Goal: Task Accomplishment & Management: Use online tool/utility

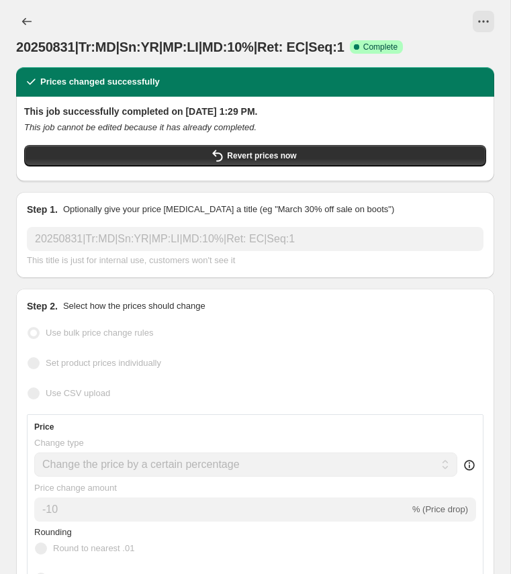
select select "percentage"
select select "collection"
select select "product_status"
select select "tag"
select select "not_equal"
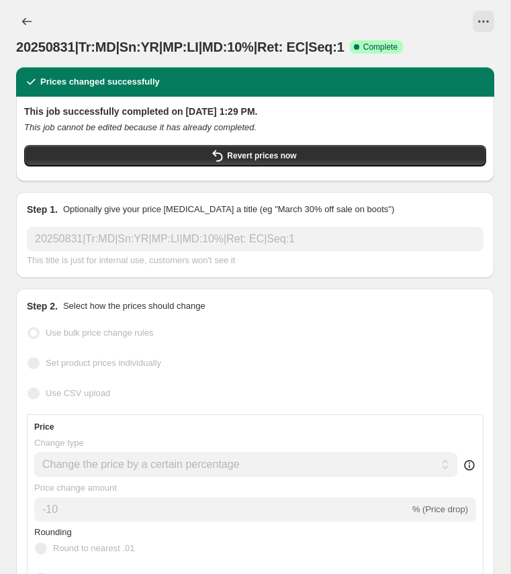
select select "tag"
select select "not_equal"
click at [490, 25] on icon "View actions for 20250831|Tr:MD|Sn:YR|MP:LI|MD:10%|Ret: EC|Seq:1" at bounding box center [483, 21] width 13 height 13
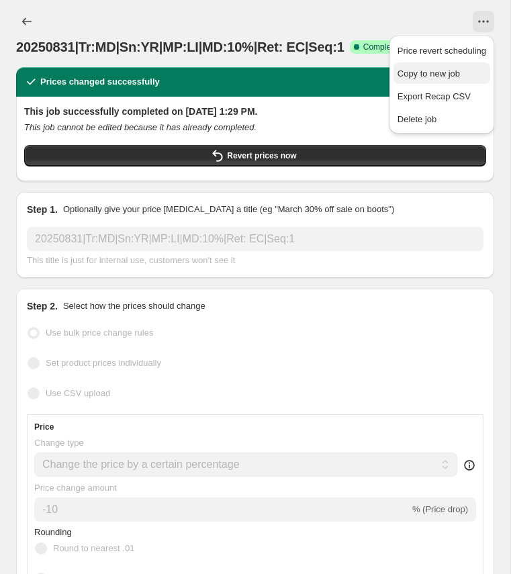
click at [441, 70] on span "Copy to new job" at bounding box center [429, 74] width 62 height 10
select select "percentage"
select select "collection"
select select "product_status"
select select "tag"
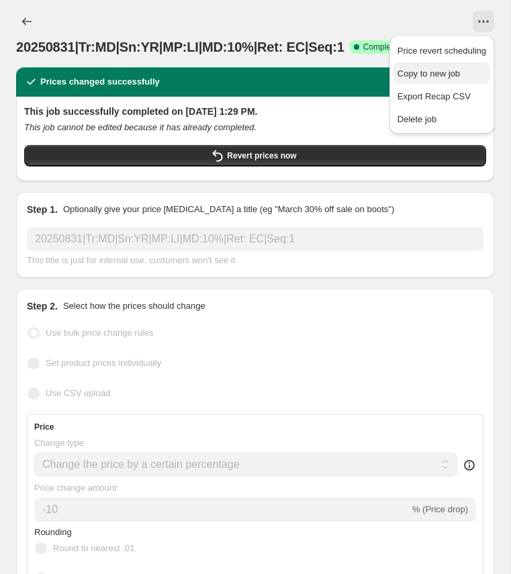
select select "not_equal"
select select "tag"
select select "not_equal"
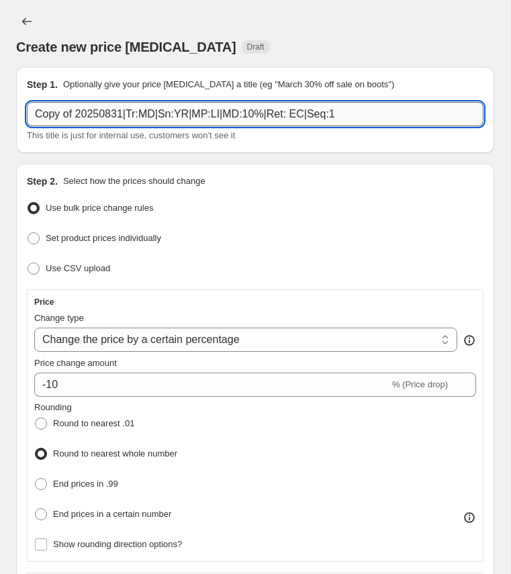
click at [262, 115] on input "Copy of 20250831|Tr:MD|Sn:YR|MP:LI|MD:10%|Ret: EC|Seq:1" at bounding box center [255, 114] width 457 height 24
paste input "20250831|Tr:MD|Sn:FW|MP:CR|MD:60%|Ret:"
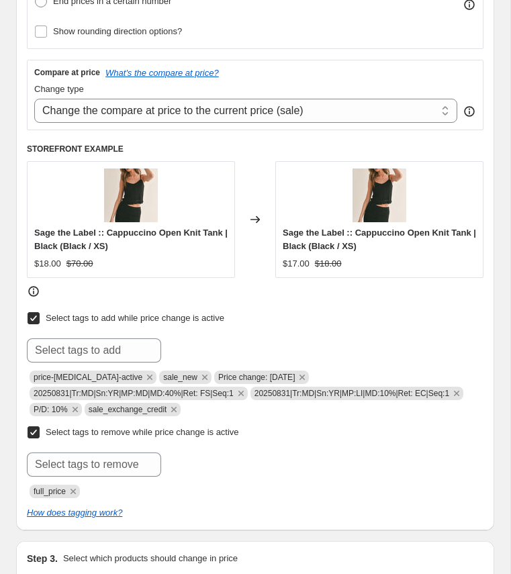
scroll to position [541, 0]
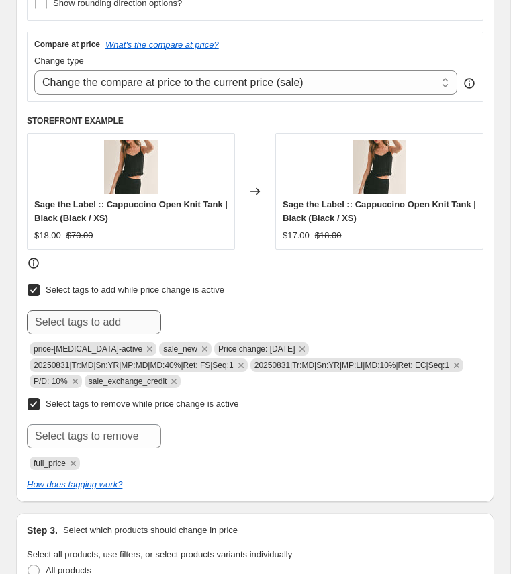
type input "20250831|Tr:MD|Sn:FW|MP:CR|MD:60%|Ret: |Seq:1"
click at [108, 318] on input "text" at bounding box center [94, 322] width 134 height 24
paste input "20250831|Tr:MD|Sn:FW|MP:CR|MD:60%|Ret: |Seq:1"
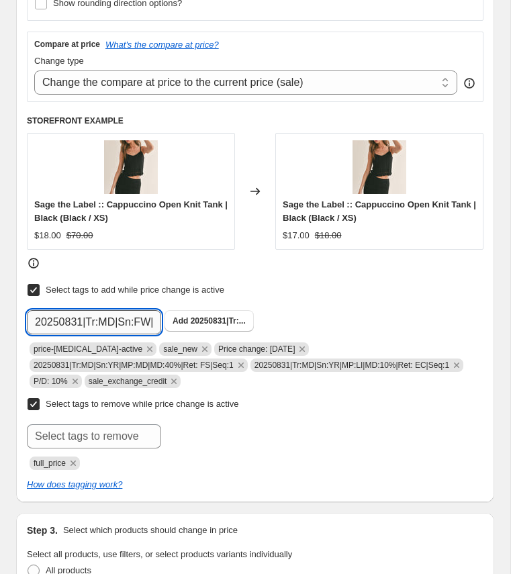
scroll to position [0, 136]
type input "20250831|Tr:MD|Sn:FW|MP:CR|MD:60%|Ret: |Seq:1"
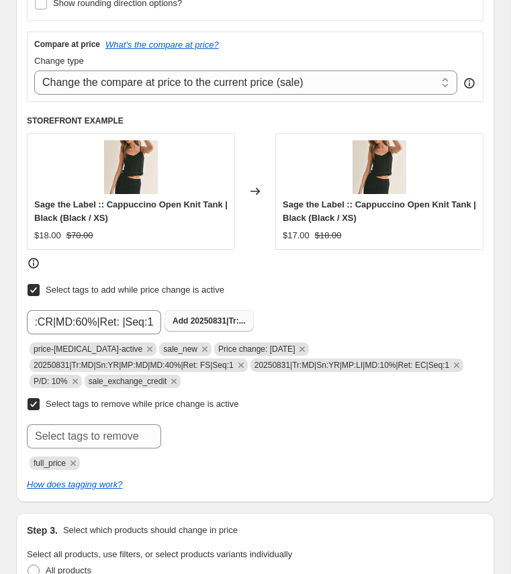
click at [203, 316] on span "20250831|Tr:..." at bounding box center [218, 320] width 55 height 9
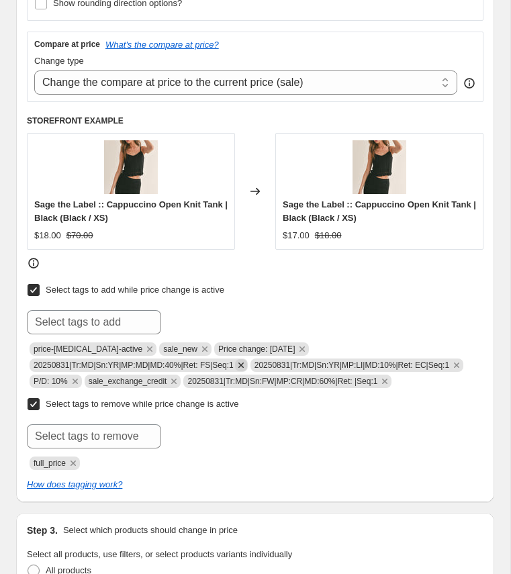
click at [247, 360] on icon "Remove 20250831|Tr:MD|Sn:YR|MP:MD|MD:40%|Ret: FS|Seq:1" at bounding box center [241, 365] width 12 height 12
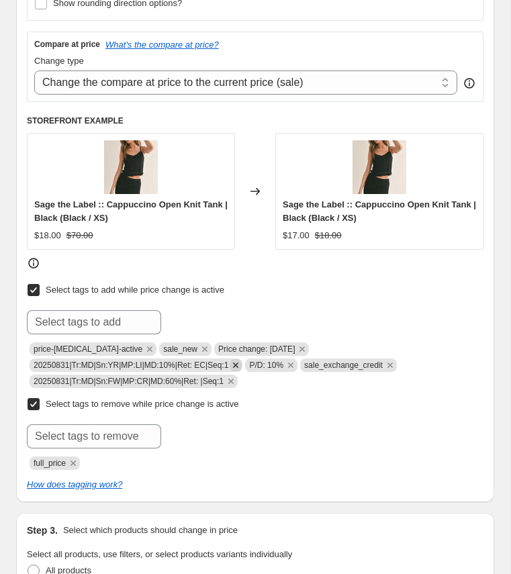
click at [239, 360] on icon "Remove 20250831|Tr:MD|Sn:YR|MP:LI|MD:10%|Ret: EC|Seq:1" at bounding box center [236, 365] width 12 height 12
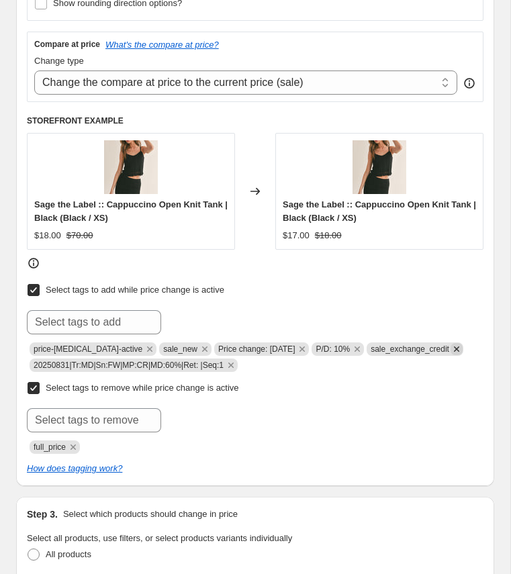
click at [460, 343] on icon "Remove sale_exchange_credit" at bounding box center [457, 349] width 12 height 12
drag, startPoint x: 313, startPoint y: 343, endPoint x: 350, endPoint y: 341, distance: 37.0
click at [350, 343] on span "P/D: 10%" at bounding box center [338, 349] width 52 height 13
copy span "P/D: 10%"
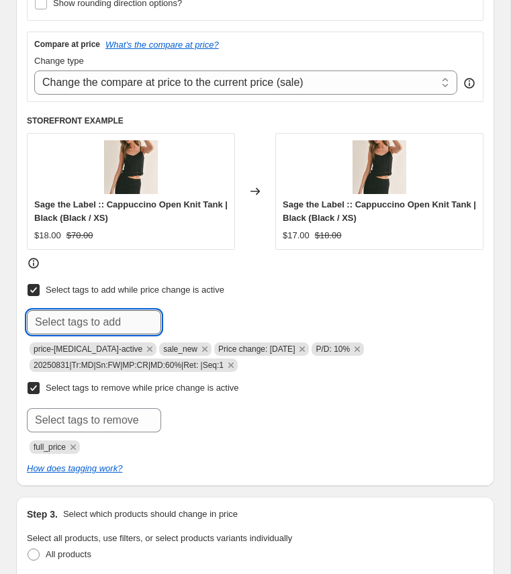
click at [117, 313] on input "text" at bounding box center [94, 322] width 134 height 24
paste input "P/D: 10%"
click at [64, 316] on input "P/D: 10%" at bounding box center [94, 322] width 134 height 24
type input "P/D: 60%"
click at [190, 316] on span "Add P/D: 60%" at bounding box center [199, 321] width 52 height 11
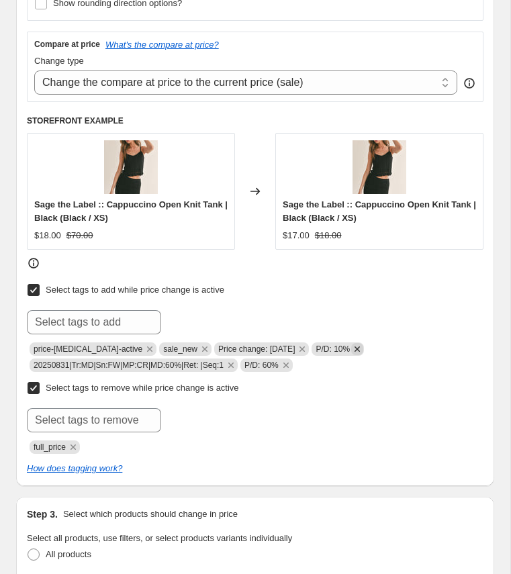
click at [355, 344] on icon "Remove P/D: 10%" at bounding box center [357, 349] width 12 height 12
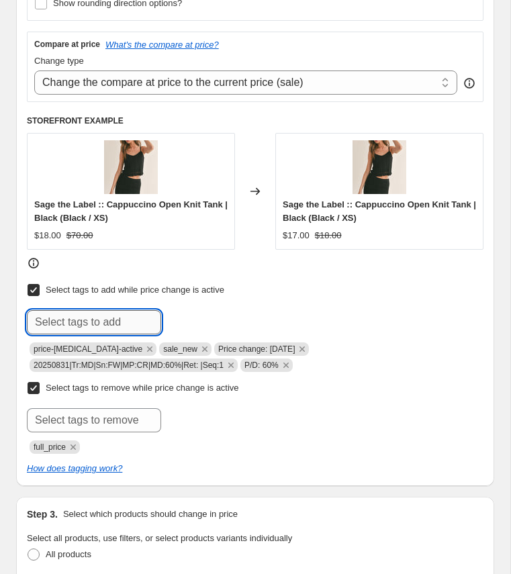
click at [96, 319] on input "text" at bounding box center [94, 322] width 134 height 24
type input "final_sale"
click at [195, 323] on button "Add final_sale" at bounding box center [200, 320] width 71 height 21
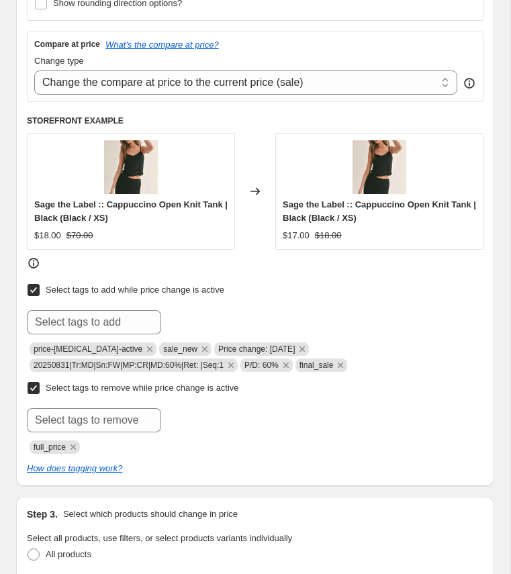
click at [247, 428] on div "Submit full_price" at bounding box center [255, 431] width 457 height 46
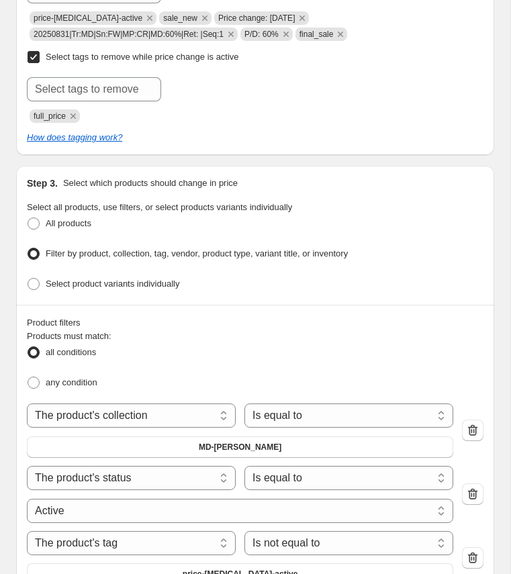
scroll to position [875, 0]
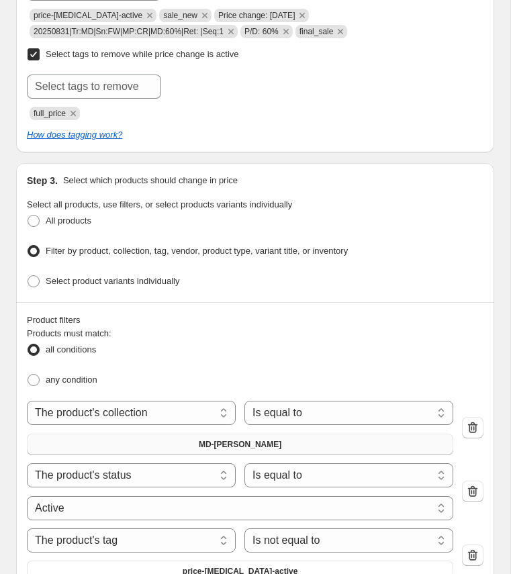
click at [244, 439] on span "MD-[PERSON_NAME]" at bounding box center [240, 444] width 83 height 11
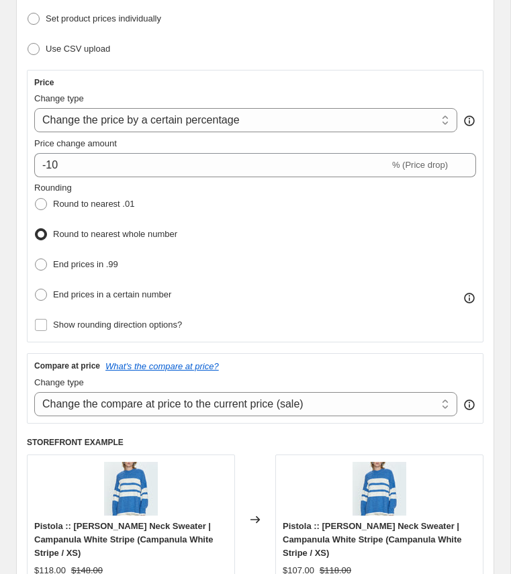
scroll to position [221, 0]
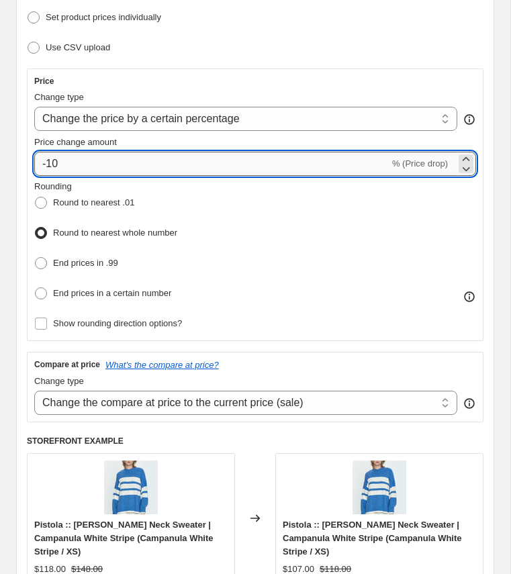
click at [54, 162] on input "-10" at bounding box center [211, 164] width 355 height 24
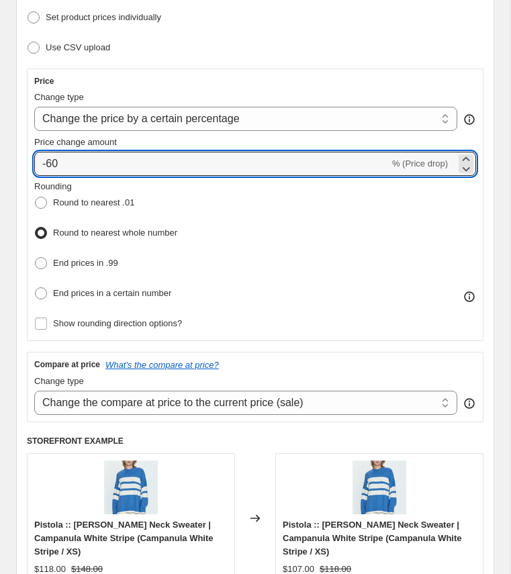
type input "-60"
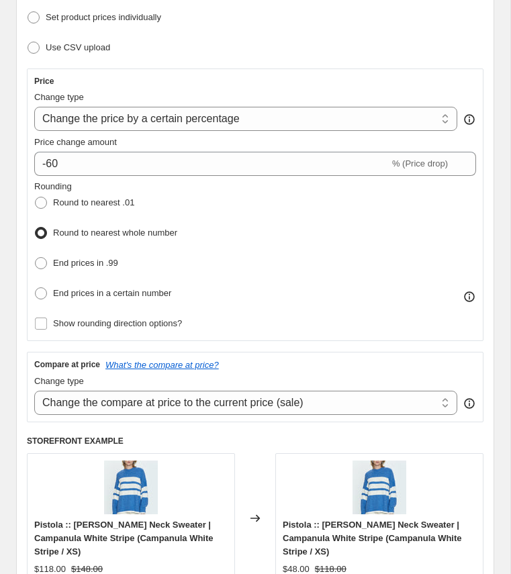
click at [277, 227] on div "Rounding Round to nearest .01 Round to nearest whole number End prices in .99 E…" at bounding box center [255, 242] width 442 height 124
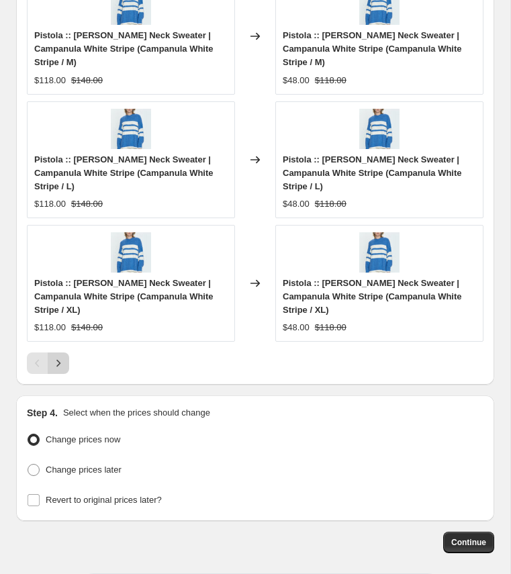
click at [60, 357] on icon "Next" at bounding box center [58, 363] width 13 height 13
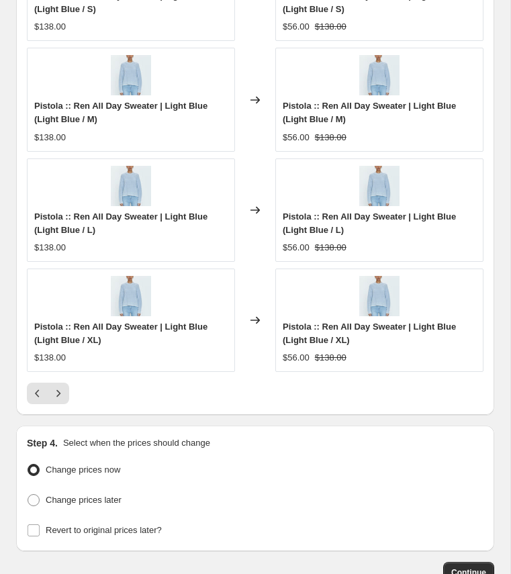
scroll to position [1864, 0]
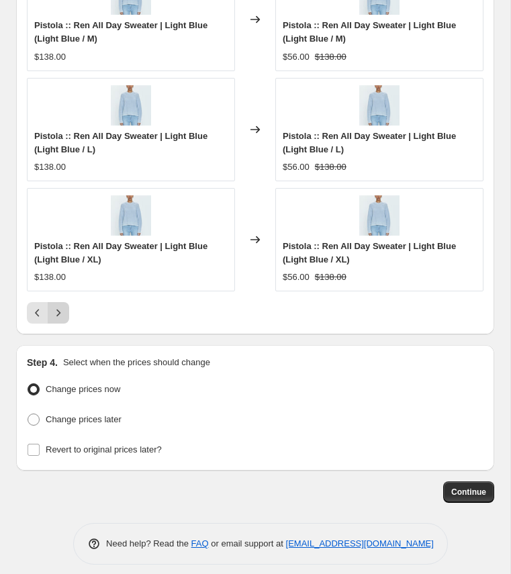
click at [59, 307] on icon "Next" at bounding box center [58, 312] width 13 height 13
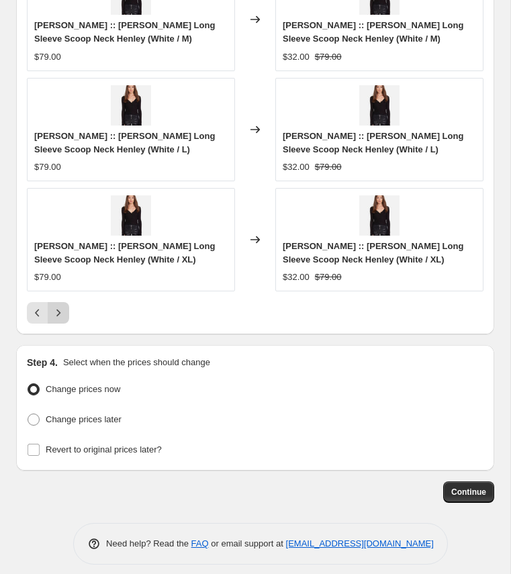
click at [59, 307] on icon "Next" at bounding box center [58, 312] width 13 height 13
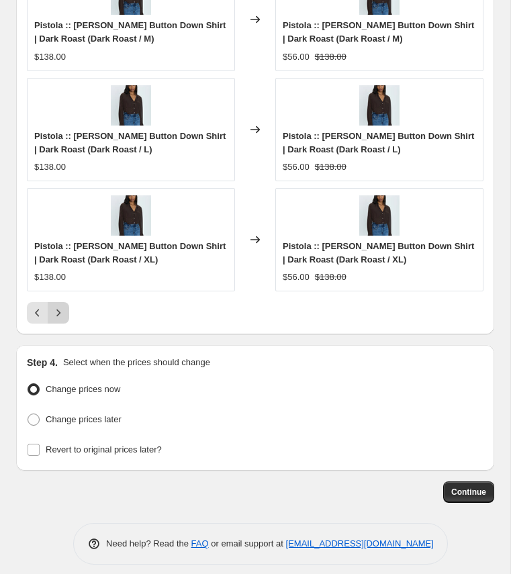
click at [59, 307] on icon "Next" at bounding box center [58, 312] width 13 height 13
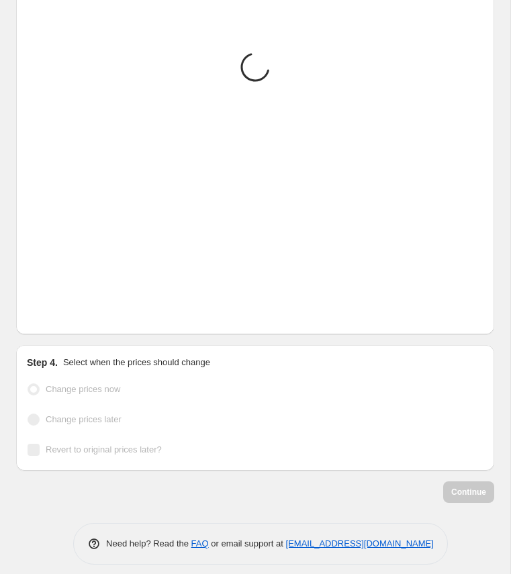
scroll to position [1877, 0]
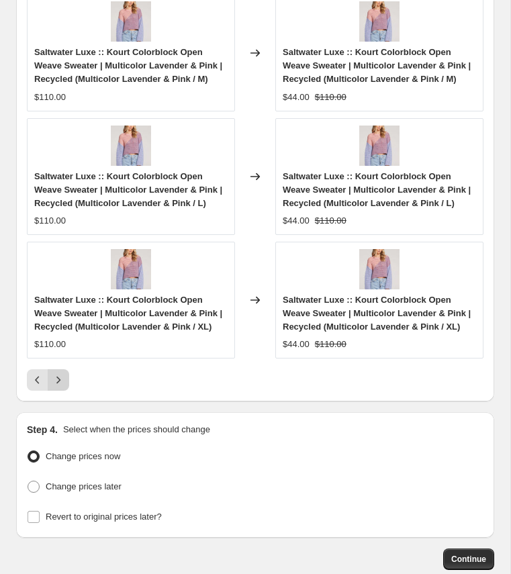
click at [58, 379] on button "Next" at bounding box center [58, 379] width 21 height 21
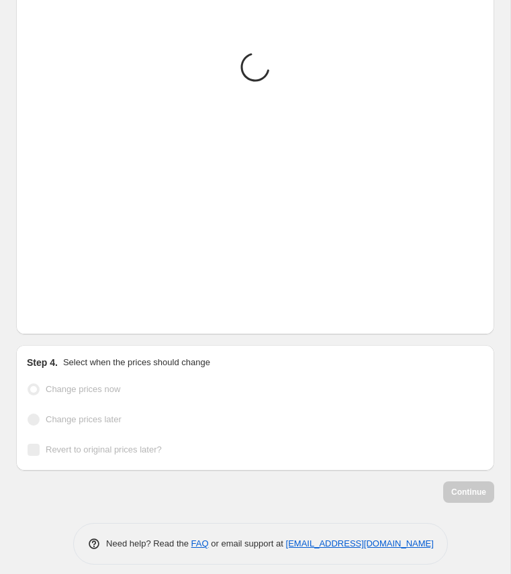
scroll to position [1864, 0]
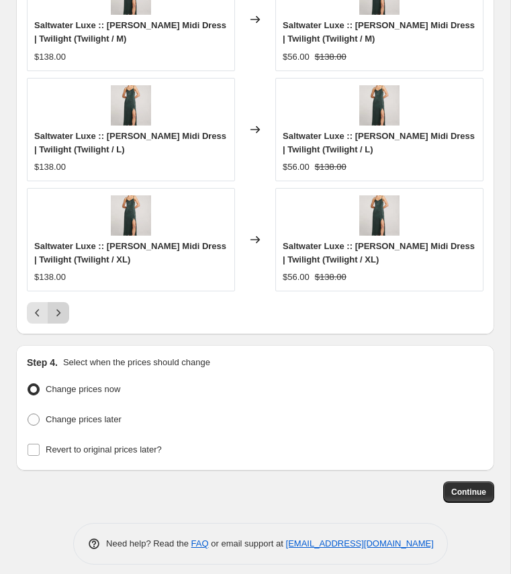
click at [60, 308] on icon "Next" at bounding box center [58, 312] width 13 height 13
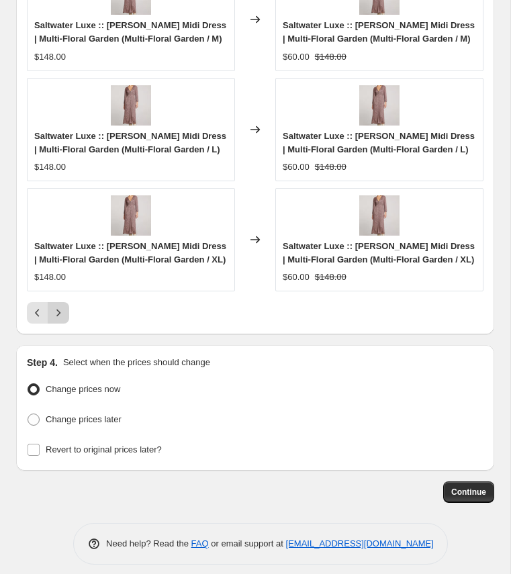
click at [60, 308] on icon "Next" at bounding box center [58, 312] width 13 height 13
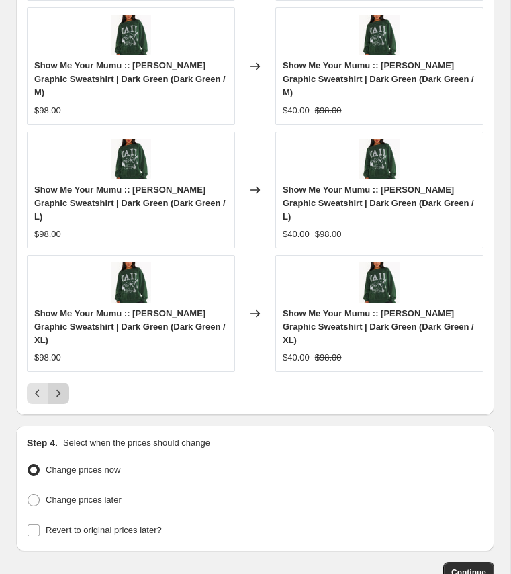
click at [60, 387] on icon "Next" at bounding box center [58, 393] width 13 height 13
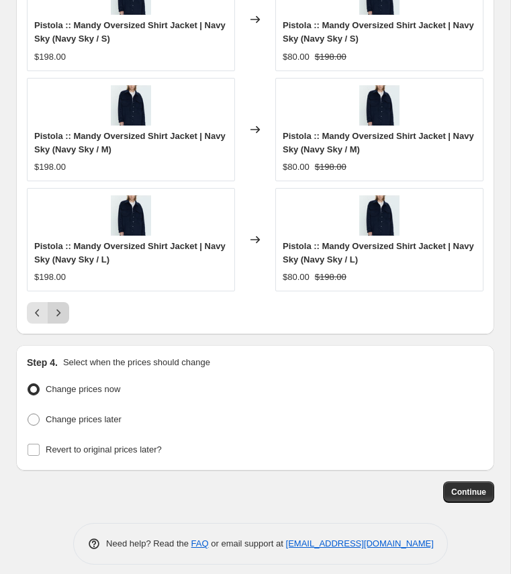
click at [60, 308] on icon "Next" at bounding box center [58, 312] width 13 height 13
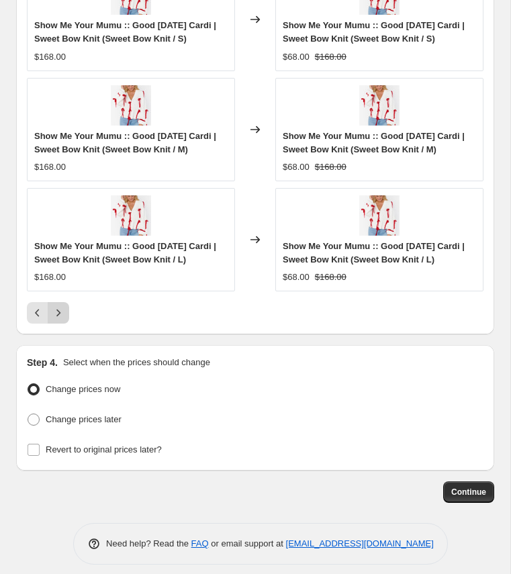
click at [60, 308] on icon "Next" at bounding box center [58, 312] width 13 height 13
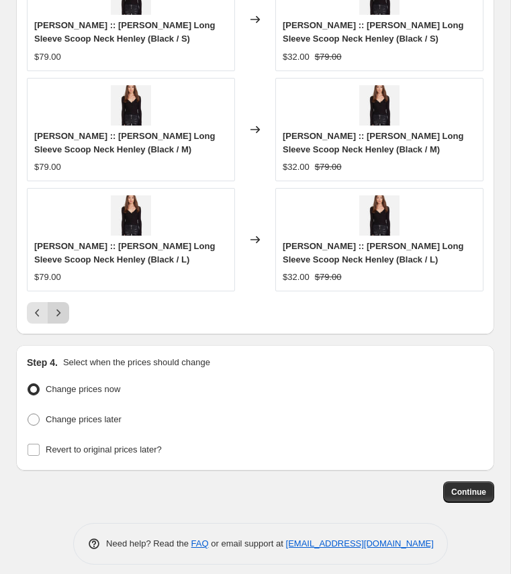
click at [60, 308] on icon "Next" at bounding box center [58, 312] width 13 height 13
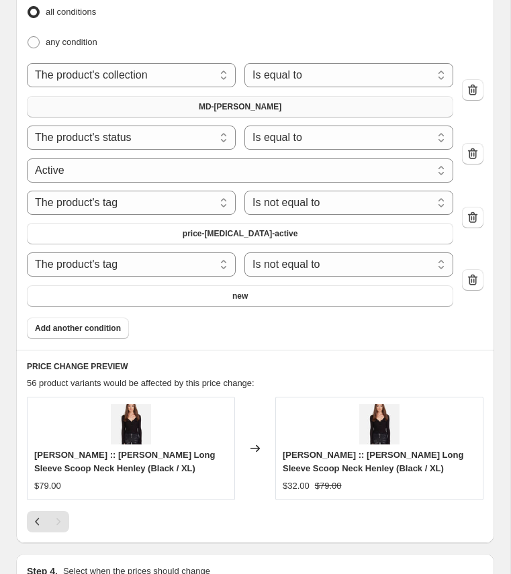
scroll to position [1422, 0]
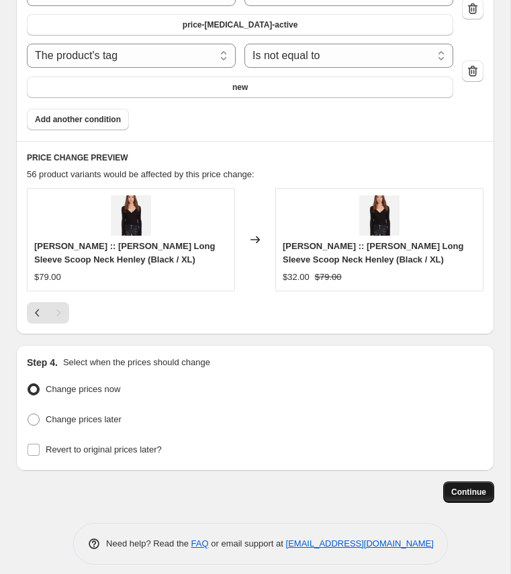
click at [480, 487] on span "Continue" at bounding box center [468, 492] width 35 height 11
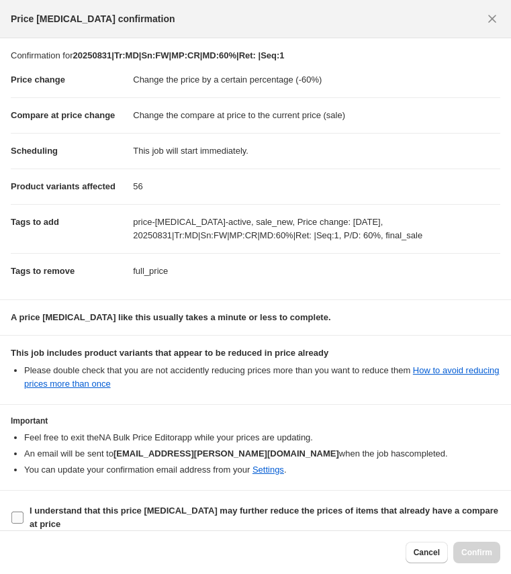
click at [396, 513] on b "I understand that this price [MEDICAL_DATA] may further reduce the prices of it…" at bounding box center [264, 518] width 469 height 24
click at [24, 513] on input "I understand that this price [MEDICAL_DATA] may further reduce the prices of it…" at bounding box center [17, 518] width 12 height 12
checkbox input "true"
click at [482, 554] on span "Confirm" at bounding box center [477, 553] width 31 height 11
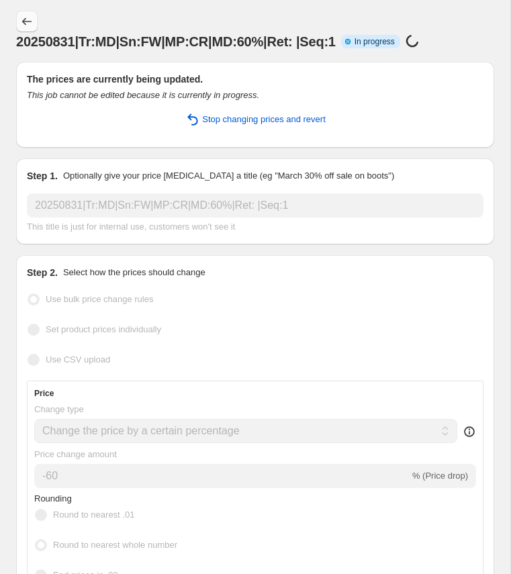
click at [26, 18] on icon "Price change jobs" at bounding box center [26, 21] width 13 height 13
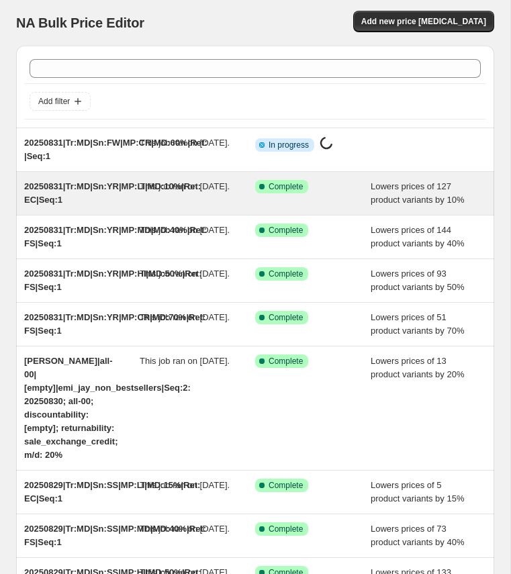
click at [101, 190] on span "20250831|Tr:MD|Sn:YR|MP:LI|MD:10%|Ret: EC|Seq:1" at bounding box center [112, 193] width 177 height 24
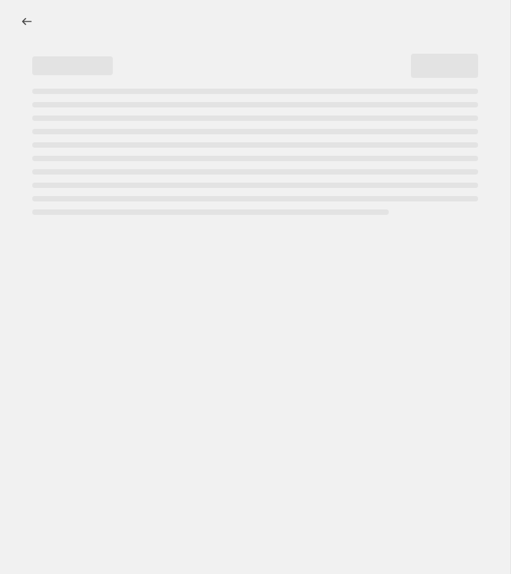
select select "percentage"
select select "collection"
select select "product_status"
select select "tag"
select select "not_equal"
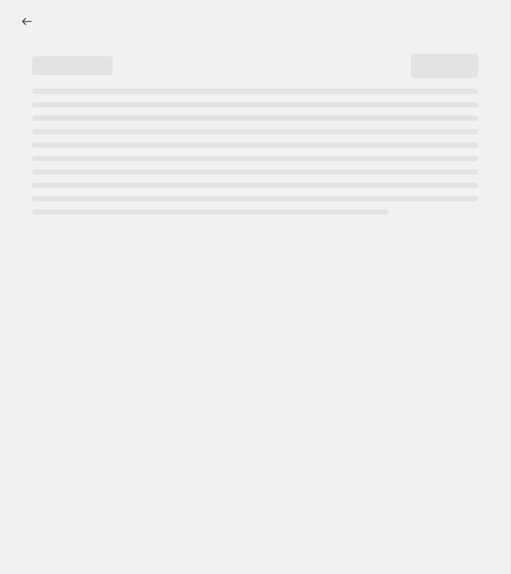
select select "tag"
select select "not_equal"
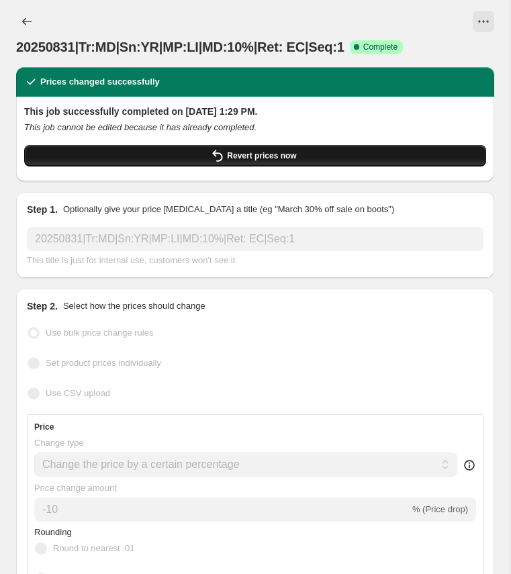
click at [261, 158] on span "Revert prices now" at bounding box center [261, 155] width 69 height 11
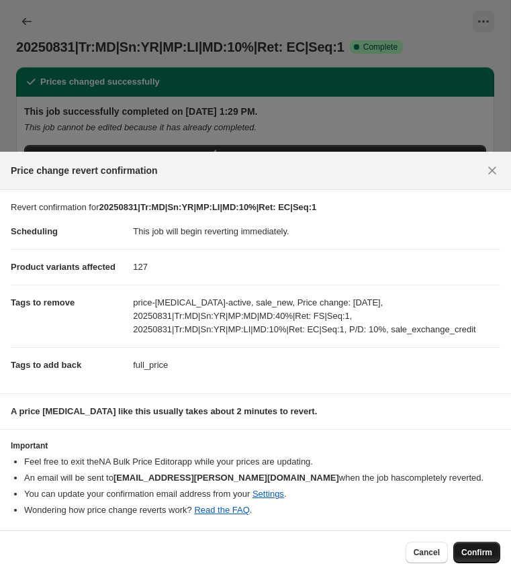
click at [471, 556] on span "Confirm" at bounding box center [477, 553] width 31 height 11
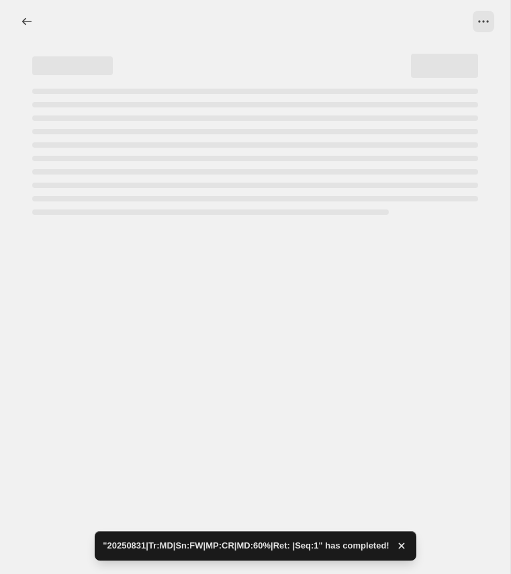
select select "percentage"
select select "collection"
select select "product_status"
select select "tag"
select select "not_equal"
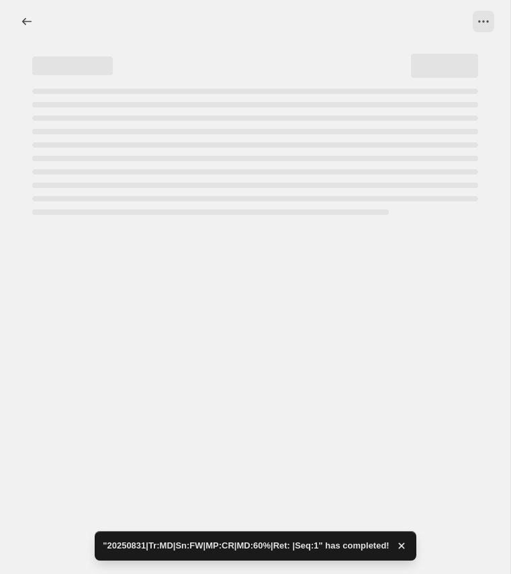
select select "tag"
select select "not_equal"
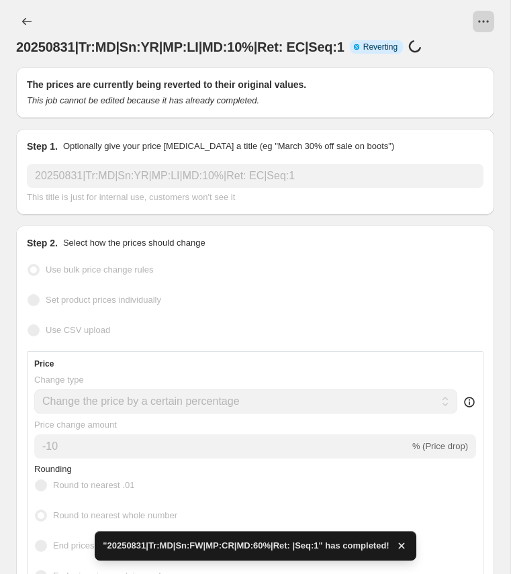
click at [482, 22] on icon "View actions for 20250831|Tr:MD|Sn:YR|MP:LI|MD:10%|Ret: EC|Seq:1" at bounding box center [483, 21] width 13 height 13
click at [352, 20] on div at bounding box center [278, 21] width 433 height 21
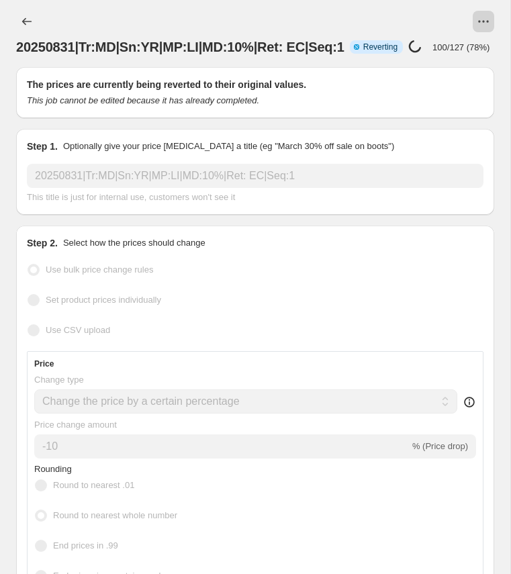
click at [485, 25] on icon "View actions for 20250831|Tr:MD|Sn:YR|MP:LI|MD:10%|Ret: EC|Seq:1" at bounding box center [483, 21] width 13 height 13
click at [425, 96] on div "This job cannot be edited because it has already completed." at bounding box center [255, 100] width 457 height 13
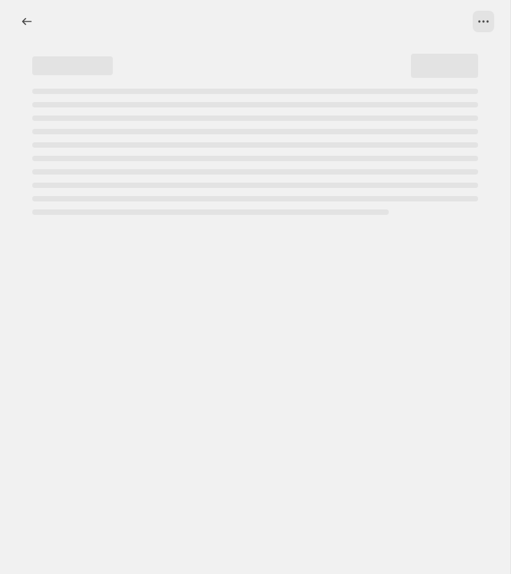
select select "percentage"
select select "collection"
select select "product_status"
select select "tag"
select select "not_equal"
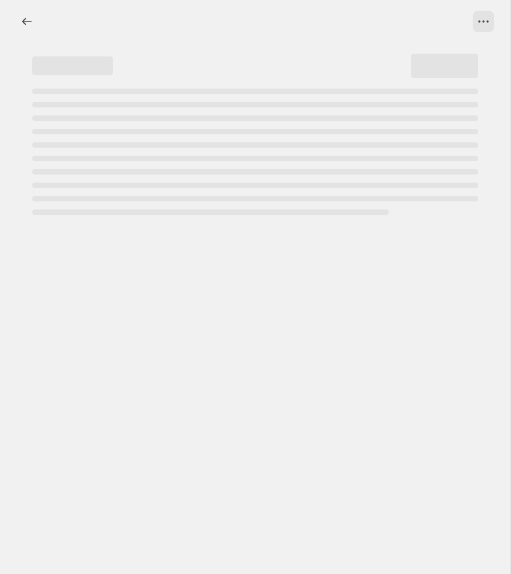
select select "tag"
select select "not_equal"
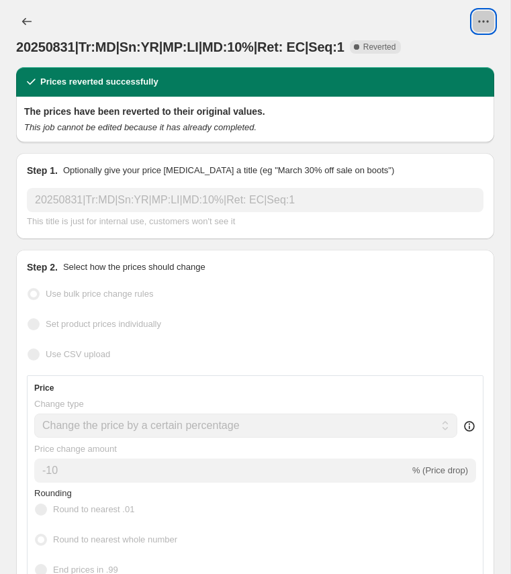
click at [480, 21] on icon "View actions for 20250831|Tr:MD|Sn:YR|MP:LI|MD:10%|Ret: EC|Seq:1" at bounding box center [483, 21] width 13 height 13
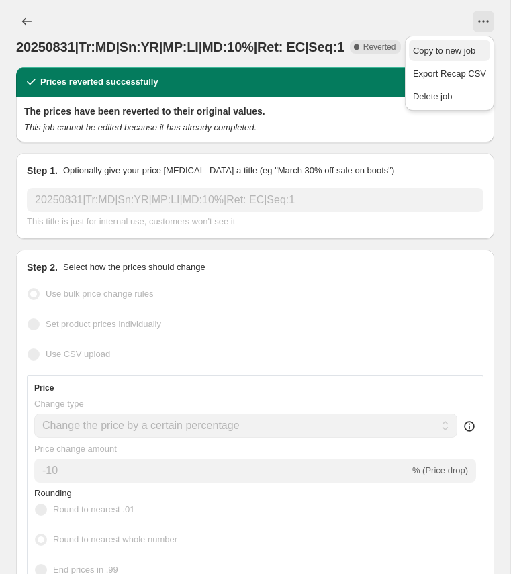
click at [456, 54] on span "Copy to new job" at bounding box center [444, 51] width 62 height 10
select select "percentage"
select select "collection"
select select "product_status"
select select "tag"
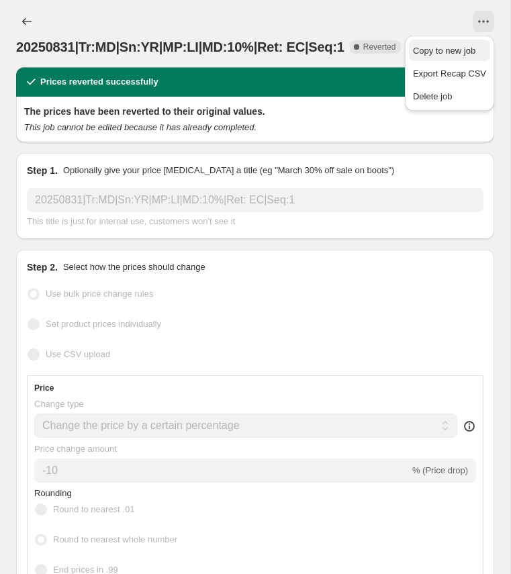
select select "not_equal"
select select "tag"
select select "not_equal"
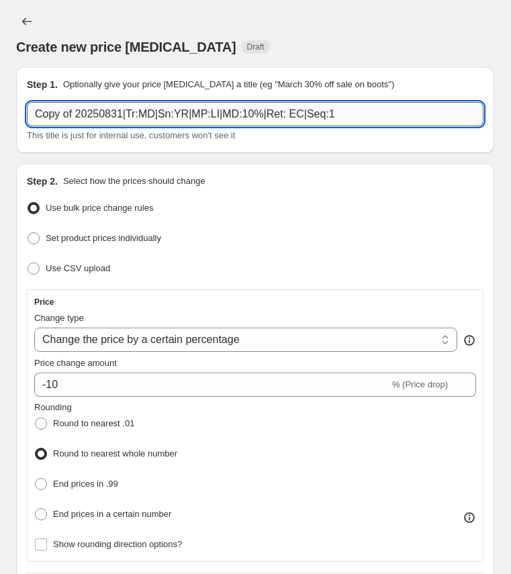
click at [80, 117] on input "Copy of 20250831|Tr:MD|Sn:YR|MP:LI|MD:10%|Ret: EC|Seq:1" at bounding box center [255, 114] width 457 height 24
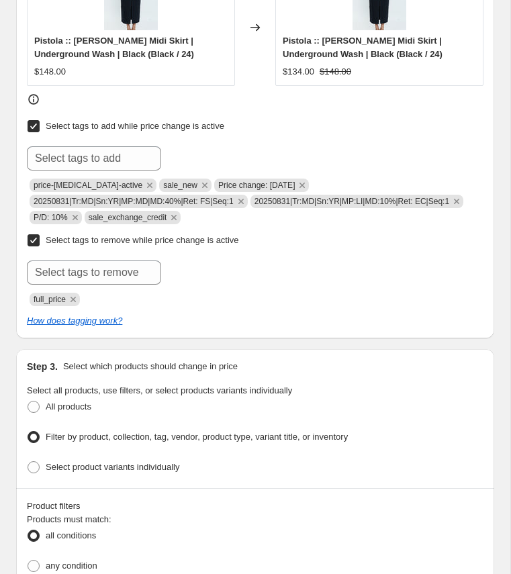
scroll to position [746, 0]
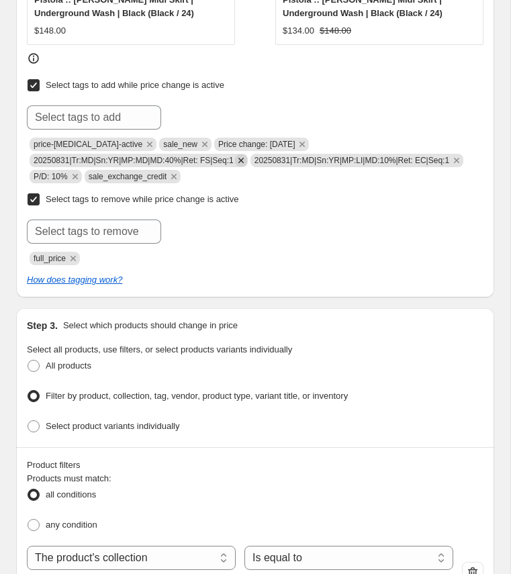
type input "20250831|Tr:MD|Sn:YR|MP:LI|MD:10%|Ret: EC|Seq:1"
click at [244, 158] on icon "Remove 20250831|Tr:MD|Sn:YR|MP:MD|MD:40%|Ret: FS|Seq:1" at bounding box center [240, 160] width 5 height 5
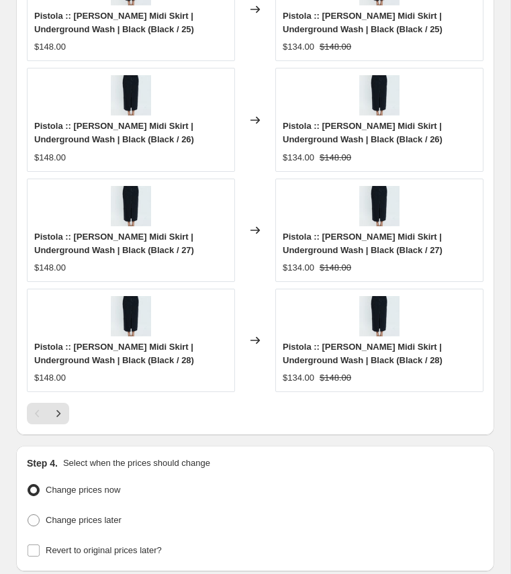
scroll to position [1864, 0]
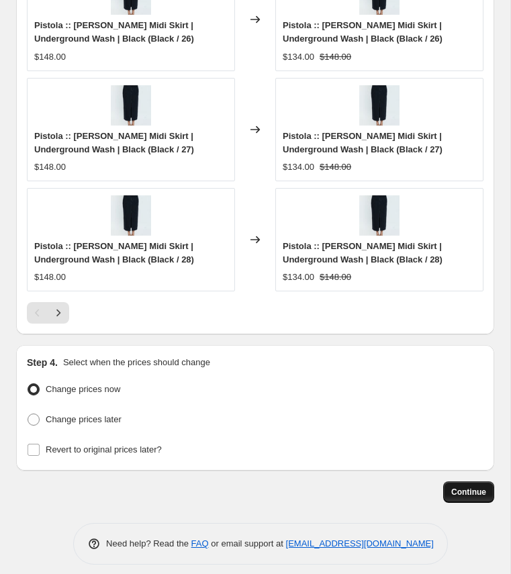
click at [464, 487] on button "Continue" at bounding box center [468, 492] width 51 height 21
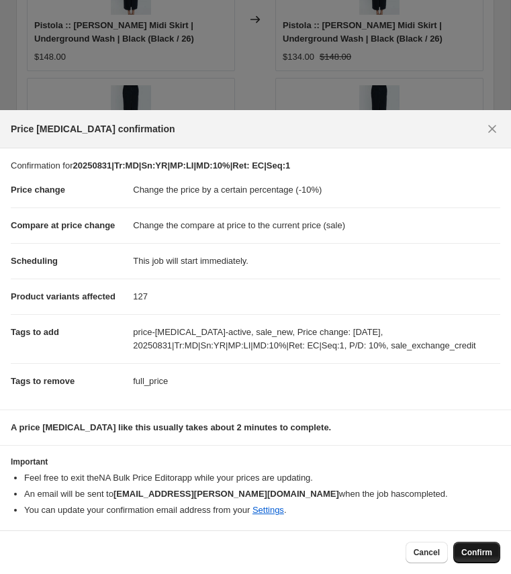
click at [473, 552] on span "Confirm" at bounding box center [477, 553] width 31 height 11
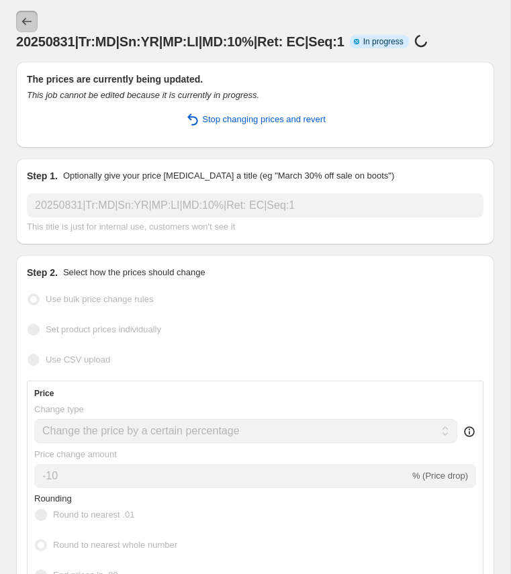
click at [23, 15] on icon "Price change jobs" at bounding box center [26, 21] width 13 height 13
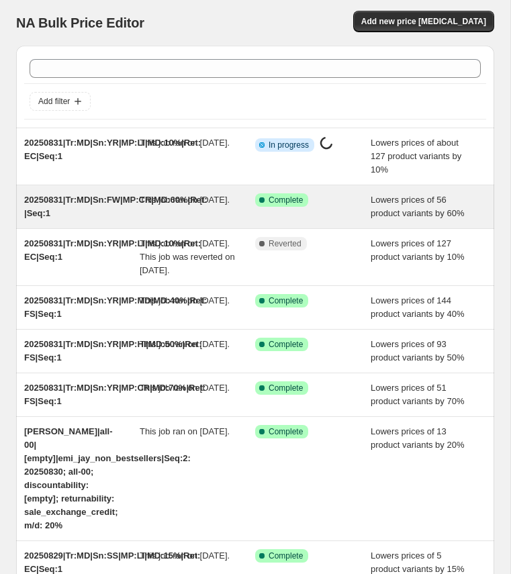
click at [107, 210] on div "20250831|Tr:MD|Sn:FW|MP:CR|MD:60%|Ret: |Seq:1" at bounding box center [82, 206] width 116 height 27
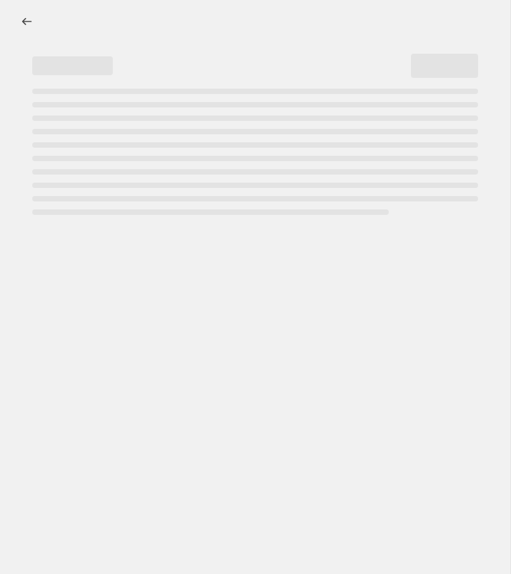
select select "percentage"
select select "collection"
select select "product_status"
select select "tag"
select select "not_equal"
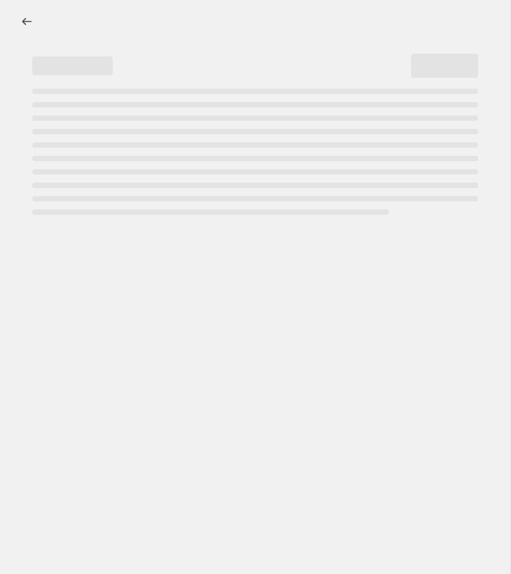
select select "tag"
select select "not_equal"
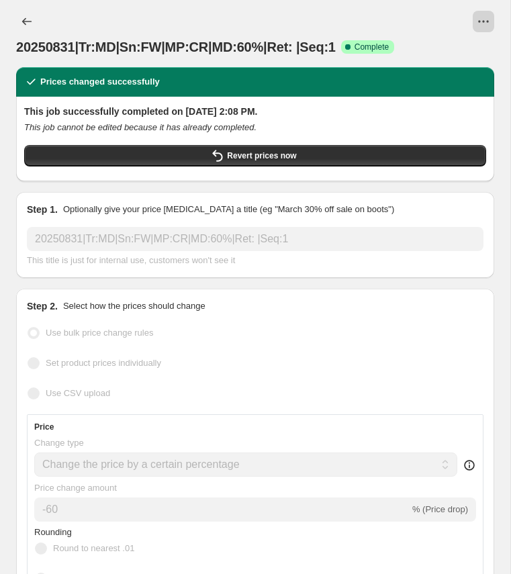
click at [486, 24] on icon "View actions for 20250831|Tr:MD|Sn:FW|MP:CR|MD:60%|Ret: |Seq:1" at bounding box center [483, 21] width 13 height 13
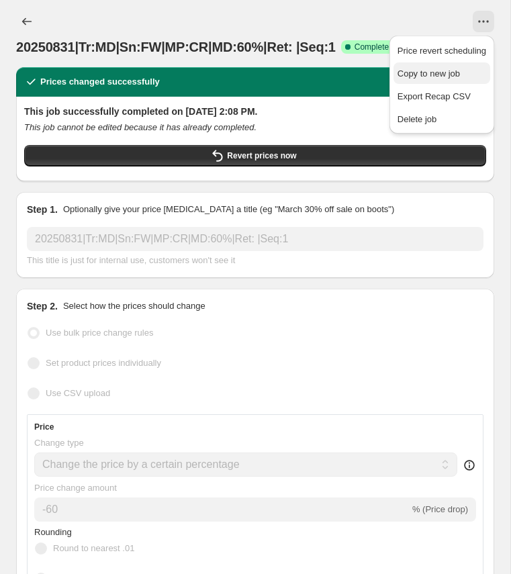
click at [451, 67] on span "Copy to new job" at bounding box center [442, 73] width 89 height 13
select select "percentage"
select select "collection"
select select "product_status"
select select "tag"
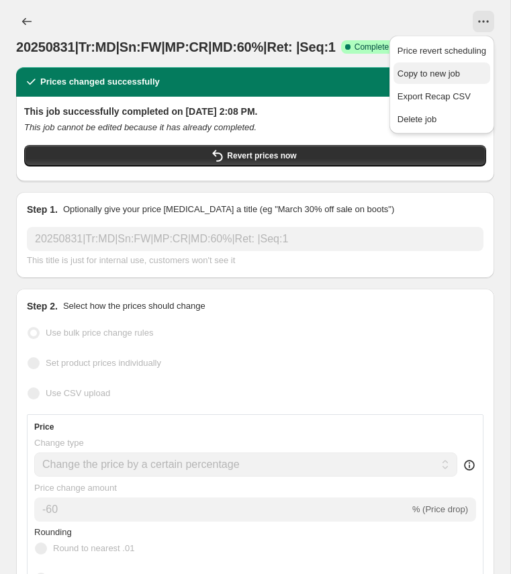
select select "not_equal"
select select "tag"
select select "not_equal"
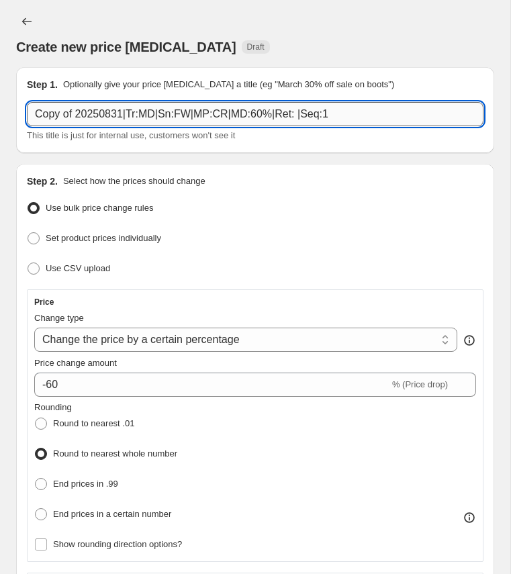
click at [113, 119] on input "Copy of 20250831|Tr:MD|Sn:FW|MP:CR|MD:60%|Ret: |Seq:1" at bounding box center [255, 114] width 457 height 24
paste input "20250831|Tr:MD|Sn:FW|MP:HI|MD:45%|Ret: FS"
type input "20250831|Tr:MD|Sn:FW|MP:HI|MD:45%|Ret: FS|Seq:1"
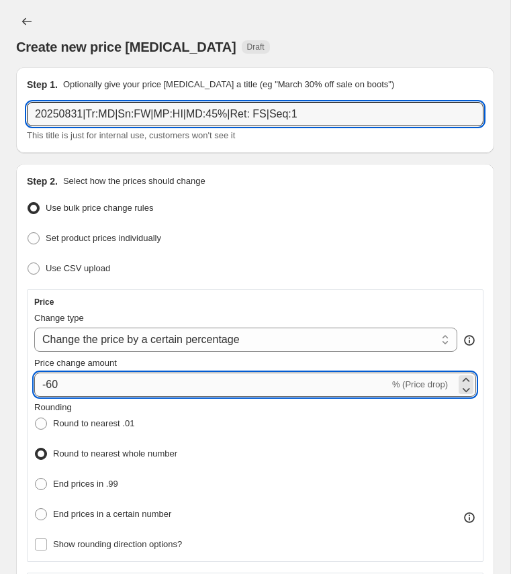
click at [61, 382] on input "-60" at bounding box center [211, 385] width 355 height 24
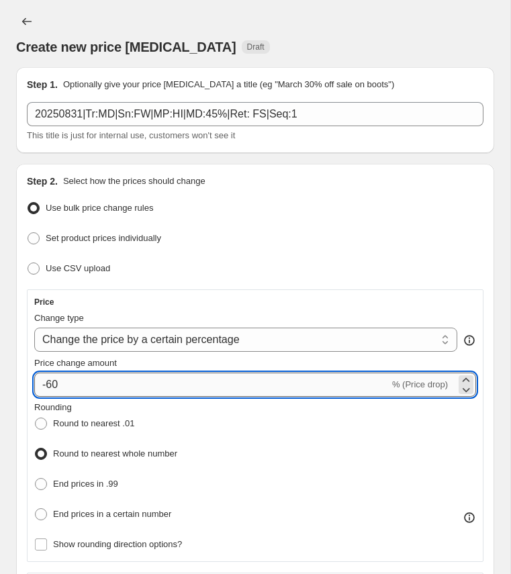
type input "-6"
type input "-45"
click at [212, 420] on div "Rounding Round to nearest .01 Round to nearest whole number End prices in .99 E…" at bounding box center [255, 463] width 442 height 124
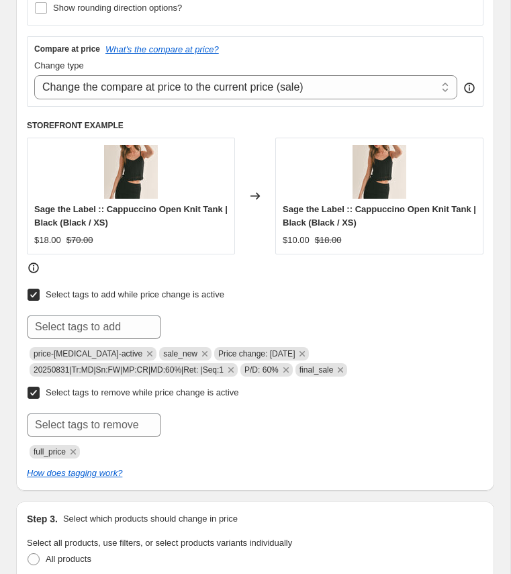
scroll to position [537, 0]
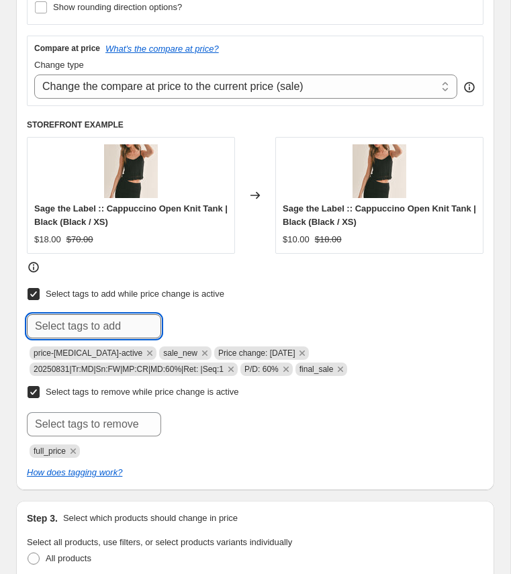
click at [122, 322] on input "text" at bounding box center [94, 326] width 134 height 24
paste input "20250831|Tr:MD|Sn:FW|MP:HI|MD:45%|Ret: FS|Seq:1"
type input "20250831|Tr:MD|Sn:FW|MP:HI|MD:45%|Ret: FS|Seq:1"
click at [199, 320] on span "20250831|Tr:..." at bounding box center [218, 324] width 55 height 9
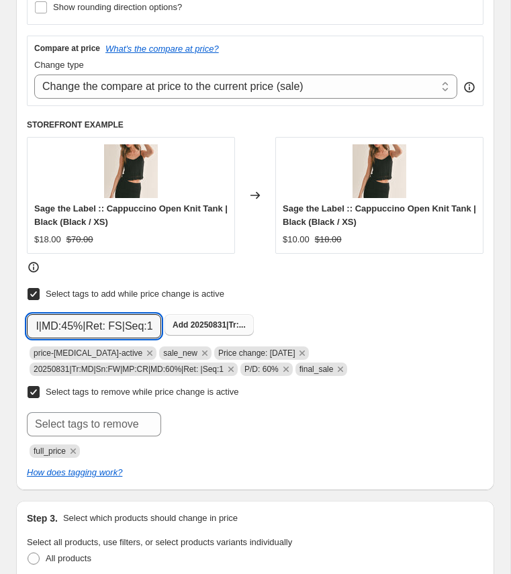
scroll to position [0, 0]
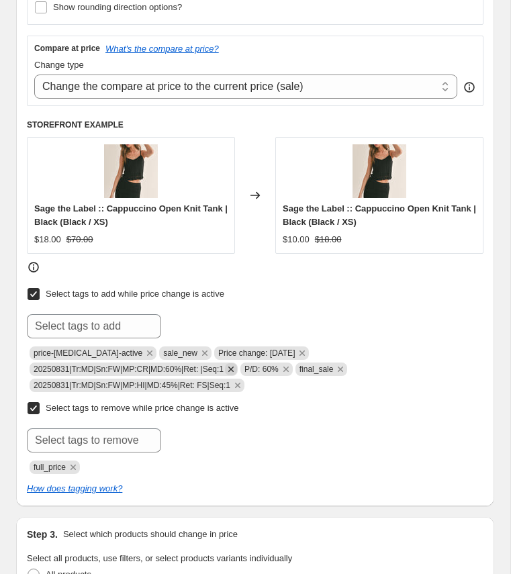
click at [237, 363] on icon "Remove 20250831|Tr:MD|Sn:FW|MP:CR|MD:60%|Ret: |Seq:1" at bounding box center [231, 369] width 12 height 12
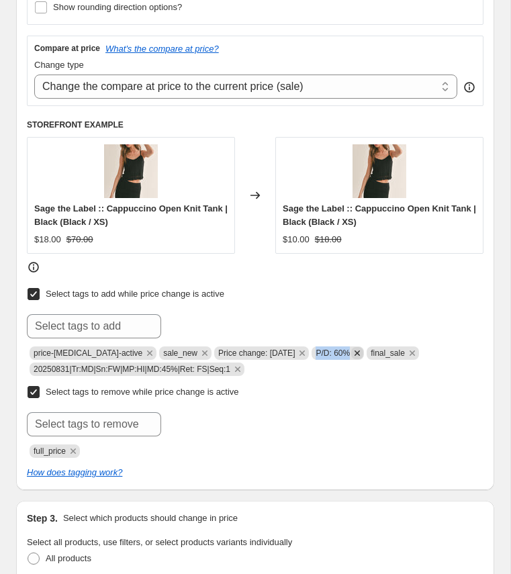
copy span "P/D: 60%"
drag, startPoint x: 312, startPoint y: 347, endPoint x: 349, endPoint y: 349, distance: 37.0
click at [349, 349] on span "P/D: 60%" at bounding box center [338, 353] width 52 height 13
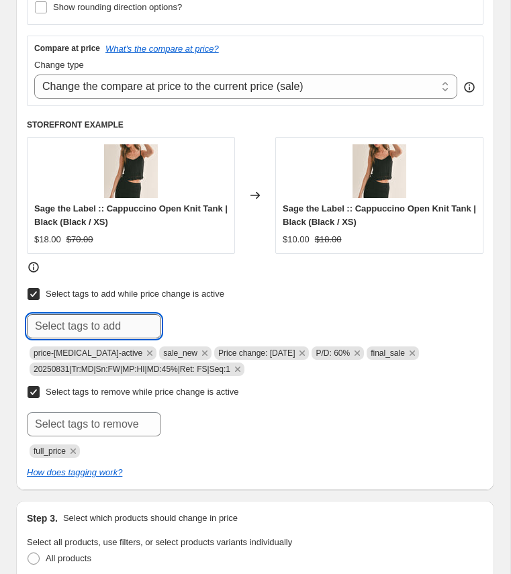
click at [138, 317] on input "text" at bounding box center [94, 326] width 134 height 24
paste input "P/D: 60%"
click at [64, 326] on input "P/D: 60%" at bounding box center [94, 326] width 134 height 24
type input "P/D:45%"
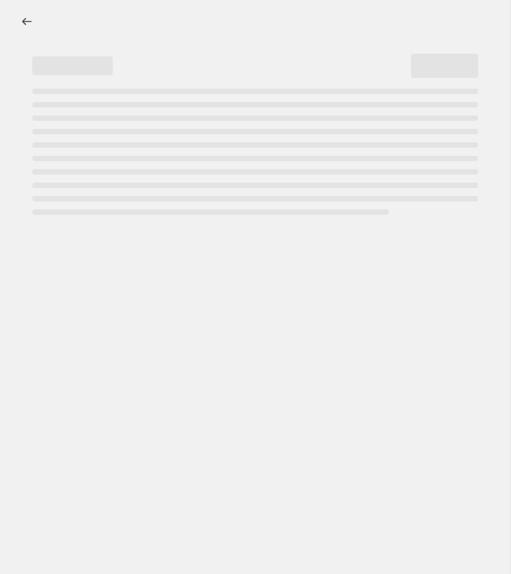
click at [198, 314] on div at bounding box center [255, 287] width 511 height 574
select select "percentage"
select select "collection"
select select "product_status"
select select "tag"
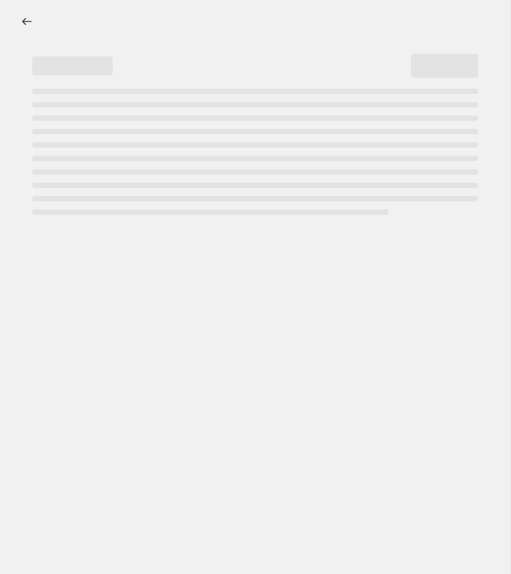
select select "not_equal"
select select "tag"
select select "not_equal"
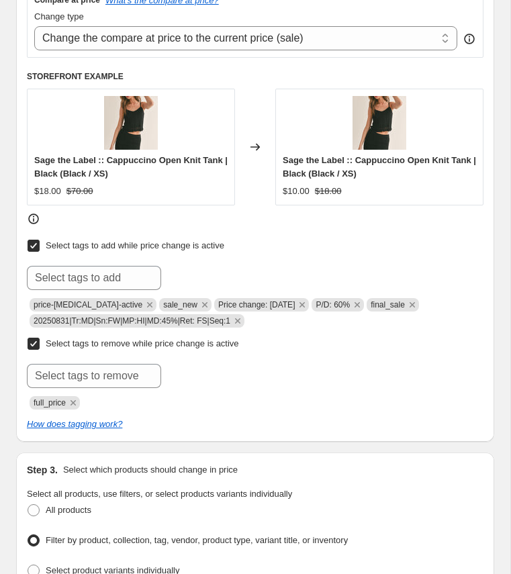
scroll to position [578, 0]
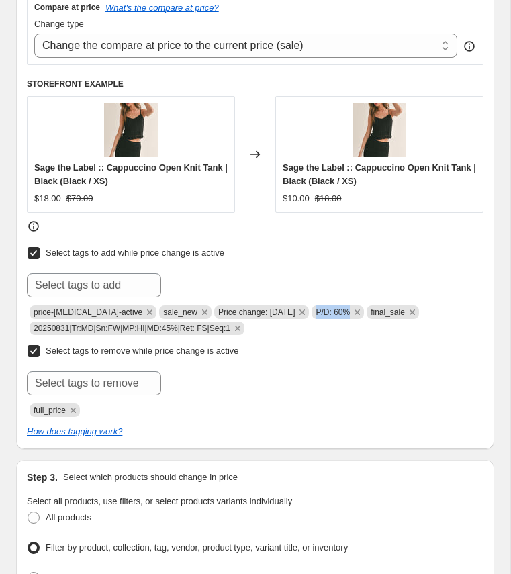
copy span "P/D: 60%"
drag, startPoint x: 313, startPoint y: 307, endPoint x: 347, endPoint y: 309, distance: 34.3
click at [347, 309] on span "P/D: 60%" at bounding box center [333, 312] width 34 height 9
click at [150, 283] on input "text" at bounding box center [94, 285] width 134 height 24
paste input "P/D: 60%"
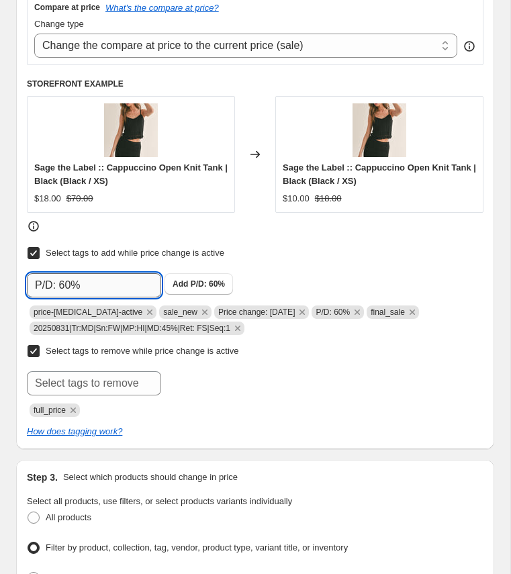
click at [69, 277] on input "P/D: 60%" at bounding box center [94, 285] width 134 height 24
type input "P/D: 45%"
click at [191, 283] on span "Add P/D: 45%" at bounding box center [199, 284] width 52 height 11
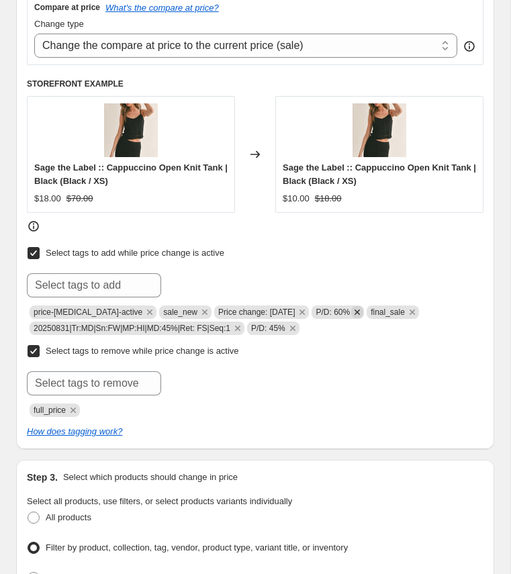
click at [358, 308] on icon "Remove P/D: 60%" at bounding box center [357, 312] width 12 height 12
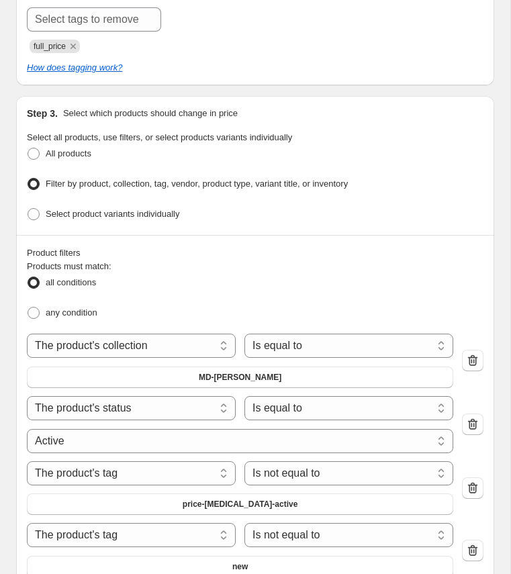
scroll to position [976, 0]
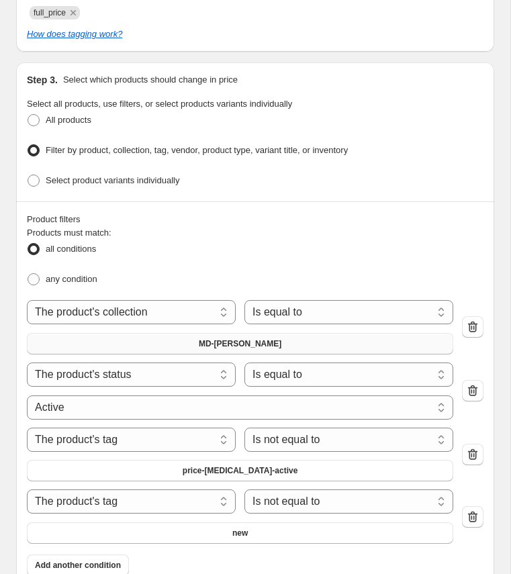
click at [259, 339] on span "MD-[PERSON_NAME]" at bounding box center [240, 344] width 83 height 11
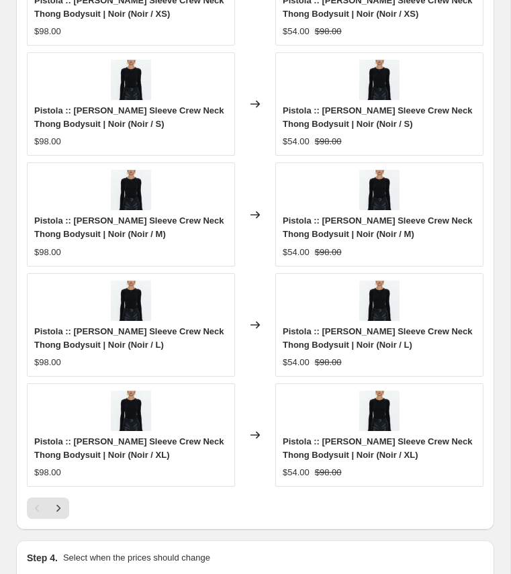
scroll to position [1864, 0]
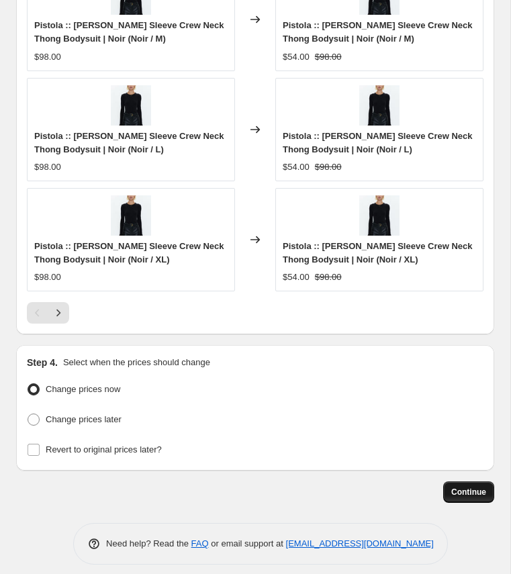
click at [480, 487] on span "Continue" at bounding box center [468, 492] width 35 height 11
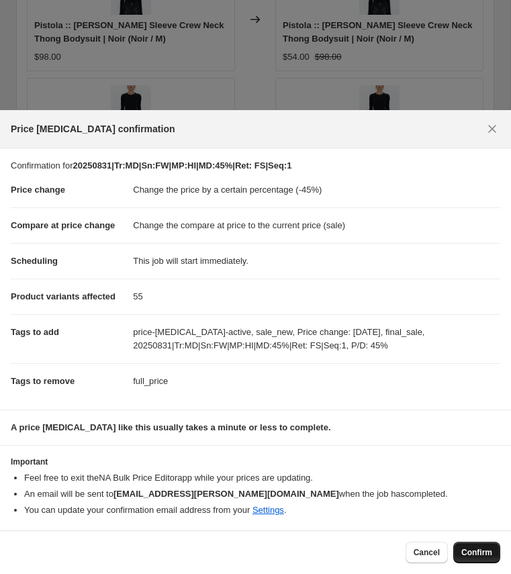
click at [479, 551] on span "Confirm" at bounding box center [477, 553] width 31 height 11
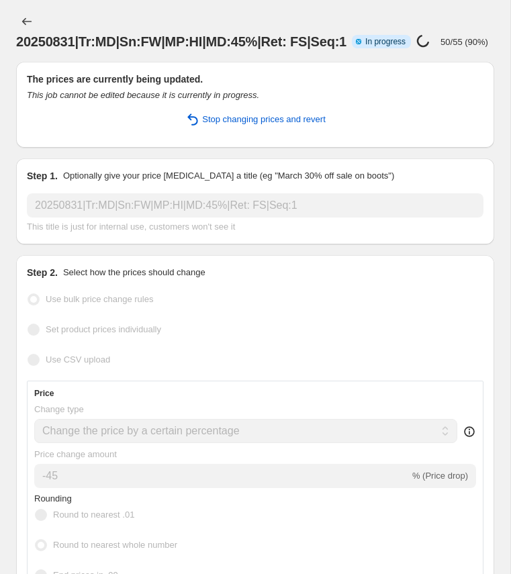
select select "percentage"
select select "collection"
select select "product_status"
select select "tag"
select select "not_equal"
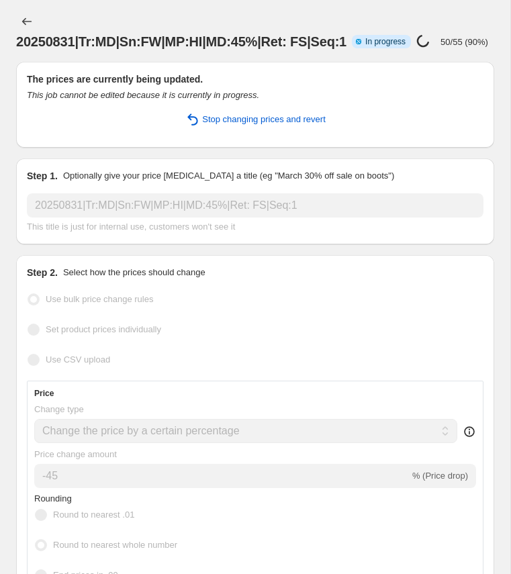
select select "tag"
select select "not_equal"
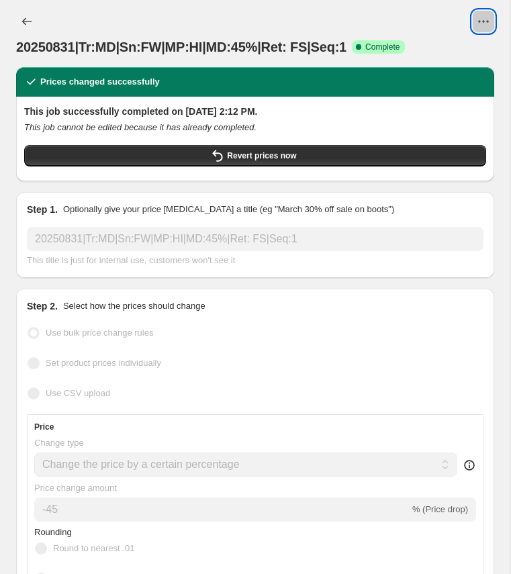
click at [483, 18] on icon "View actions for 20250831|Tr:MD|Sn:FW|MP:HI|MD:45%|Ret: FS|Seq:1" at bounding box center [483, 21] width 13 height 13
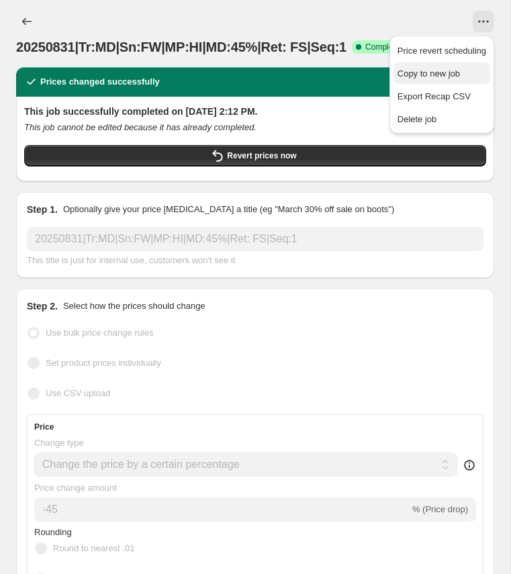
click at [433, 70] on span "Copy to new job" at bounding box center [429, 74] width 62 height 10
select select "percentage"
select select "collection"
select select "product_status"
select select "tag"
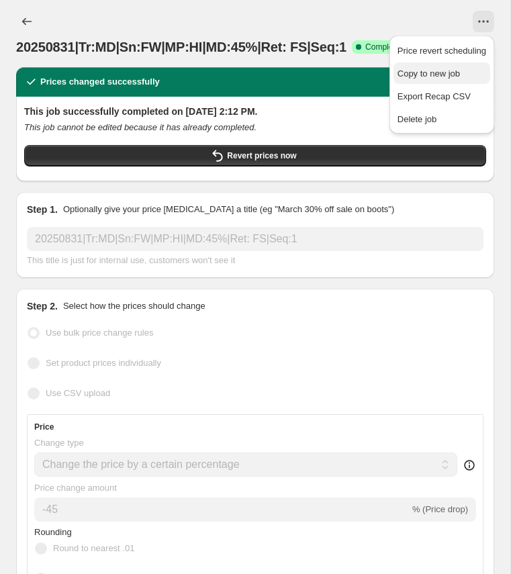
select select "not_equal"
select select "tag"
select select "not_equal"
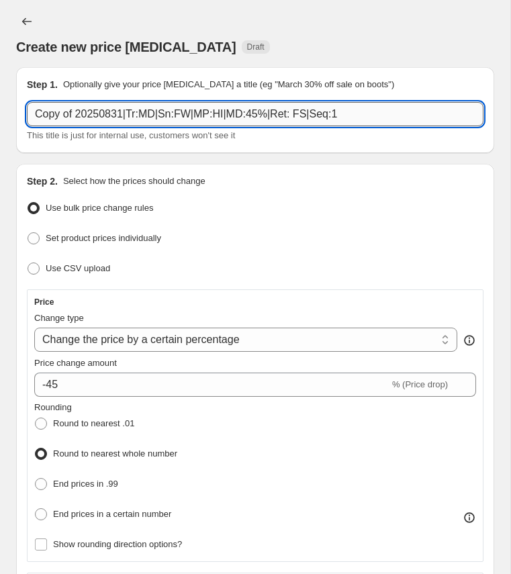
click at [112, 115] on input "Copy of 20250831|Tr:MD|Sn:FW|MP:HI|MD:45%|Ret: FS|Seq:1" at bounding box center [255, 114] width 457 height 24
paste input "20250831|Tr:MD|Sn:FW|MP:MD|MD:30%|Ret: EC"
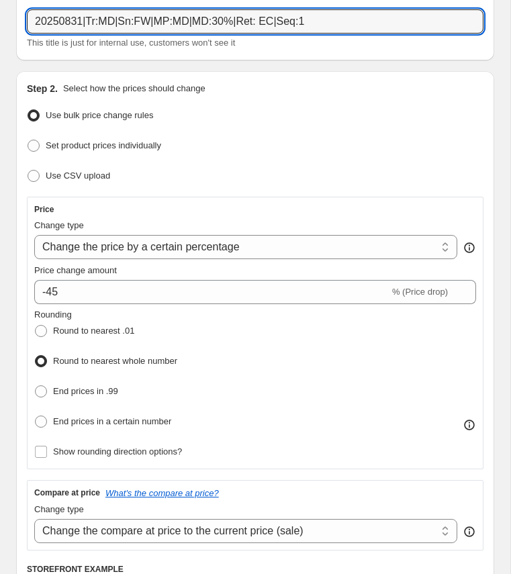
scroll to position [136, 0]
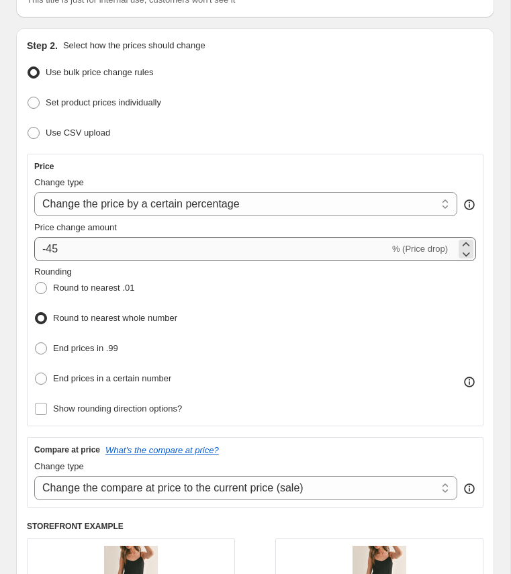
type input "20250831|Tr:MD|Sn:FW|MP:MD|MD:30%|Ret: EC|Seq:1"
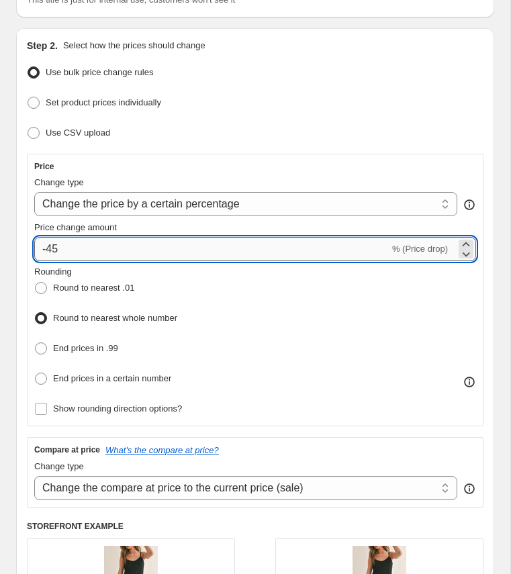
click at [72, 246] on input "-45" at bounding box center [211, 249] width 355 height 24
type input "-4"
type input "-8"
type input "-30"
click at [371, 298] on div "Rounding Round to nearest .01 Round to nearest whole number End prices in .99 E…" at bounding box center [255, 327] width 442 height 124
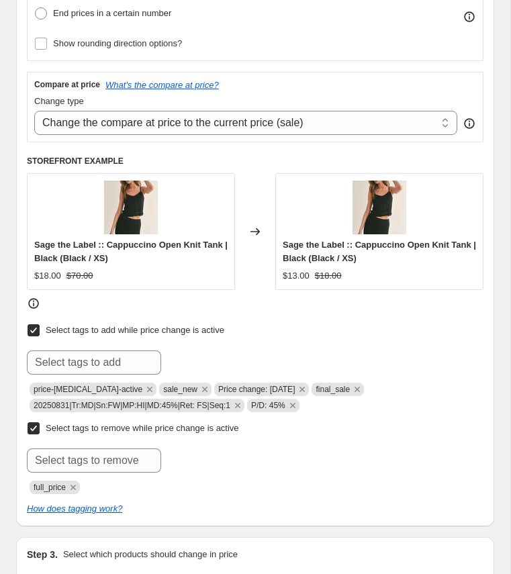
scroll to position [517, 0]
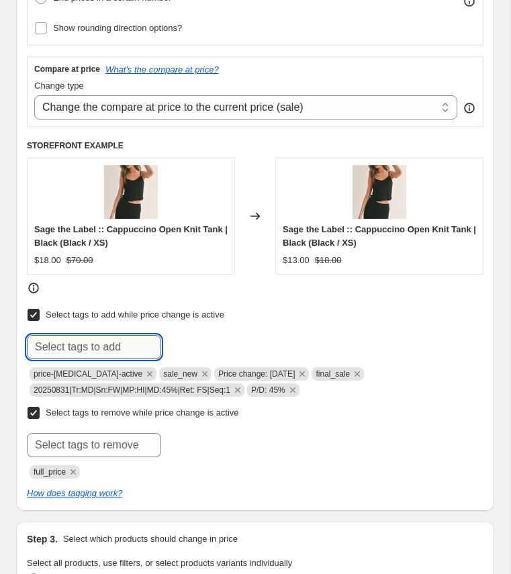
click at [108, 346] on input "text" at bounding box center [94, 347] width 134 height 24
paste input "20250831|Tr:MD|Sn:FW|MP:MD|MD:30%|Ret: EC|Seq:1"
type input "20250831|Tr:MD|Sn:FW|MP:MD|MD:30%|Ret: EC|Seq:1"
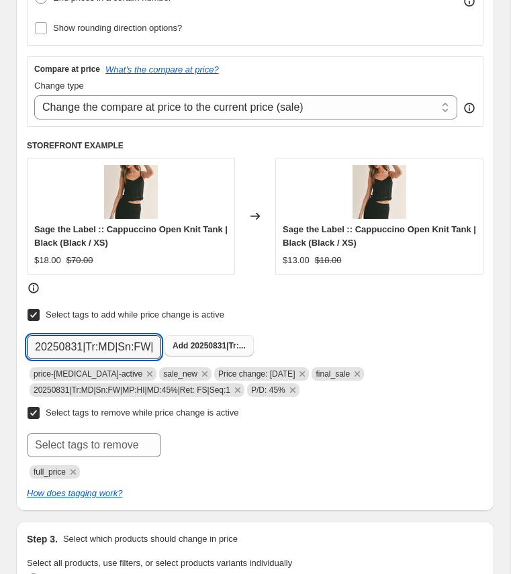
click at [196, 341] on span "20250831|Tr:..." at bounding box center [218, 345] width 55 height 9
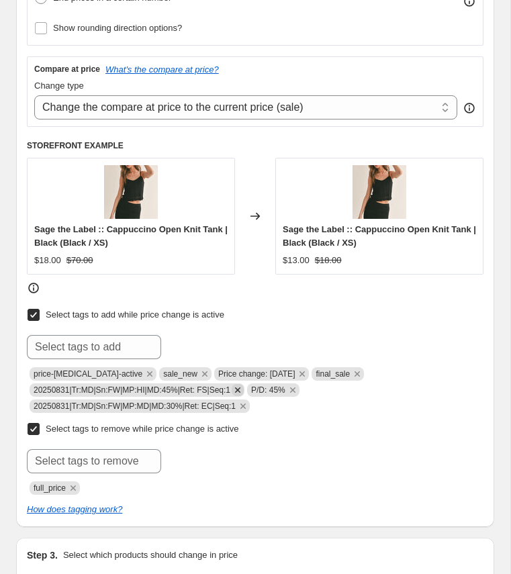
click at [244, 384] on icon "Remove 20250831|Tr:MD|Sn:FW|MP:HI|MD:45%|Ret: FS|Seq:1" at bounding box center [238, 390] width 12 height 12
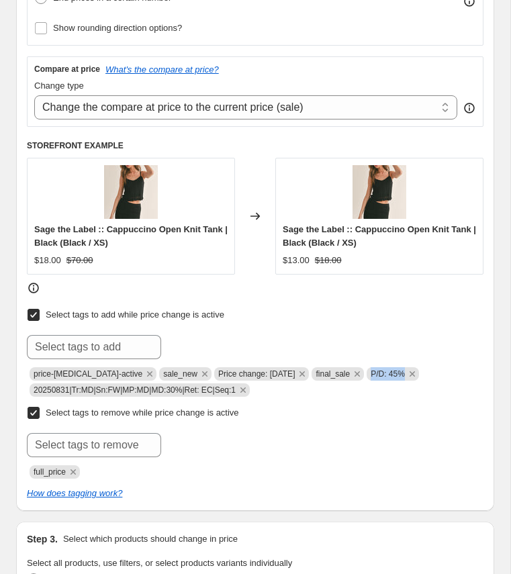
copy span "P/D: 45%"
drag, startPoint x: 370, startPoint y: 370, endPoint x: 406, endPoint y: 369, distance: 35.6
click at [406, 369] on span "P/D: 45%" at bounding box center [393, 373] width 52 height 13
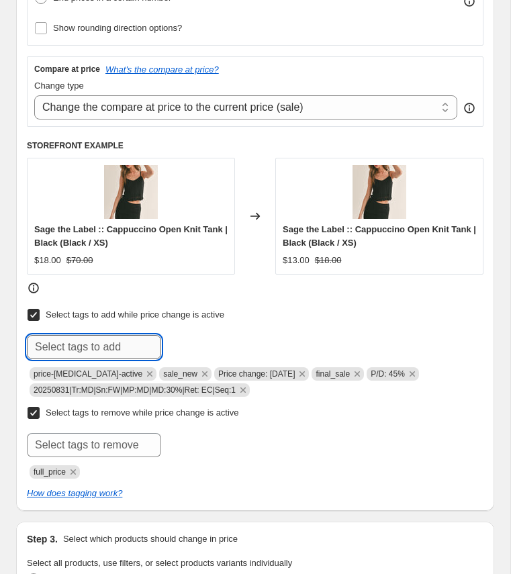
click at [134, 343] on input "text" at bounding box center [94, 347] width 134 height 24
paste input "P/D: 45%"
click at [69, 343] on input "P/D: 45%" at bounding box center [94, 347] width 134 height 24
type input "P/D: 30%"
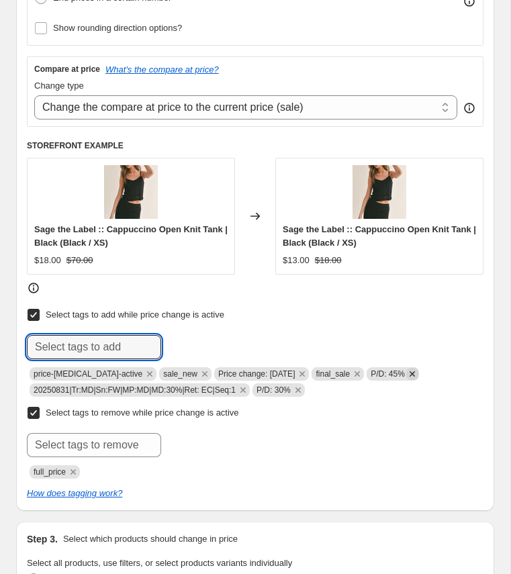
click at [414, 371] on icon "Remove P/D: 45%" at bounding box center [412, 373] width 5 height 5
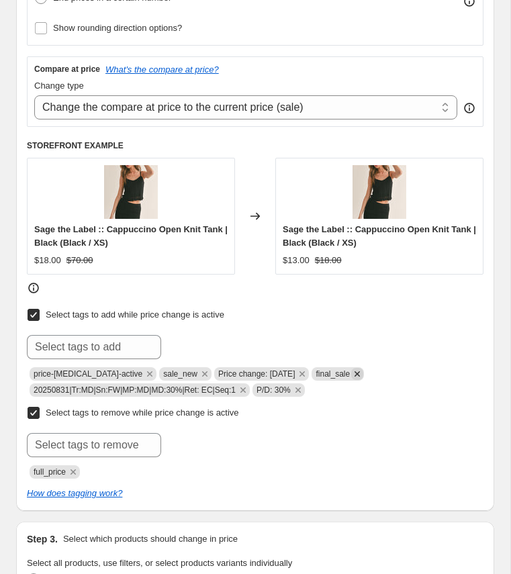
click at [357, 371] on icon "Remove final_sale" at bounding box center [357, 373] width 5 height 5
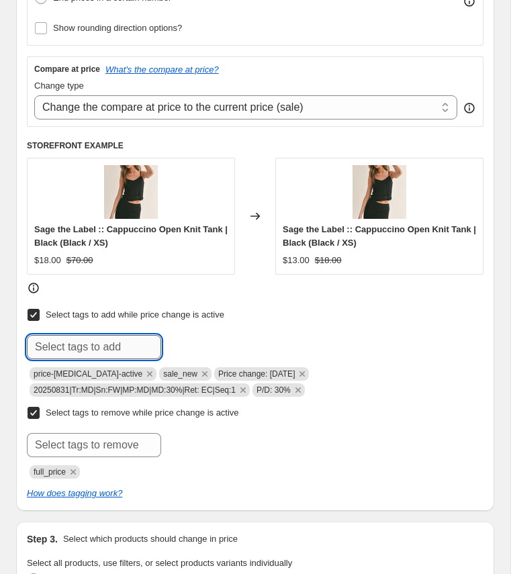
click at [109, 346] on input "text" at bounding box center [94, 347] width 134 height 24
type input "sale_exchange_credit"
click at [292, 447] on div at bounding box center [255, 445] width 457 height 24
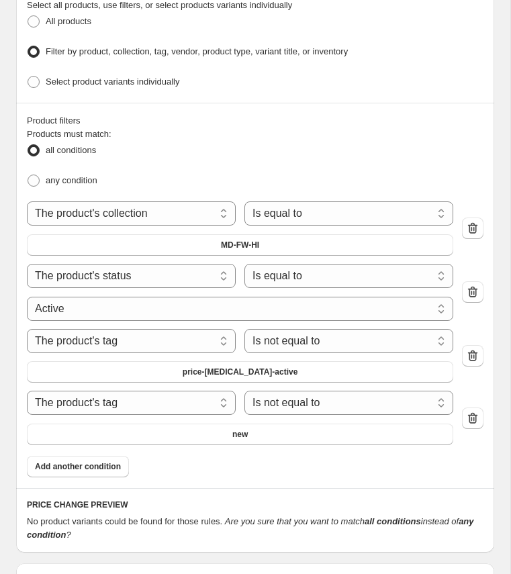
scroll to position [1129, 0]
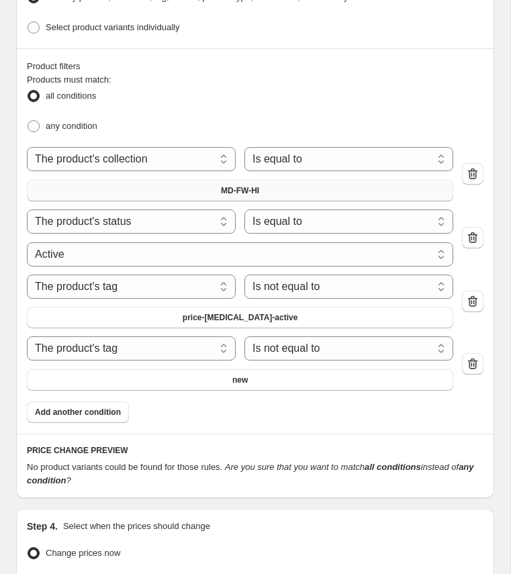
click at [252, 185] on span "MD-FW-HI" at bounding box center [240, 190] width 38 height 11
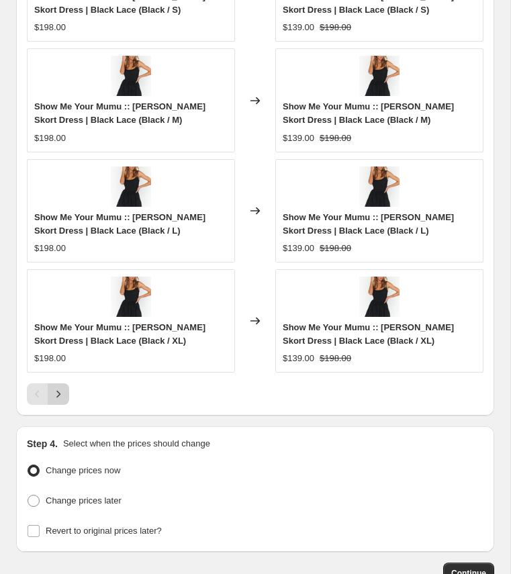
click at [61, 388] on icon "Next" at bounding box center [58, 394] width 13 height 13
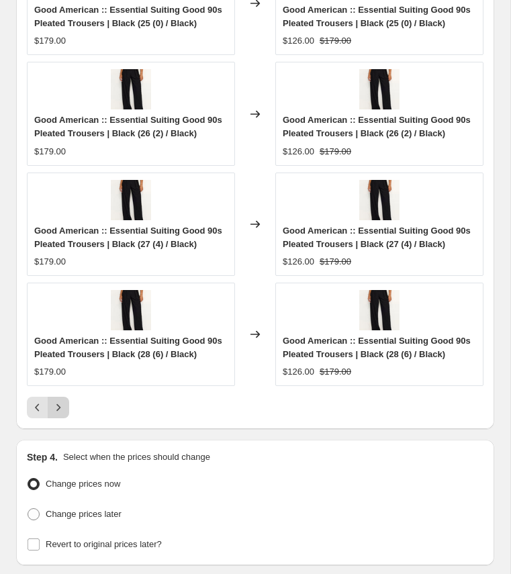
scroll to position [1782, 0]
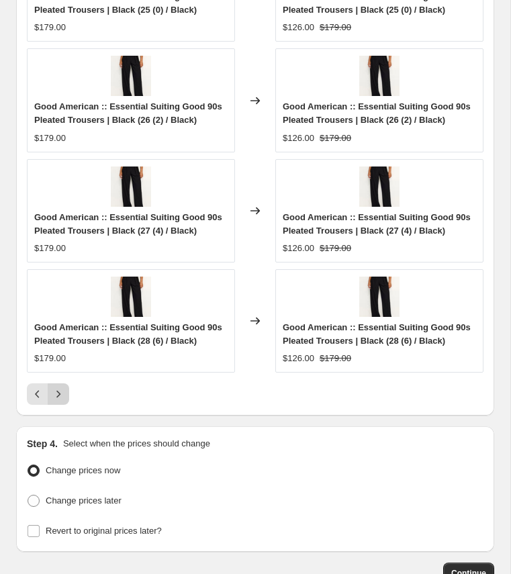
click at [64, 388] on icon "Next" at bounding box center [58, 394] width 13 height 13
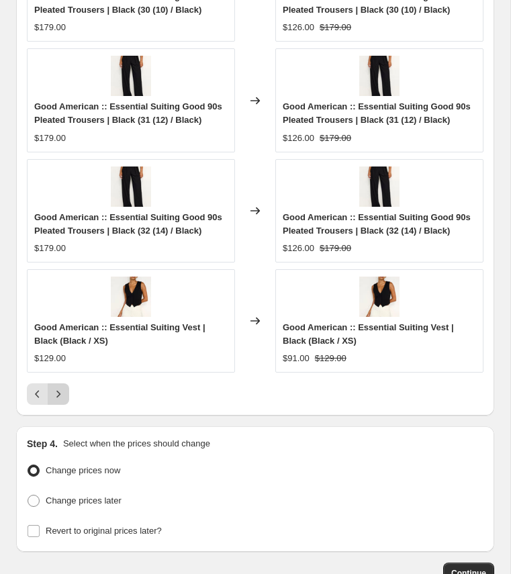
click at [64, 388] on icon "Next" at bounding box center [58, 394] width 13 height 13
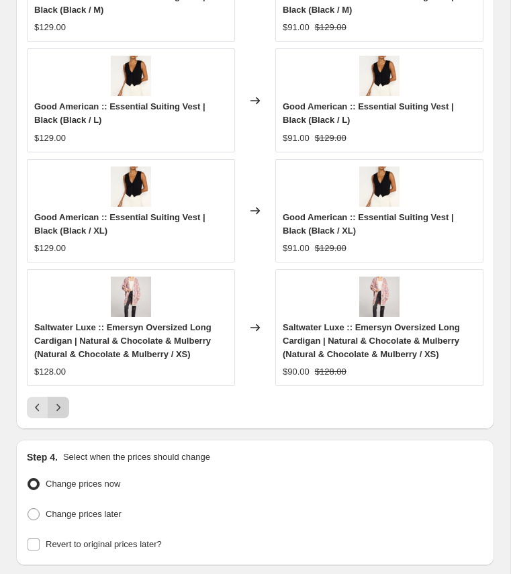
click at [60, 401] on icon "Next" at bounding box center [58, 407] width 13 height 13
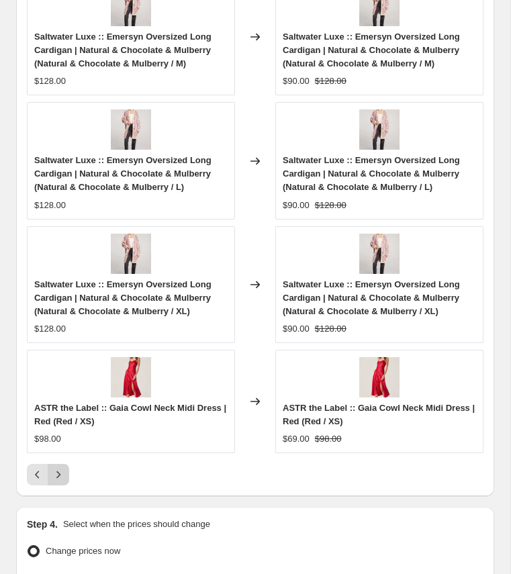
scroll to position [1796, 0]
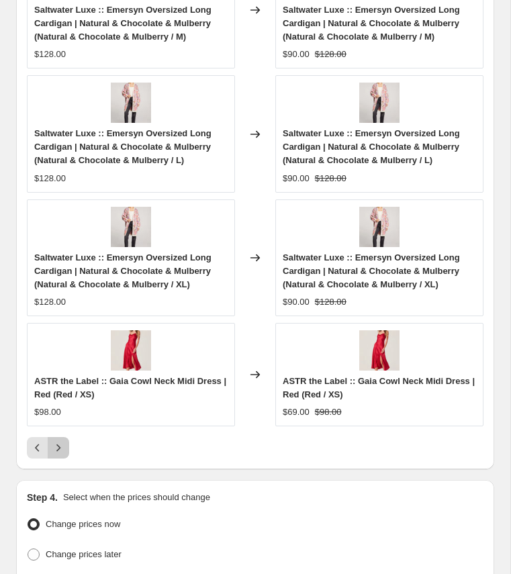
click at [59, 441] on icon "Next" at bounding box center [58, 447] width 13 height 13
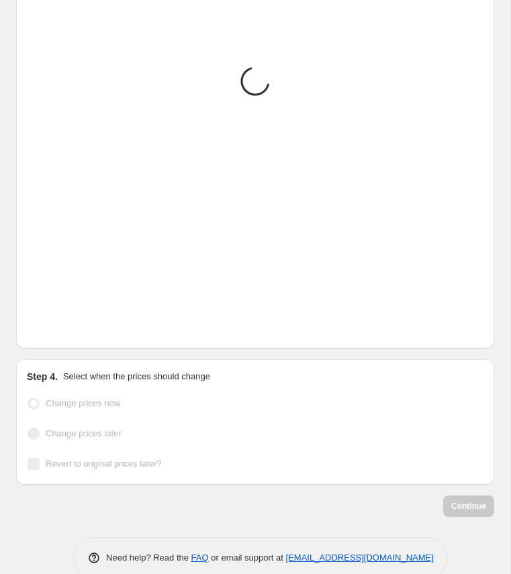
scroll to position [1782, 0]
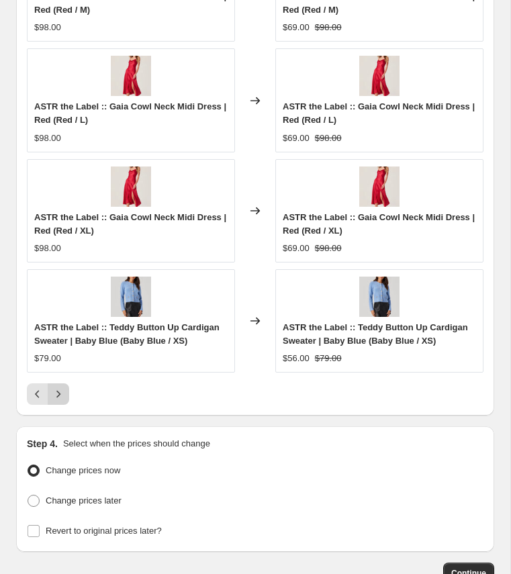
click at [61, 388] on icon "Next" at bounding box center [58, 394] width 13 height 13
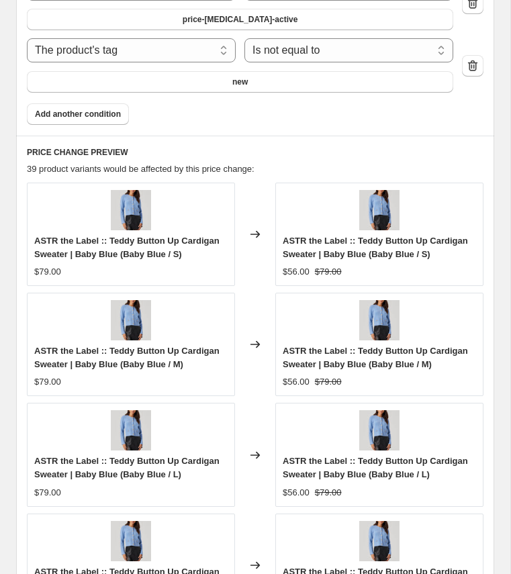
scroll to position [1864, 0]
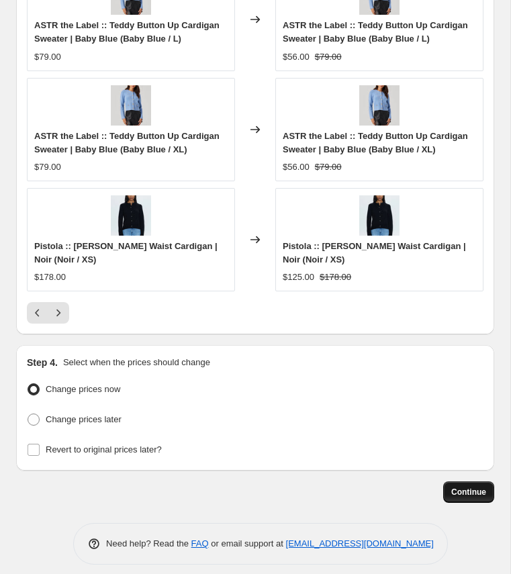
click at [452, 487] on span "Continue" at bounding box center [468, 492] width 35 height 11
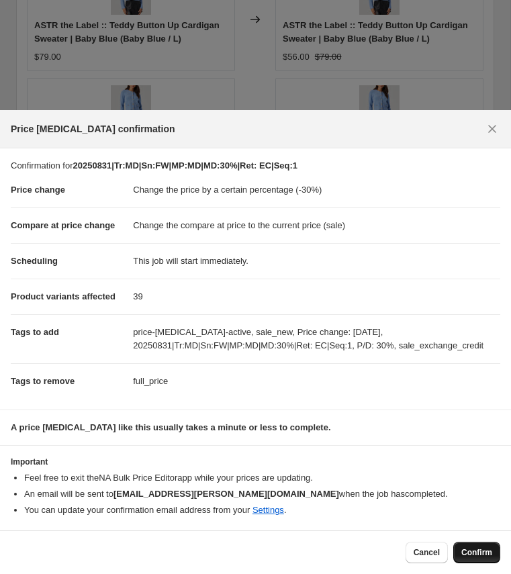
click at [472, 552] on span "Confirm" at bounding box center [477, 553] width 31 height 11
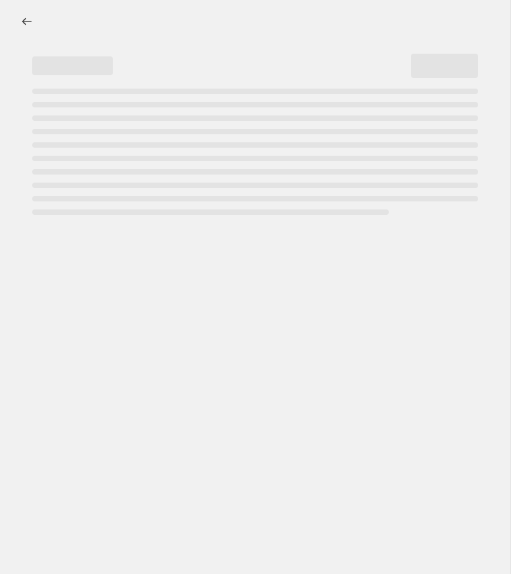
select select "percentage"
select select "collection"
select select "product_status"
select select "tag"
select select "not_equal"
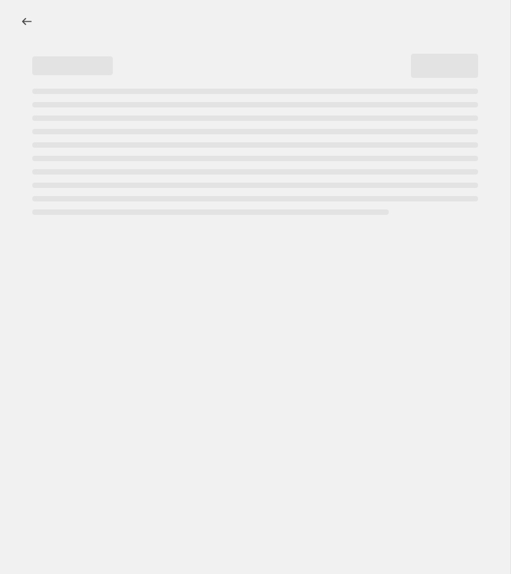
select select "tag"
select select "not_equal"
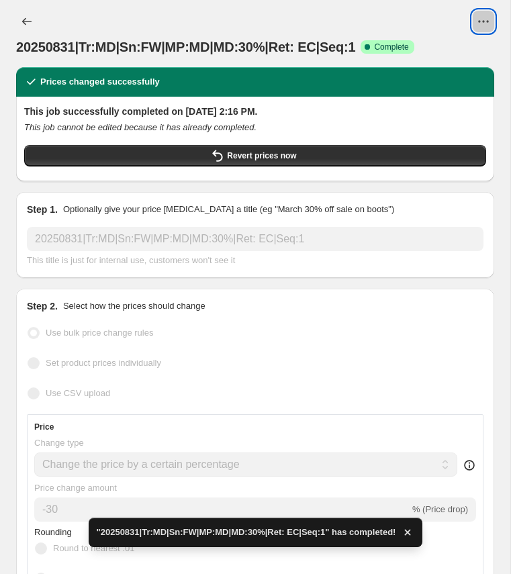
click at [481, 24] on icon "View actions for 20250831|Tr:MD|Sn:FW|MP:MD|MD:30%|Ret: EC|Seq:1" at bounding box center [483, 21] width 13 height 13
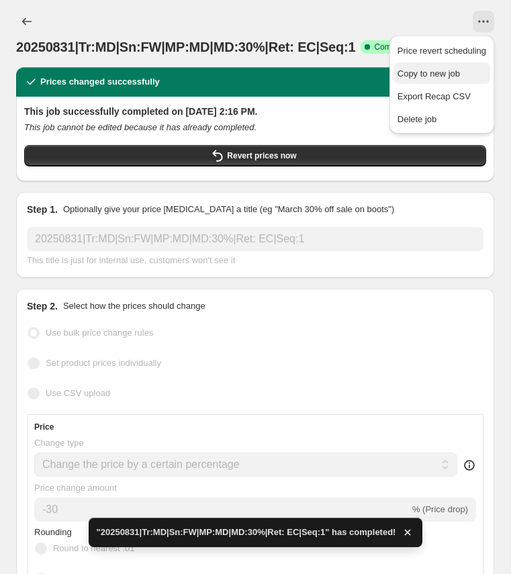
click at [429, 74] on span "Copy to new job" at bounding box center [429, 74] width 62 height 10
select select "percentage"
select select "collection"
select select "product_status"
select select "tag"
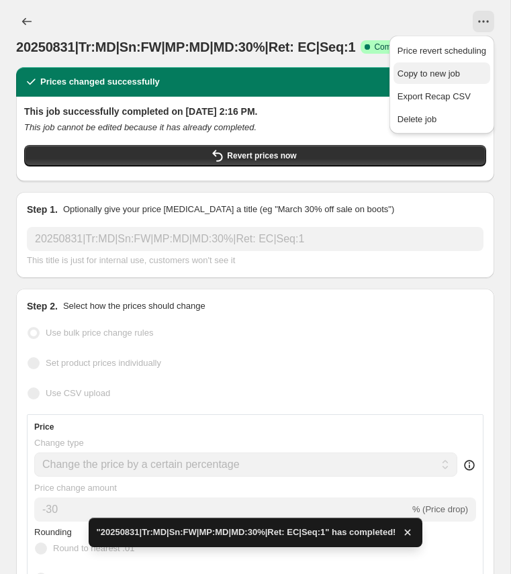
select select "not_equal"
select select "tag"
select select "not_equal"
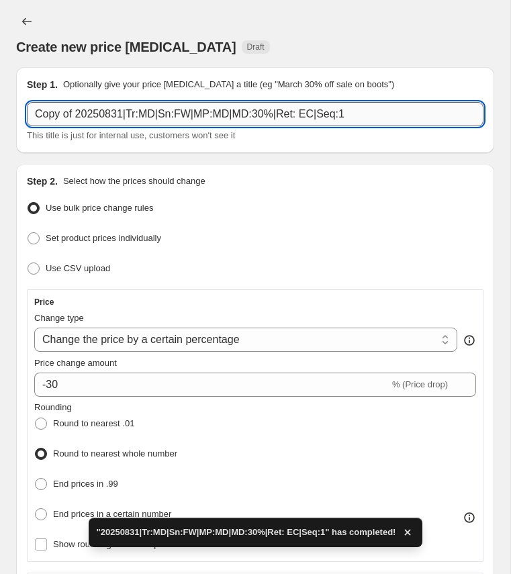
click at [98, 114] on input "Copy of 20250831|Tr:MD|Sn:FW|MP:MD|MD:30%|Ret: EC|Seq:1" at bounding box center [255, 114] width 457 height 24
paste input "20250831|Tr:MD|Sn:FW|MP:LI|MD:15"
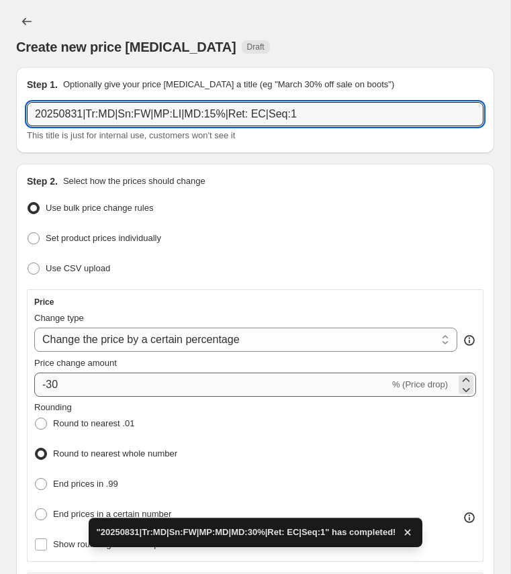
type input "20250831|Tr:MD|Sn:FW|MP:LI|MD:15%|Ret: EC|Seq:1"
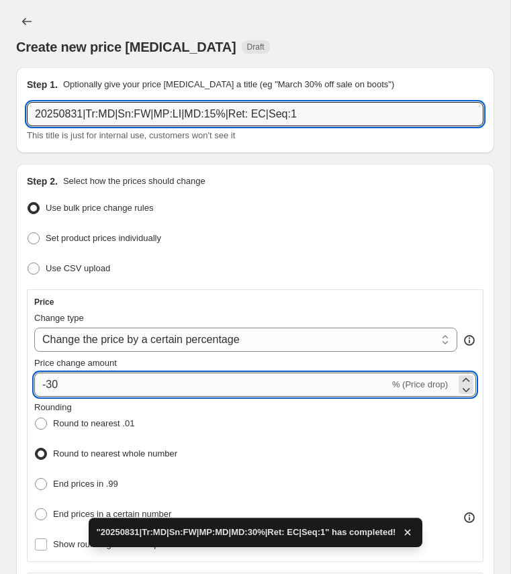
click at [70, 382] on input "-30" at bounding box center [211, 385] width 355 height 24
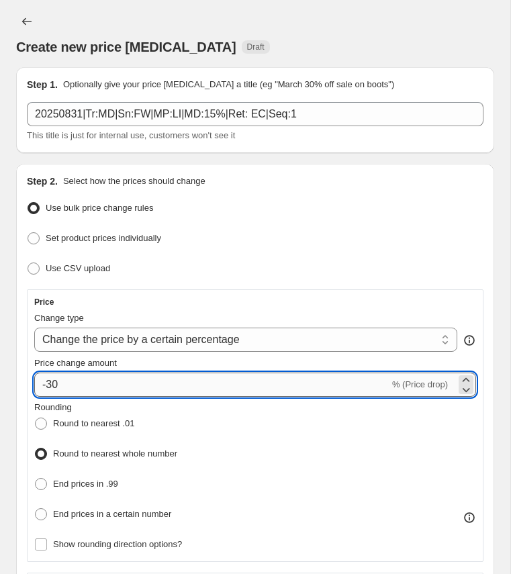
type input "-3"
type input "-15"
click at [144, 358] on div "Price change amount" at bounding box center [255, 363] width 442 height 13
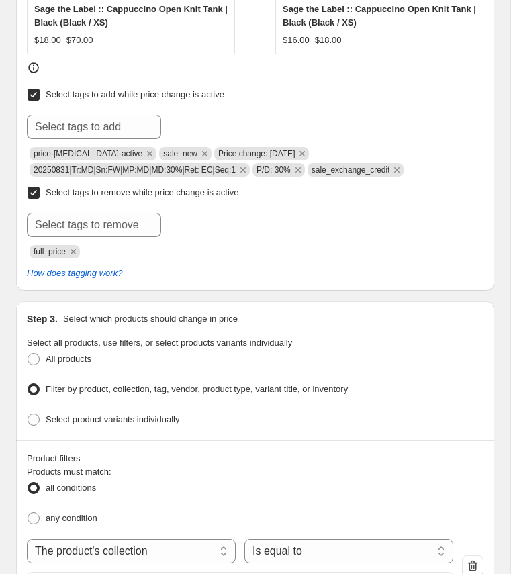
scroll to position [738, 0]
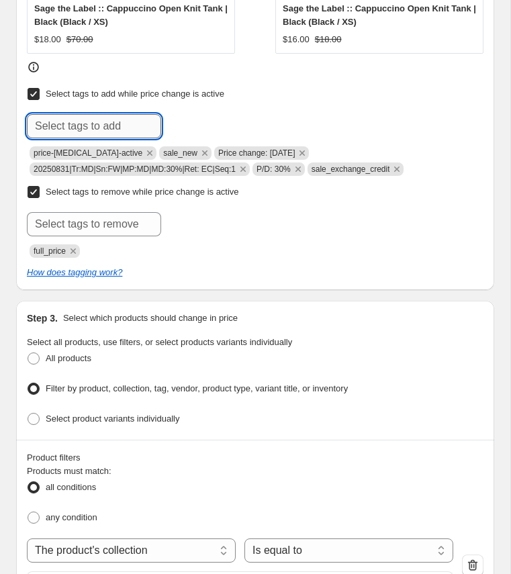
click at [97, 122] on input "text" at bounding box center [94, 126] width 134 height 24
paste input "20250831|Tr:MD|Sn:FW|MP:LI|MD:15%|Ret: EC|Seq:1"
type input "20250831|Tr:MD|Sn:FW|MP:LI|MD:15%|Ret: EC|Seq:1"
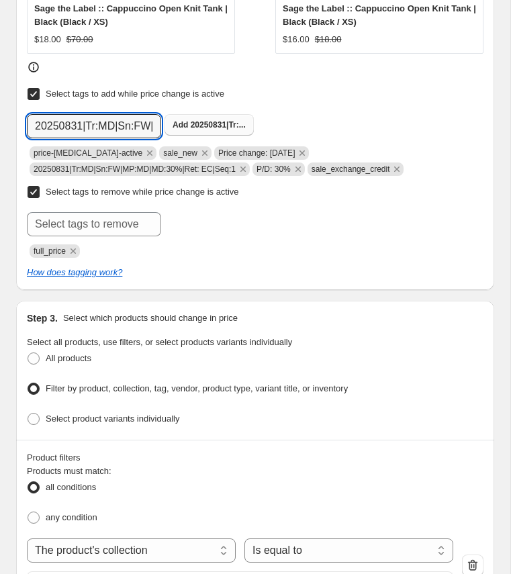
click at [187, 120] on b "Add" at bounding box center [180, 124] width 15 height 9
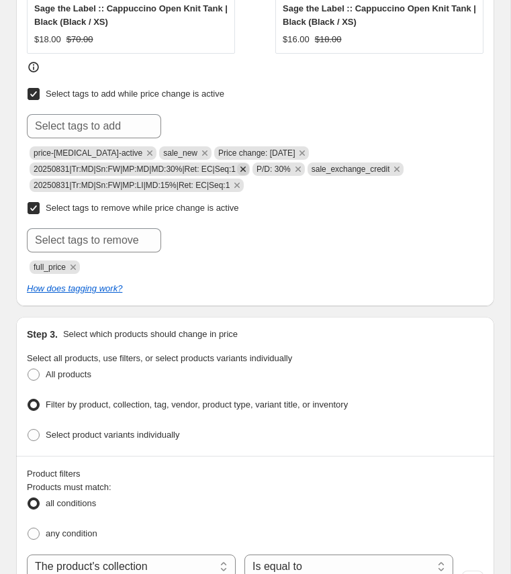
click at [246, 167] on icon "Remove 20250831|Tr:MD|Sn:FW|MP:MD|MD:30%|Ret: EC|Seq:1" at bounding box center [242, 169] width 5 height 5
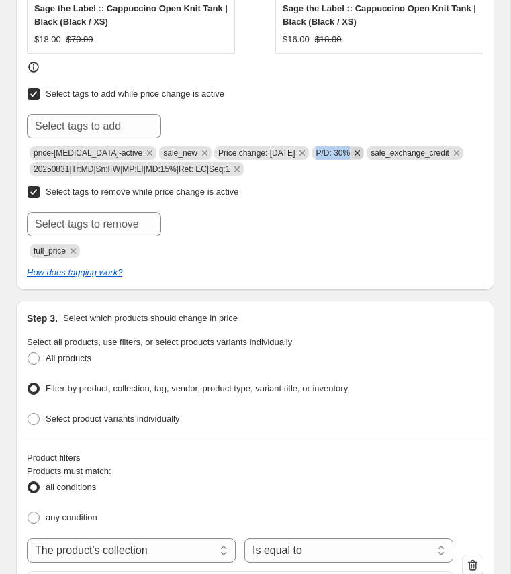
copy span "P/D: 30%"
drag, startPoint x: 312, startPoint y: 147, endPoint x: 351, endPoint y: 147, distance: 38.3
click at [351, 147] on span "P/D: 30%" at bounding box center [338, 152] width 52 height 13
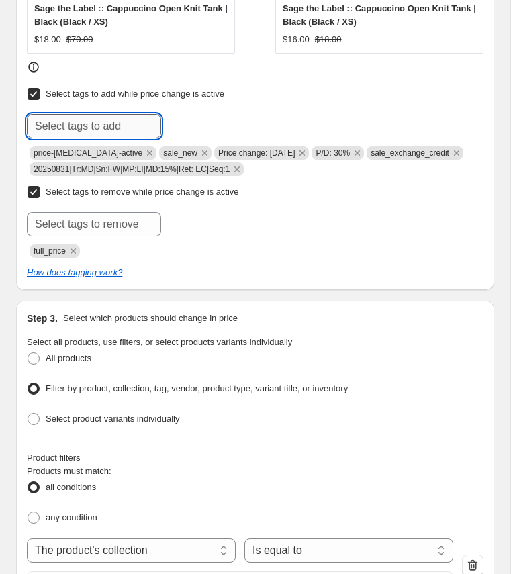
click at [122, 123] on input "text" at bounding box center [94, 126] width 134 height 24
paste input "P/D: 30%"
click at [70, 124] on input "P/D: 30%" at bounding box center [94, 126] width 134 height 24
type input "P/D: 15%"
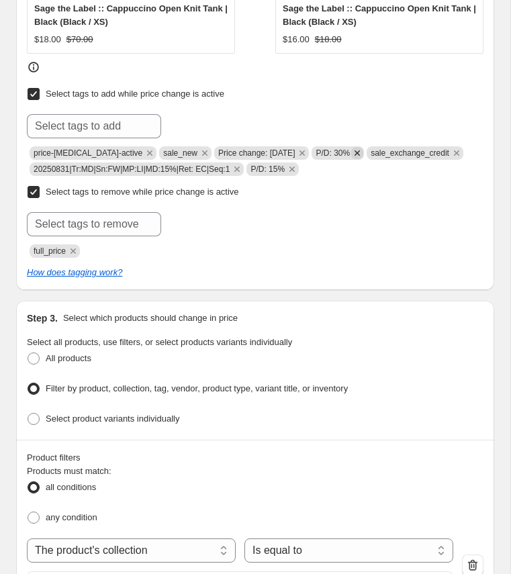
click at [355, 150] on icon "Remove P/D: 30%" at bounding box center [357, 152] width 5 height 5
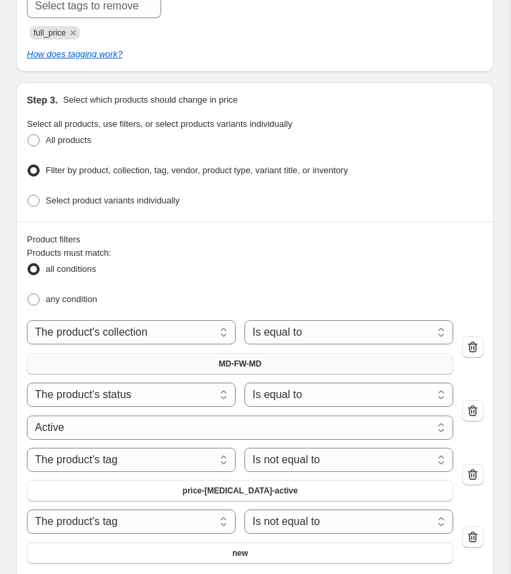
scroll to position [997, 0]
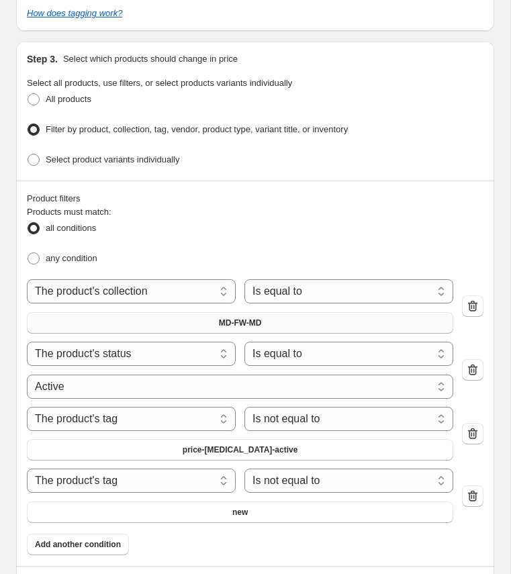
click at [259, 320] on button "MD-FW-MD" at bounding box center [240, 322] width 427 height 21
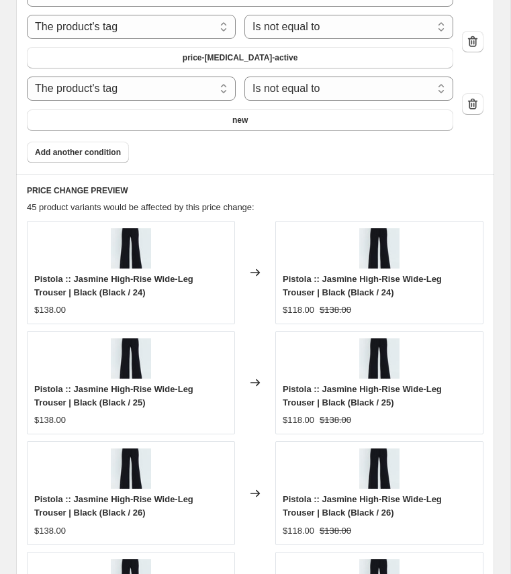
scroll to position [1387, 0]
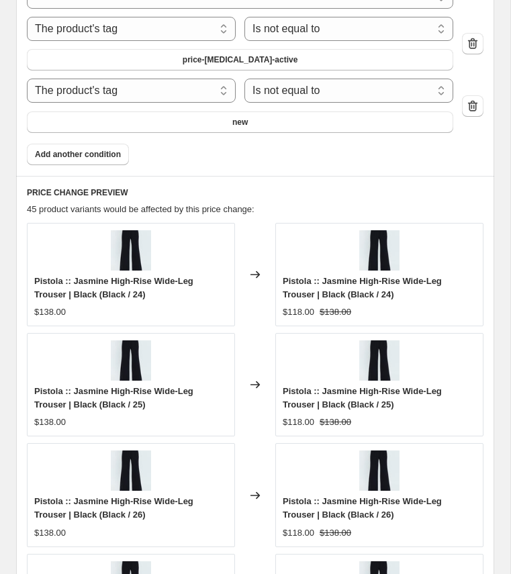
click at [251, 204] on span "45 product variants would be affected by this price change:" at bounding box center [141, 209] width 228 height 10
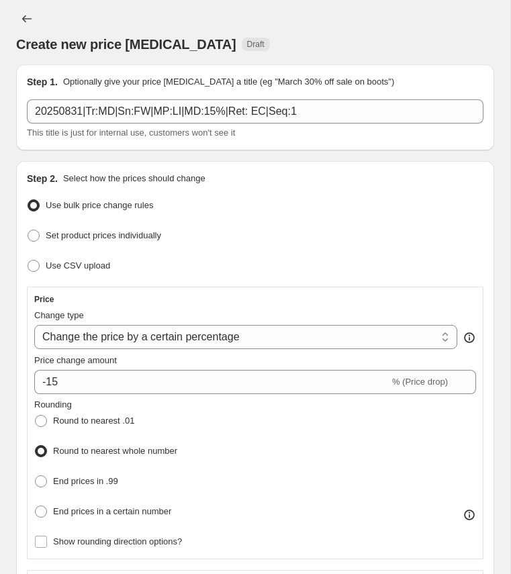
scroll to position [0, 0]
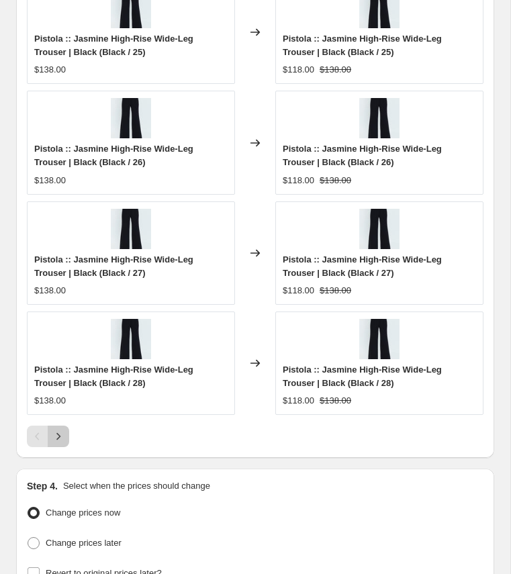
click at [58, 433] on icon "Next" at bounding box center [58, 436] width 4 height 7
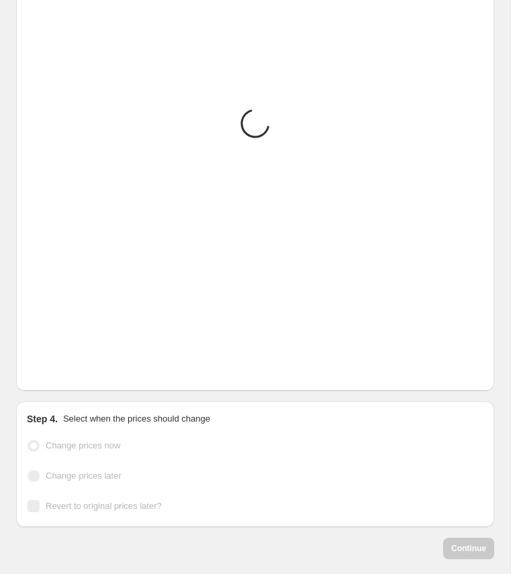
scroll to position [1740, 0]
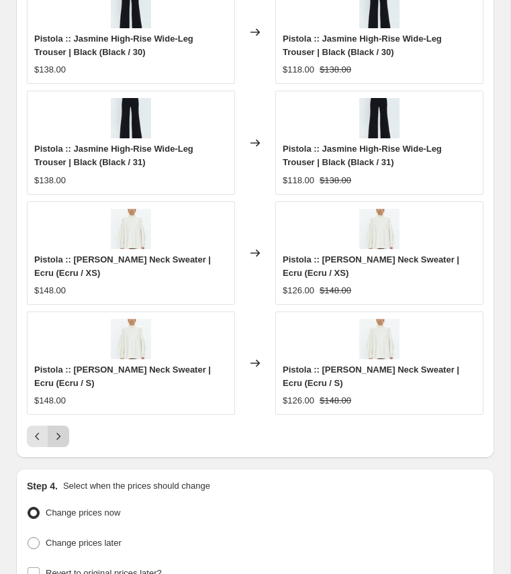
click at [60, 430] on icon "Next" at bounding box center [58, 436] width 13 height 13
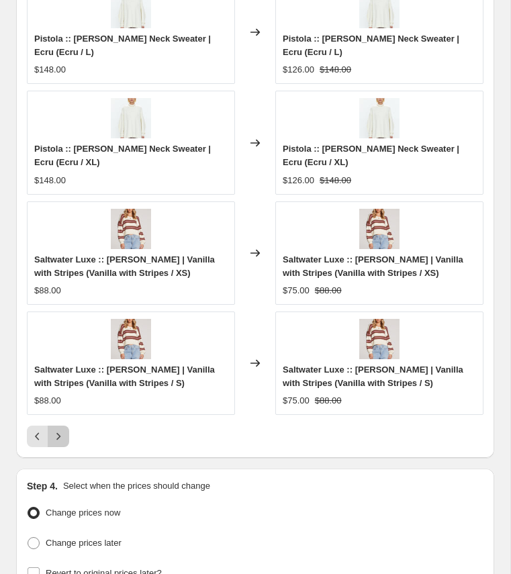
click at [60, 430] on icon "Next" at bounding box center [58, 436] width 13 height 13
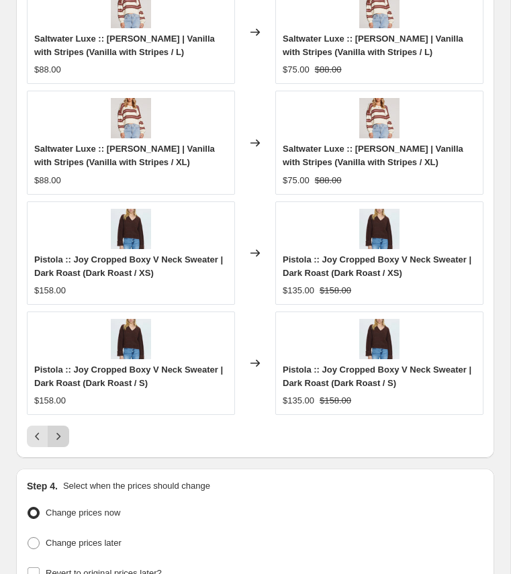
click at [60, 430] on icon "Next" at bounding box center [58, 436] width 13 height 13
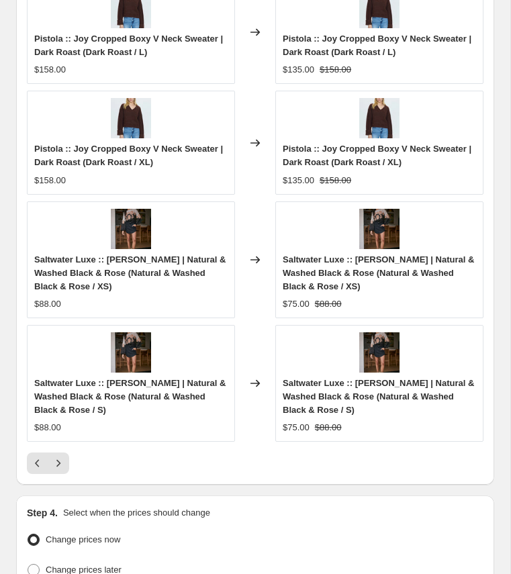
scroll to position [1890, 0]
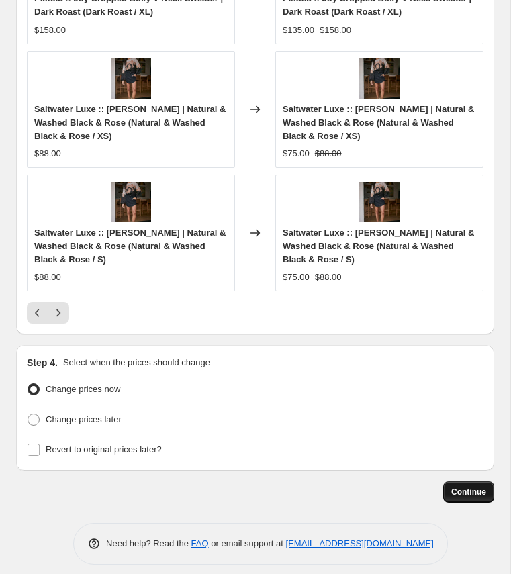
click at [451, 487] on span "Continue" at bounding box center [468, 492] width 35 height 11
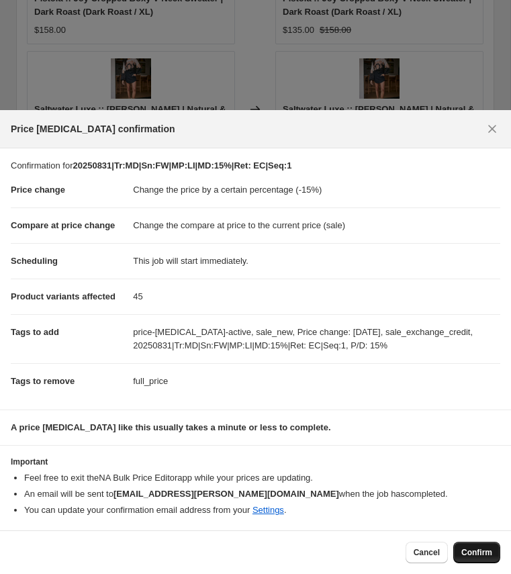
click at [472, 550] on span "Confirm" at bounding box center [477, 553] width 31 height 11
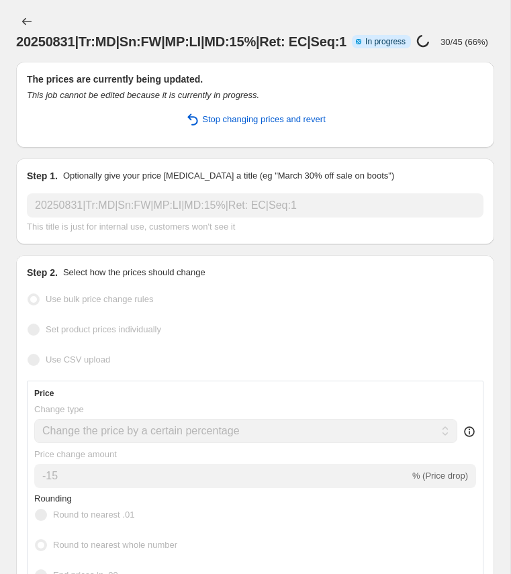
select select "percentage"
select select "collection"
select select "product_status"
select select "tag"
select select "not_equal"
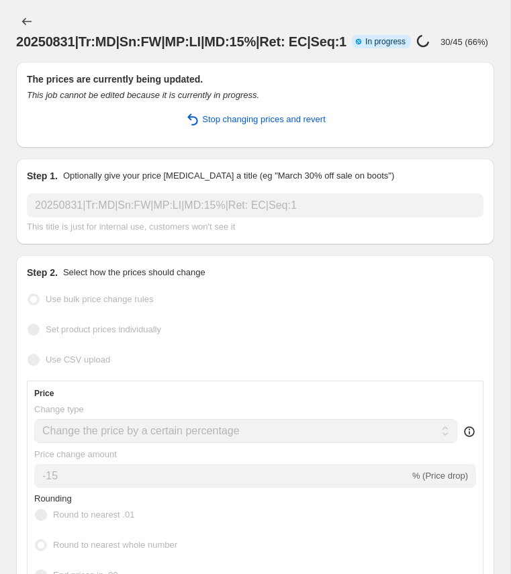
select select "tag"
select select "not_equal"
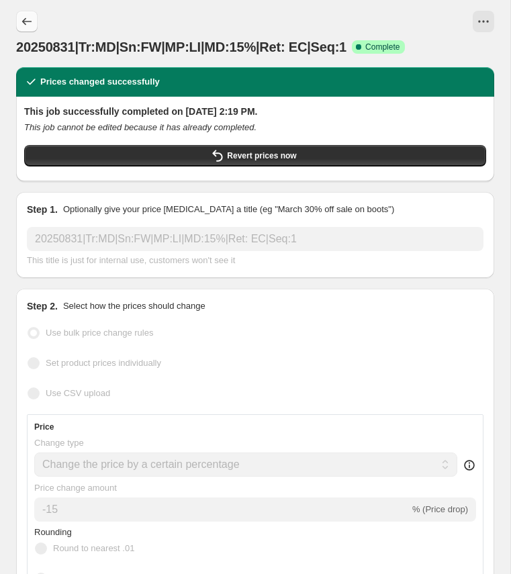
click at [27, 22] on icon "Price change jobs" at bounding box center [26, 21] width 13 height 13
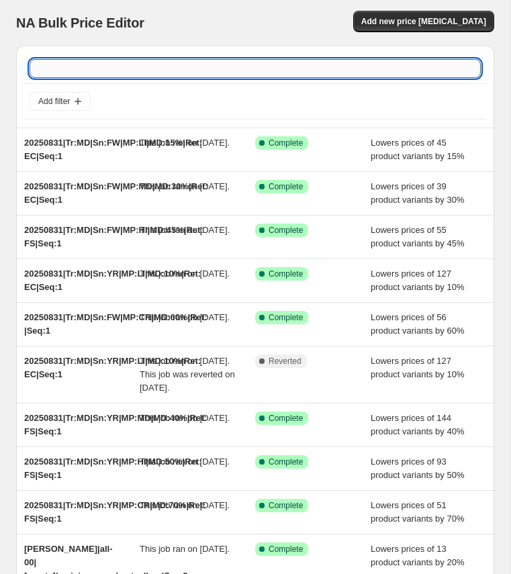
click at [97, 73] on input "text" at bounding box center [255, 68] width 451 height 19
type input "HIE"
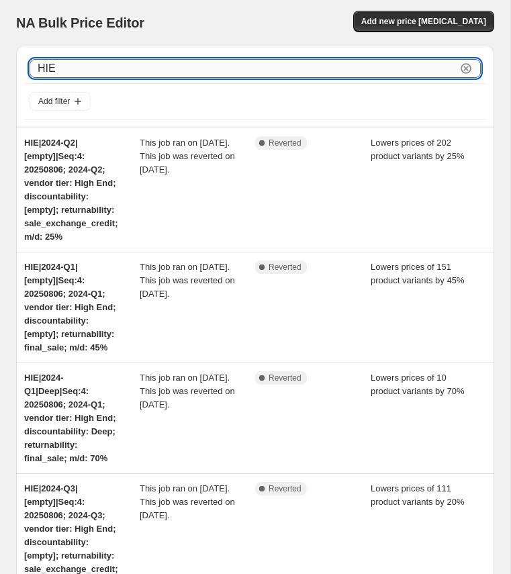
click at [179, 67] on input "HIE" at bounding box center [243, 68] width 427 height 19
paste input "ULT|2024-Q1|[empty]|Seq:3"
type input "ULT|2024-Q1|[empty]|Seq:3"
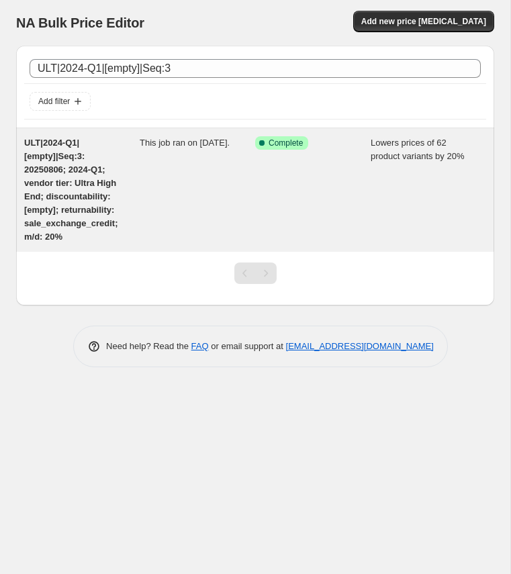
click at [71, 181] on span "ULT|2024-Q1|[empty]|Seq:3: 20250806; 2024-Q1; vendor tier: Ultra High End; disc…" at bounding box center [70, 190] width 93 height 104
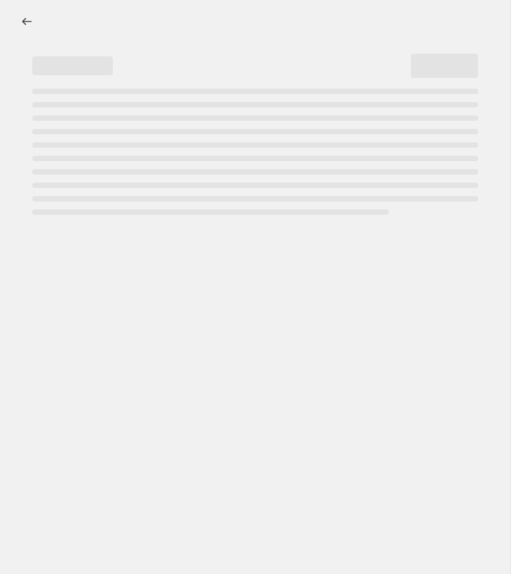
select select "percentage"
select select "no_change"
select select "collection"
select select "tag"
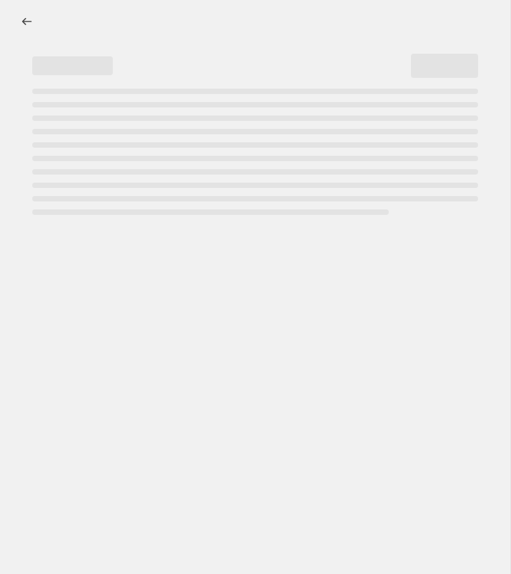
select select "not_equal"
select select "tag"
select select "not_equal"
select select "tag"
select select "not_equal"
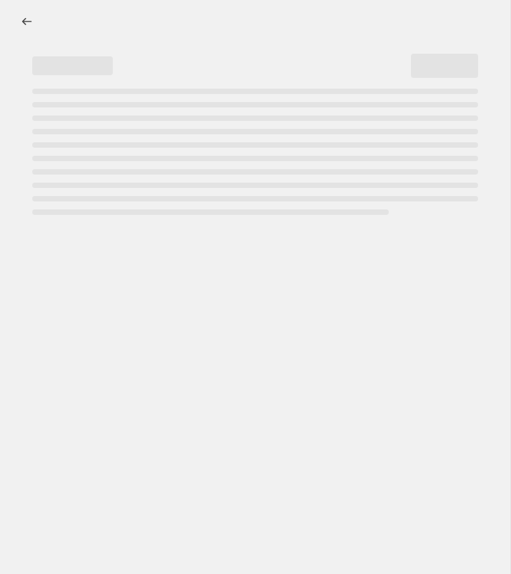
select select "tag"
select select "not_equal"
select select "product_status"
select select "not_equal"
select select "archived"
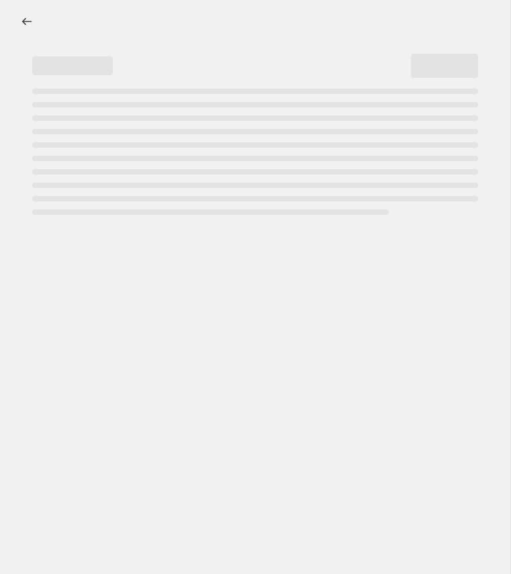
select select "tag"
select select "not_equal"
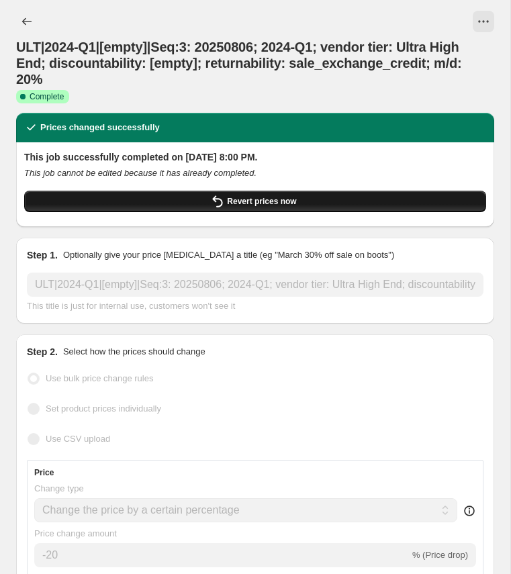
click at [125, 191] on button "Revert prices now" at bounding box center [255, 201] width 462 height 21
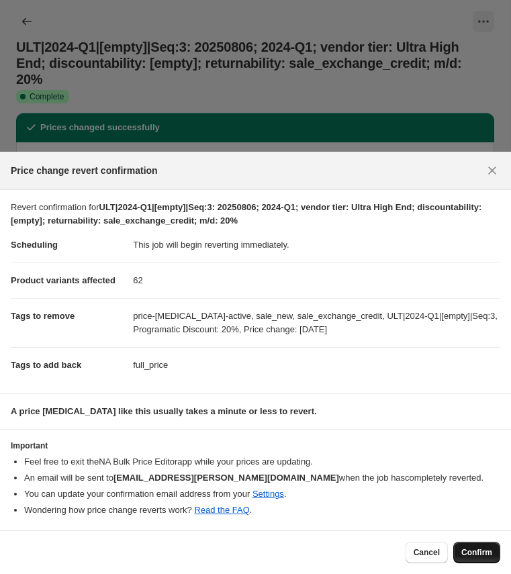
click at [483, 554] on span "Confirm" at bounding box center [477, 553] width 31 height 11
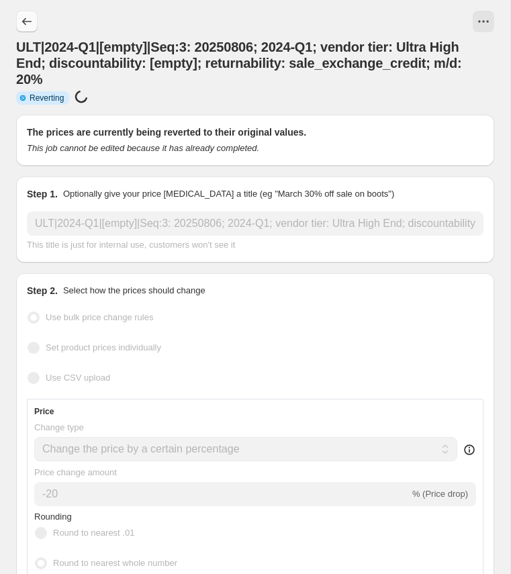
click at [28, 24] on icon "Price change jobs" at bounding box center [26, 21] width 13 height 13
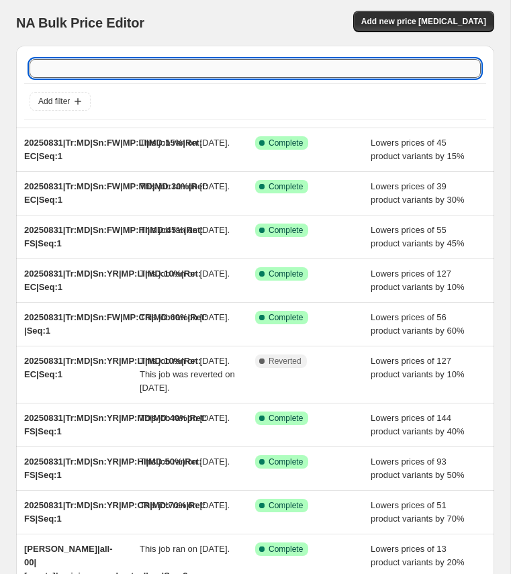
click at [169, 70] on input "text" at bounding box center [255, 68] width 451 height 19
paste input "ULT|2024-Q1|Deep|Seq:2"
type input "ULT|2024-Q1|Deep|Seq:2"
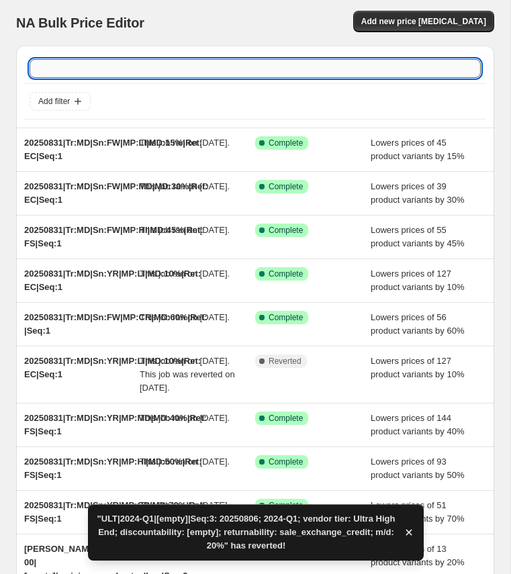
click at [144, 71] on input "text" at bounding box center [255, 68] width 451 height 19
paste input "ULT|2024-Q1|Deep|Seq:2"
type input "ULT|2024-Q1|Deep|Seq:2"
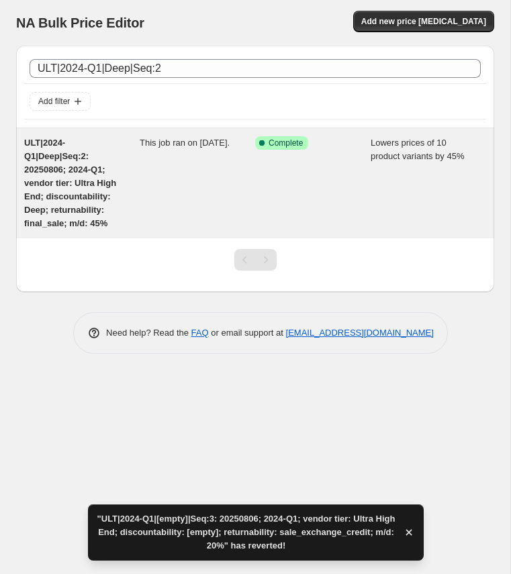
click at [161, 150] on div "This job ran on [DATE]." at bounding box center [198, 183] width 116 height 94
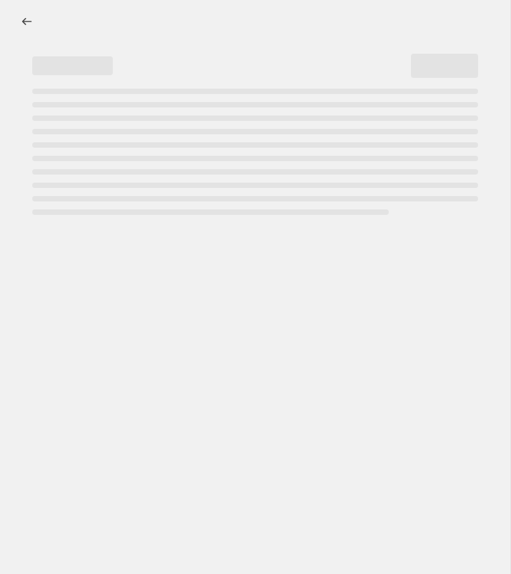
select select "percentage"
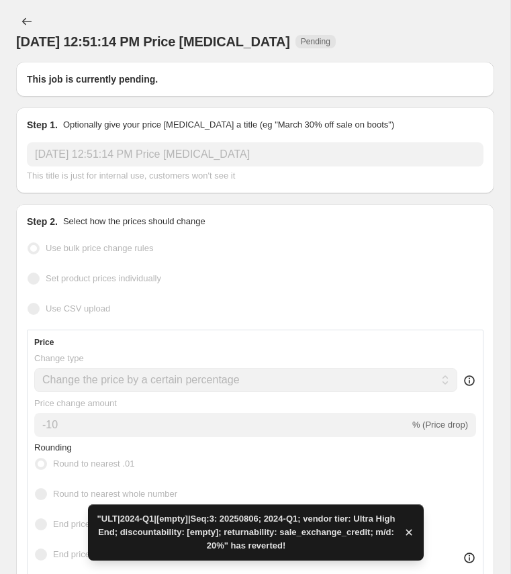
type input "ULT|2024-Q1|Deep|Seq:2: 20250806; 2024-Q1; vendor tier: Ultra High End; discoun…"
radio input "false"
radio input "true"
select select "no_change"
checkbox input "true"
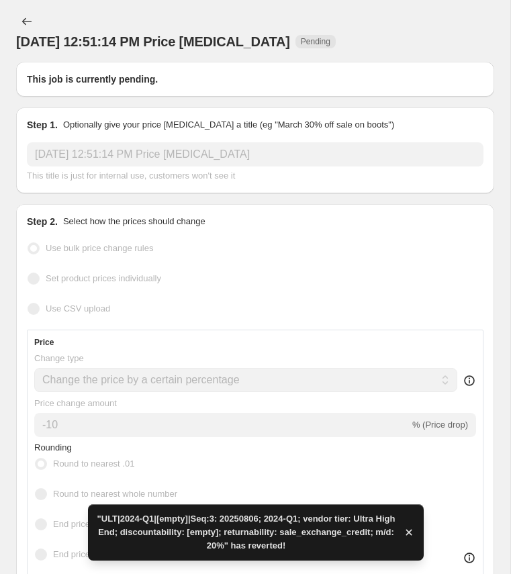
checkbox input "true"
radio input "false"
radio input "true"
select select "collection"
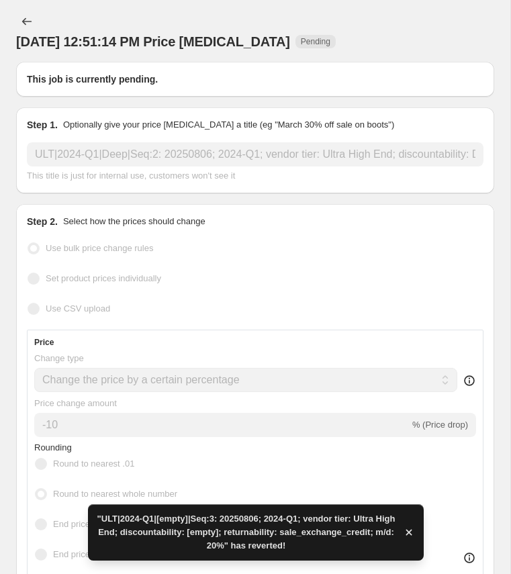
select select "tag"
select select "not_equal"
select select "tag"
select select "not_equal"
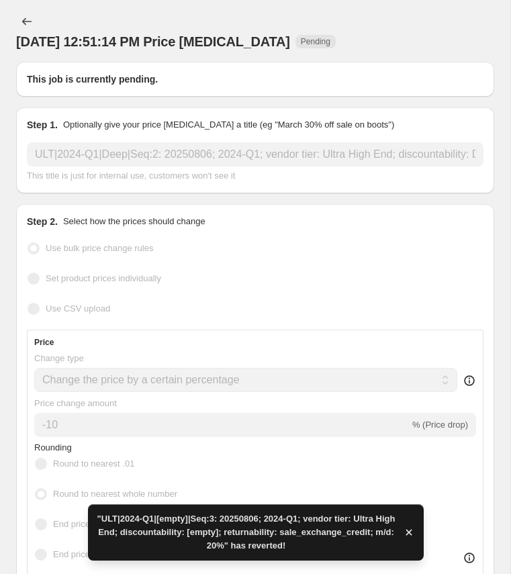
select select "tag"
select select "not_equal"
select select "product_status"
select select "not_equal"
select select "archived"
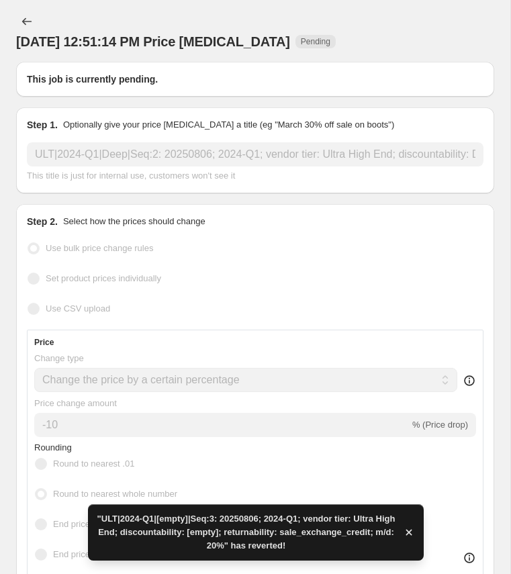
select select "tag"
select select "not_equal"
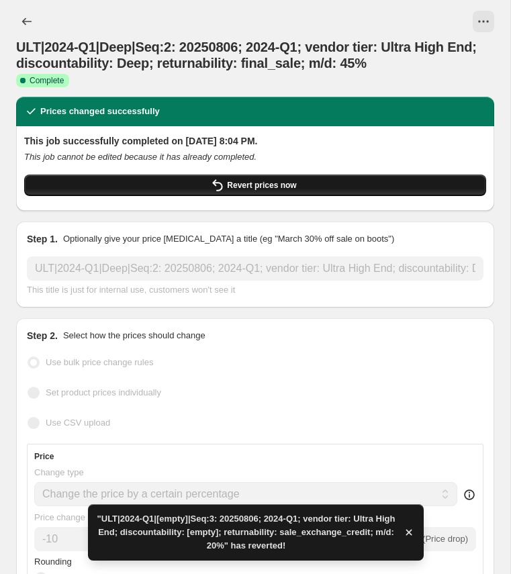
click at [253, 184] on span "Revert prices now" at bounding box center [261, 185] width 69 height 11
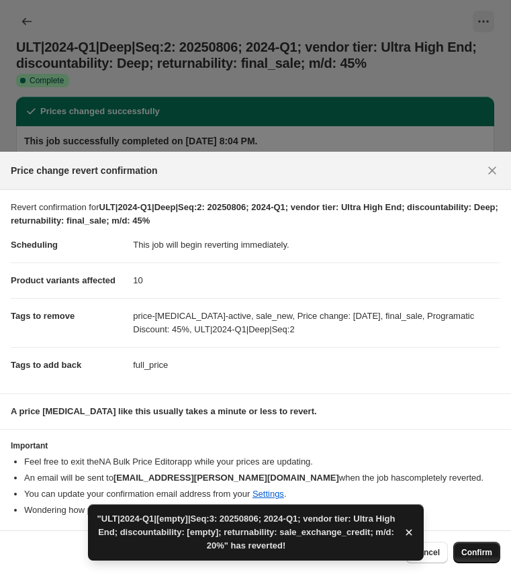
click at [470, 546] on button "Confirm" at bounding box center [476, 552] width 47 height 21
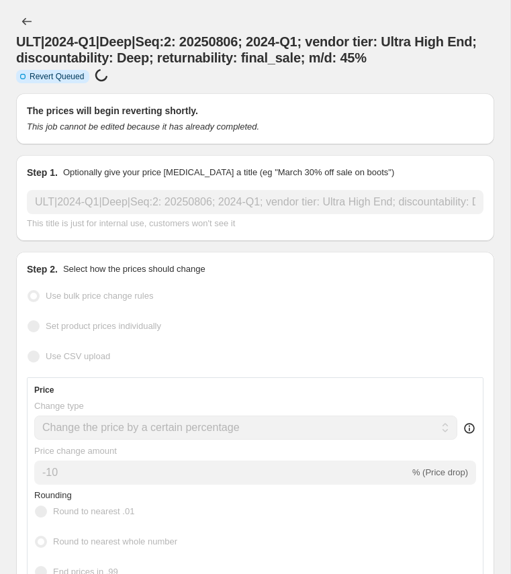
select select "percentage"
select select "no_change"
select select "collection"
select select "tag"
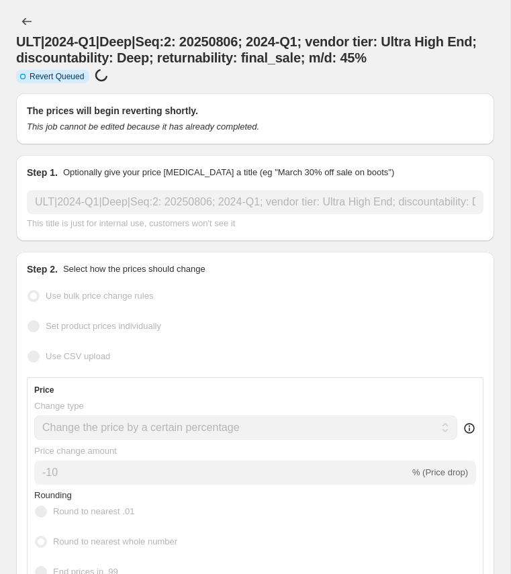
select select "not_equal"
select select "tag"
select select "not_equal"
select select "tag"
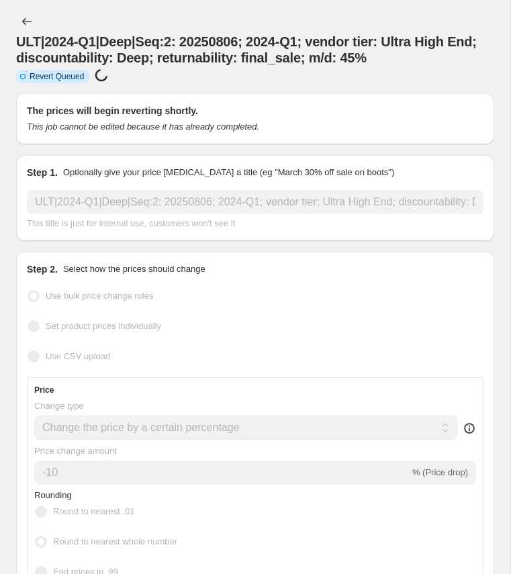
select select "not_equal"
select select "product_status"
select select "not_equal"
select select "archived"
select select "tag"
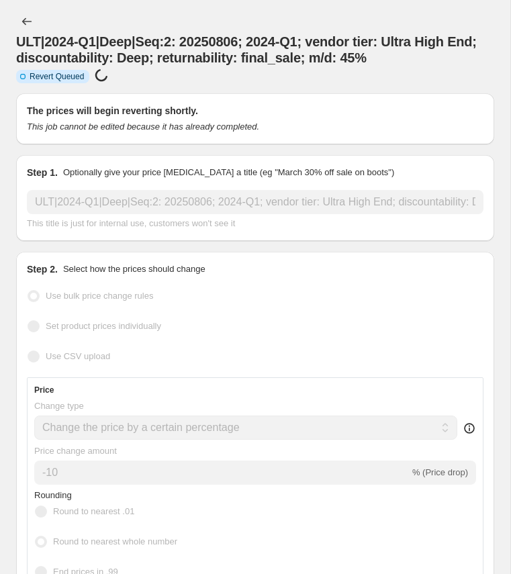
select select "not_equal"
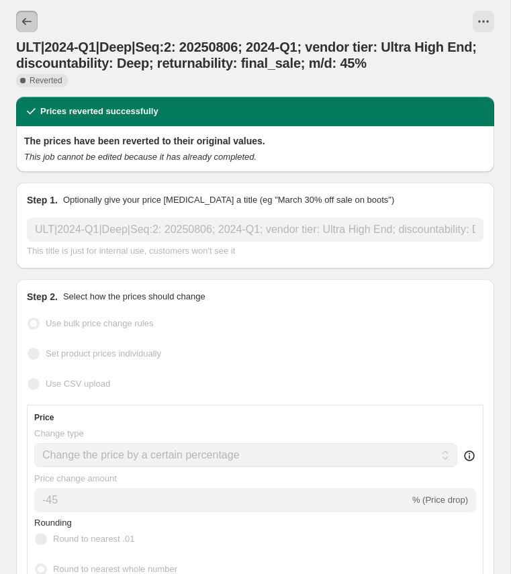
click at [24, 27] on icon "Price change jobs" at bounding box center [26, 21] width 13 height 13
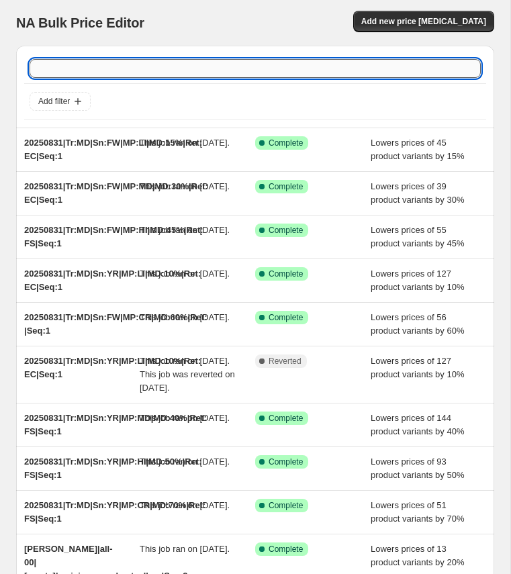
click at [103, 67] on input "text" at bounding box center [255, 68] width 451 height 19
paste input "ULT|2024-Q2|[empty]|Seq:3"
type input "ULT|2024-Q2|[empty]|Seq:3"
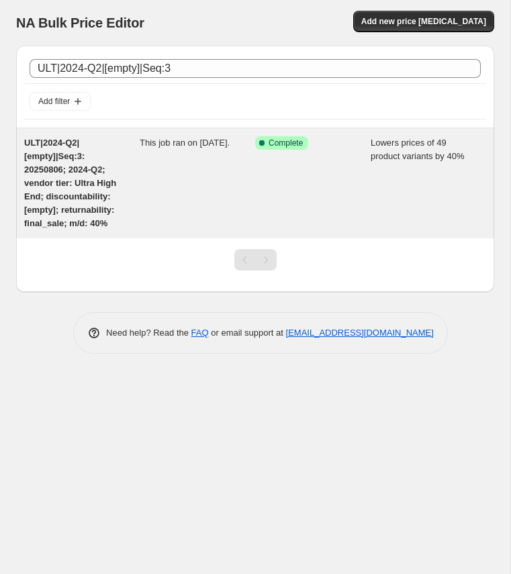
click at [73, 168] on span "ULT|2024-Q2|[empty]|Seq:3: 20250806; 2024-Q2; vendor tier: Ultra High End; disc…" at bounding box center [70, 183] width 92 height 91
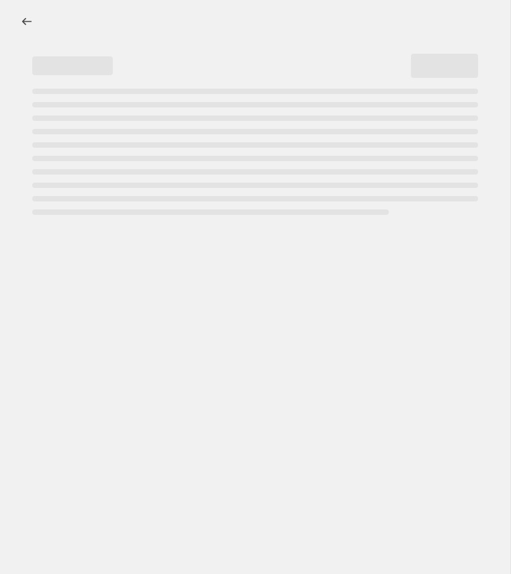
select select "percentage"
select select "no_change"
select select "collection"
select select "tag"
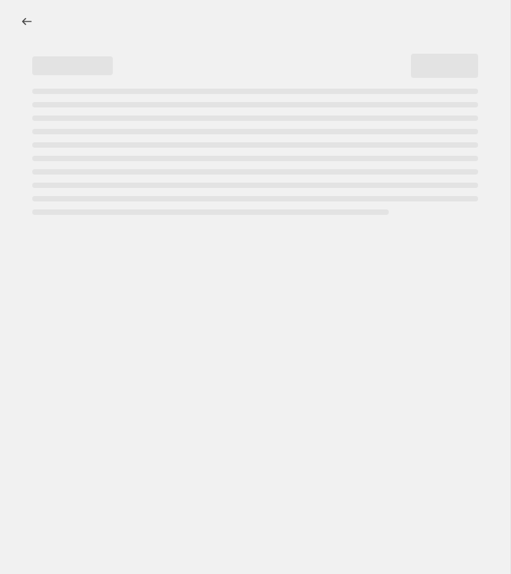
select select "not_equal"
select select "tag"
select select "not_equal"
select select "tag"
select select "not_equal"
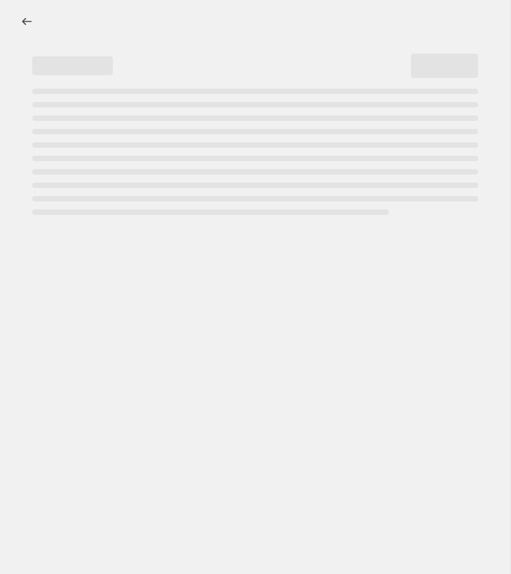
select select "tag"
select select "not_equal"
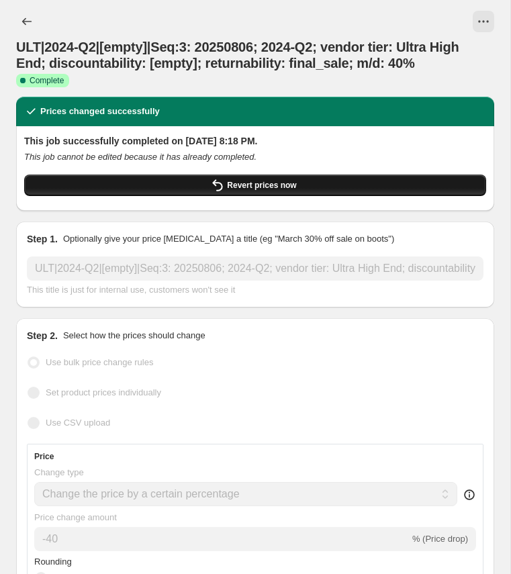
click at [276, 185] on span "Revert prices now" at bounding box center [261, 185] width 69 height 11
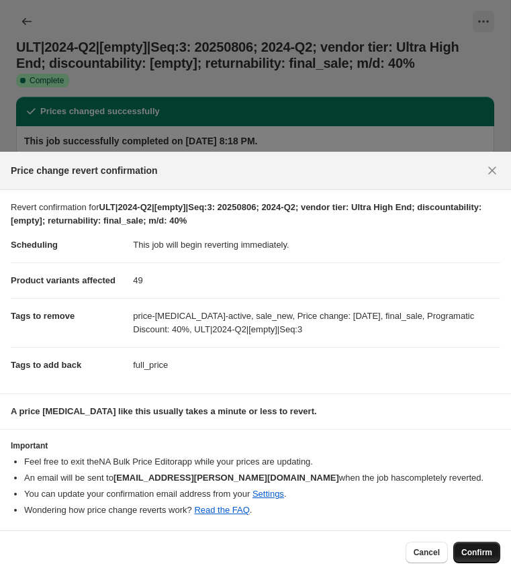
click at [471, 553] on span "Confirm" at bounding box center [477, 553] width 31 height 11
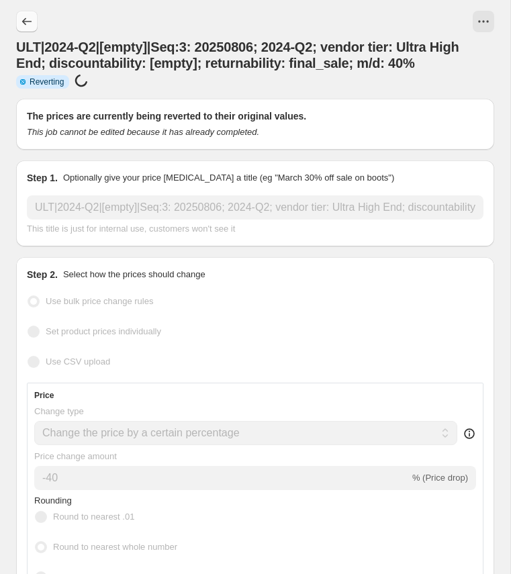
click at [30, 26] on icon "Price change jobs" at bounding box center [26, 21] width 13 height 13
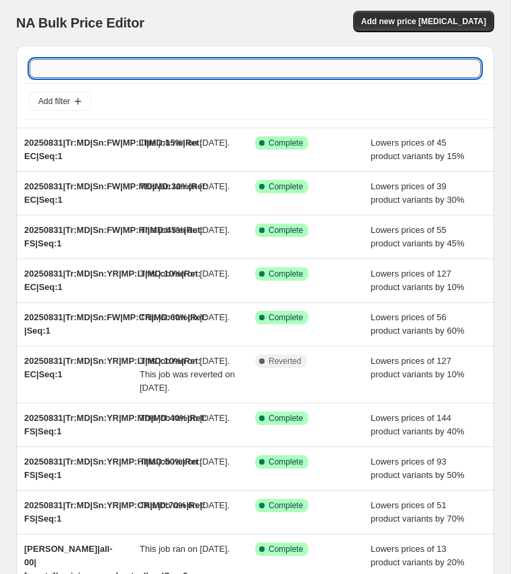
click at [92, 72] on input "text" at bounding box center [255, 68] width 451 height 19
paste input "ULT|2024-Q2|Deep|Seq:5"
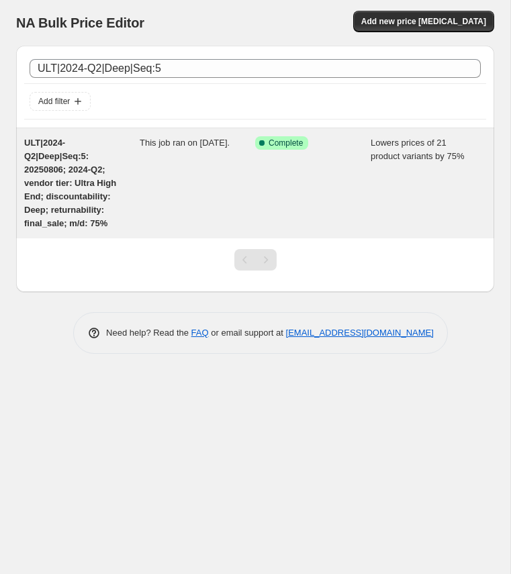
click at [73, 183] on span "ULT|2024-Q2|Deep|Seq:5: 20250806; 2024-Q2; vendor tier: Ultra High End; discoun…" at bounding box center [70, 183] width 92 height 91
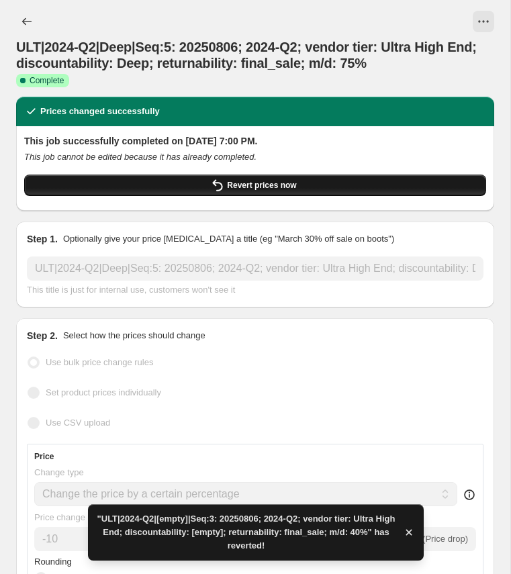
click at [117, 183] on button "Revert prices now" at bounding box center [255, 185] width 462 height 21
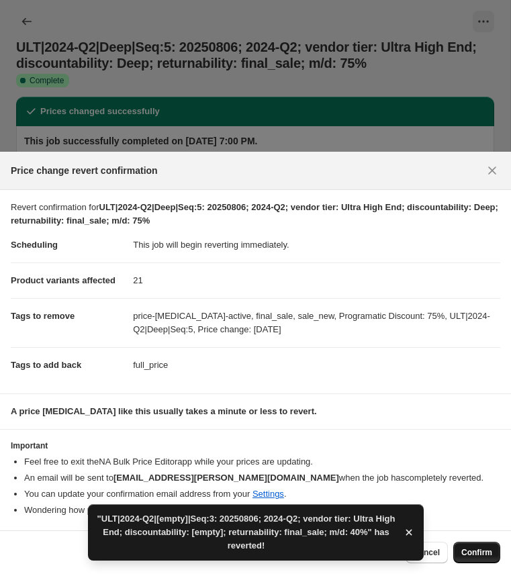
click at [472, 551] on span "Confirm" at bounding box center [477, 553] width 31 height 11
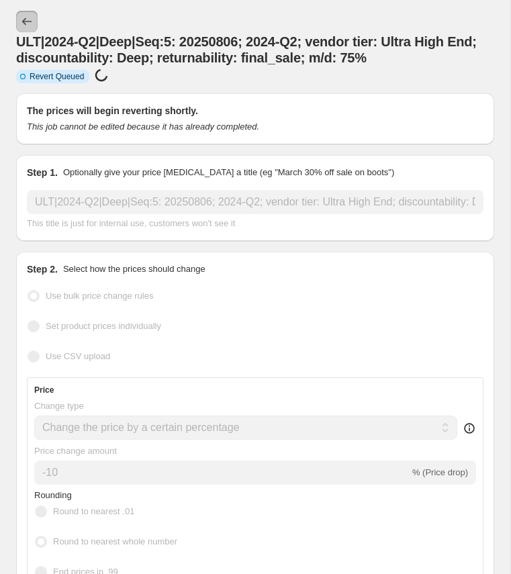
click at [25, 19] on icon "Price change jobs" at bounding box center [26, 21] width 9 height 7
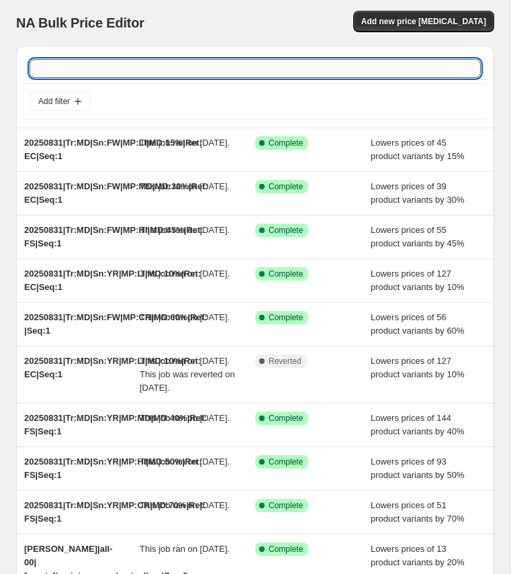
click at [105, 75] on input "text" at bounding box center [255, 68] width 451 height 19
paste input "ULT|2024-Q2|Light|Seq:2"
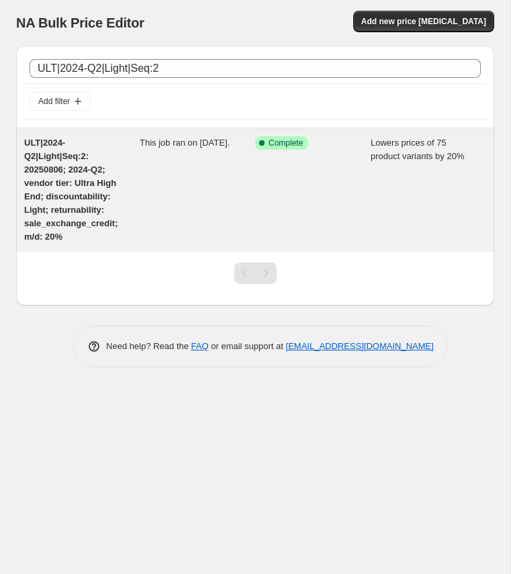
click at [78, 185] on span "ULT|2024-Q2|Light|Seq:2: 20250806; 2024-Q2; vendor tier: Ultra High End; discou…" at bounding box center [70, 190] width 93 height 104
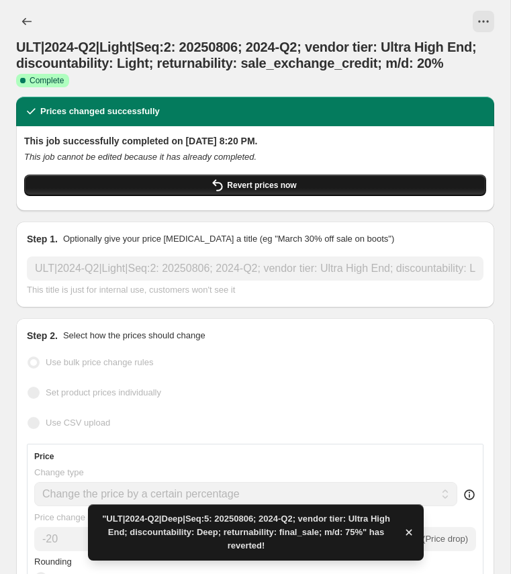
click at [125, 181] on button "Revert prices now" at bounding box center [255, 185] width 462 height 21
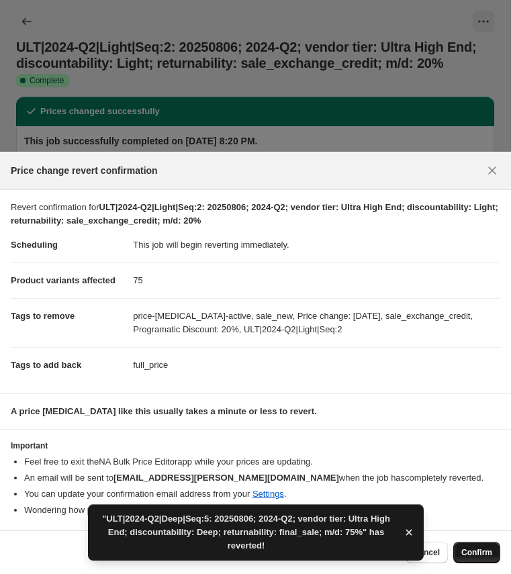
click at [476, 553] on span "Confirm" at bounding box center [477, 553] width 31 height 11
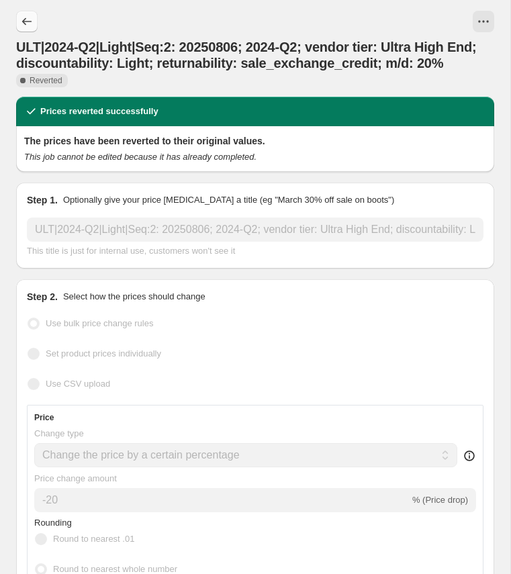
click at [26, 24] on icon "Price change jobs" at bounding box center [26, 21] width 13 height 13
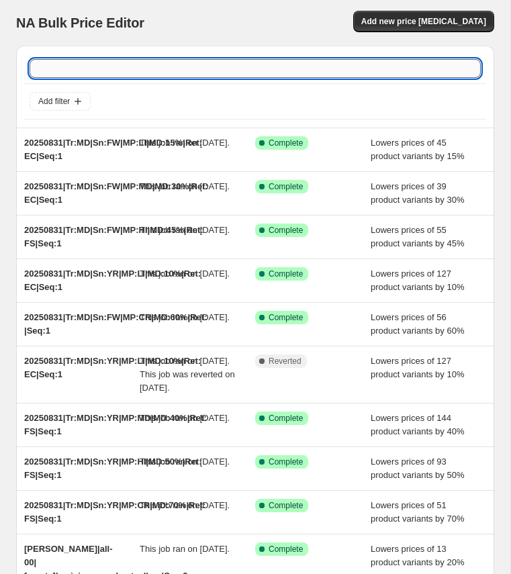
click at [117, 73] on input "text" at bounding box center [255, 68] width 451 height 19
paste input "ULT|2024-Q3|[empty]|Seq:2"
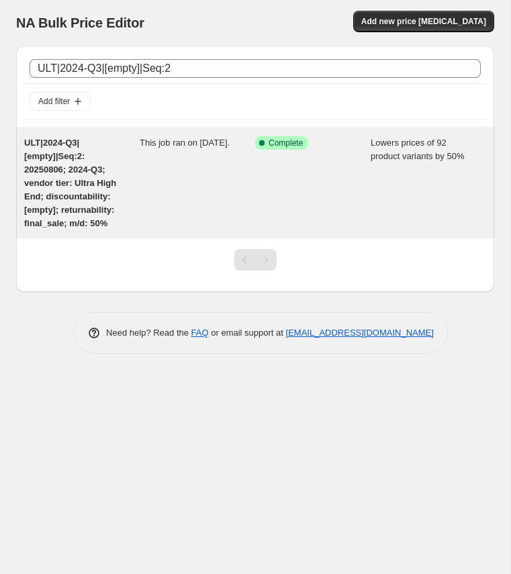
click at [62, 177] on div "ULT|2024-Q3|[empty]|Seq:2: 20250806; 2024-Q3; vendor tier: Ultra High End; disc…" at bounding box center [82, 183] width 116 height 94
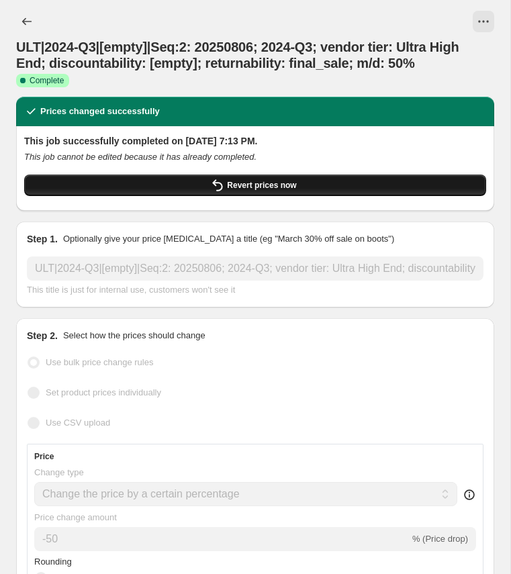
click at [211, 187] on icon "button" at bounding box center [218, 185] width 16 height 16
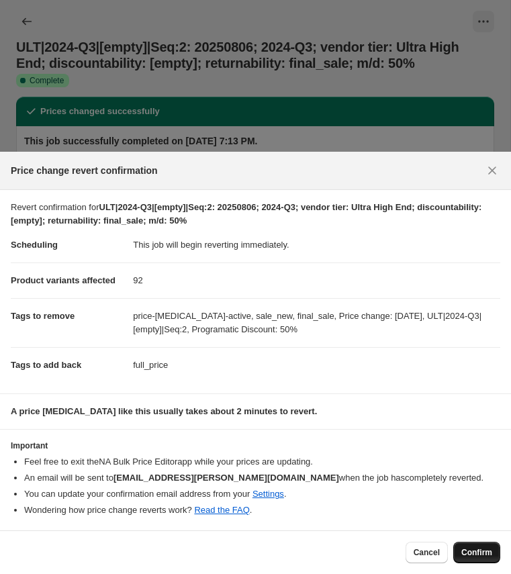
click at [475, 552] on span "Confirm" at bounding box center [477, 553] width 31 height 11
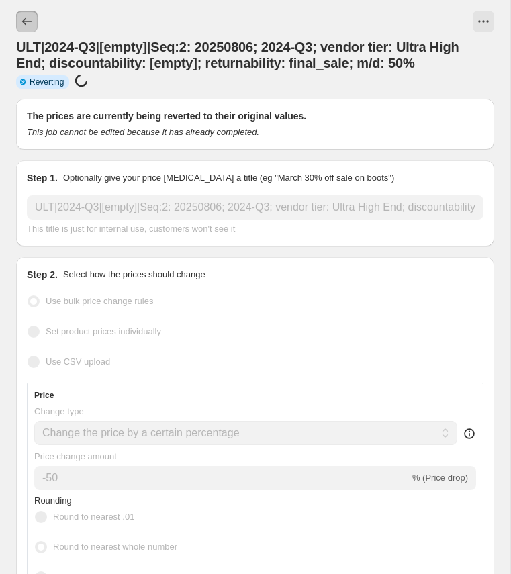
click at [28, 19] on icon "Price change jobs" at bounding box center [26, 21] width 13 height 13
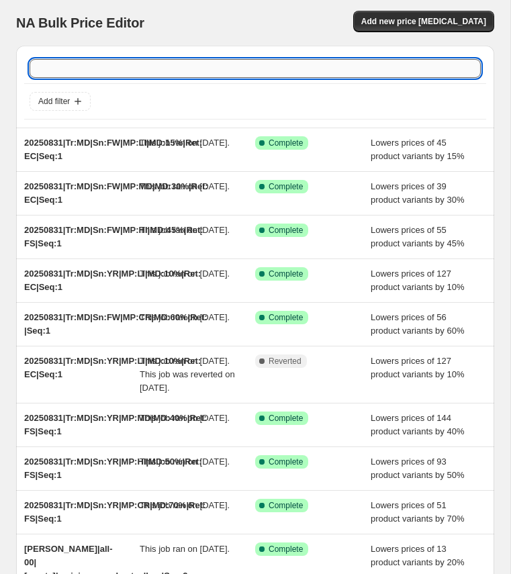
click at [96, 67] on input "text" at bounding box center [255, 68] width 451 height 19
paste input "ULT|2024-Q3|Deep|Seq:4"
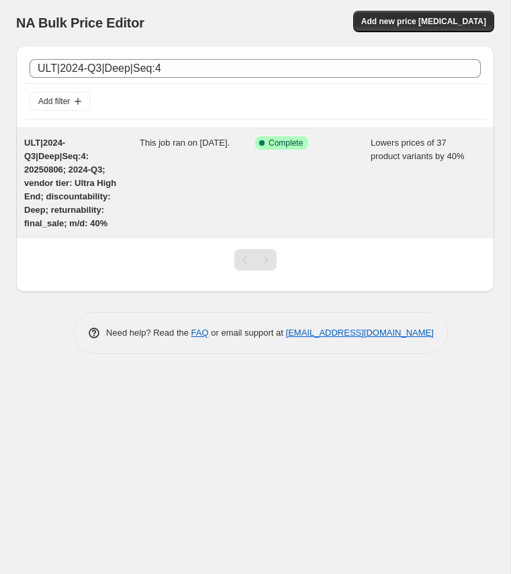
click at [77, 174] on span "ULT|2024-Q3|Deep|Seq:4: 20250806; 2024-Q3; vendor tier: Ultra High End; discoun…" at bounding box center [70, 183] width 92 height 91
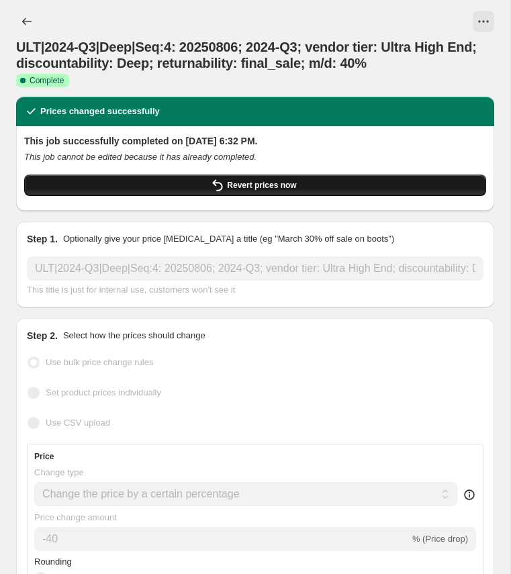
click at [121, 183] on button "Revert prices now" at bounding box center [255, 185] width 462 height 21
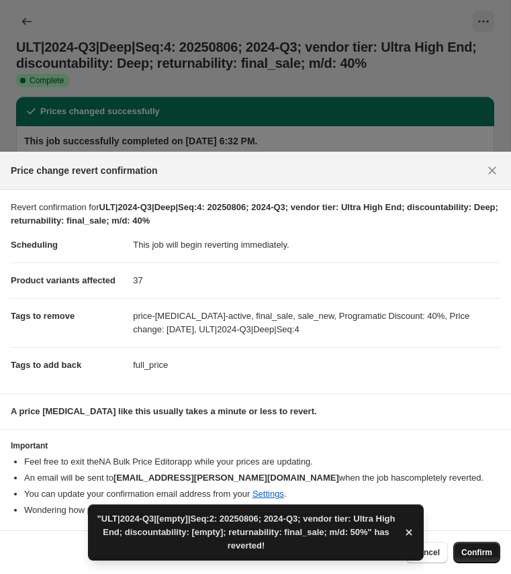
click at [482, 551] on span "Confirm" at bounding box center [477, 553] width 31 height 11
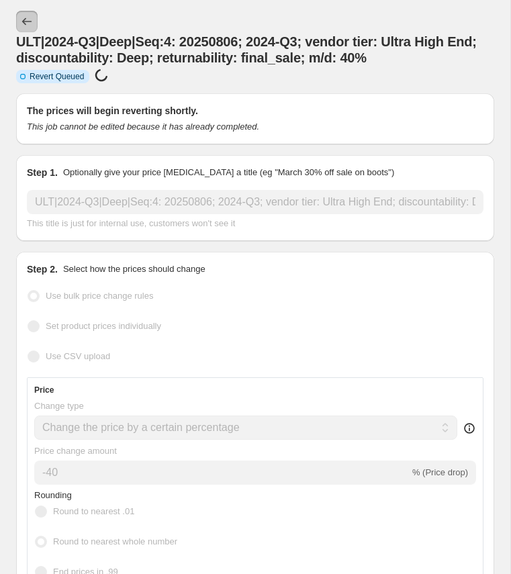
click at [27, 19] on icon "Price change jobs" at bounding box center [26, 21] width 13 height 13
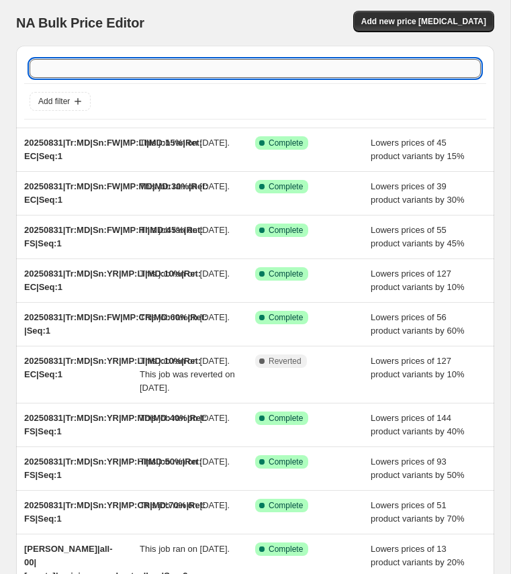
click at [67, 67] on input "text" at bounding box center [255, 68] width 451 height 19
paste input "ULT|2024-Q3|Light|Seq:1"
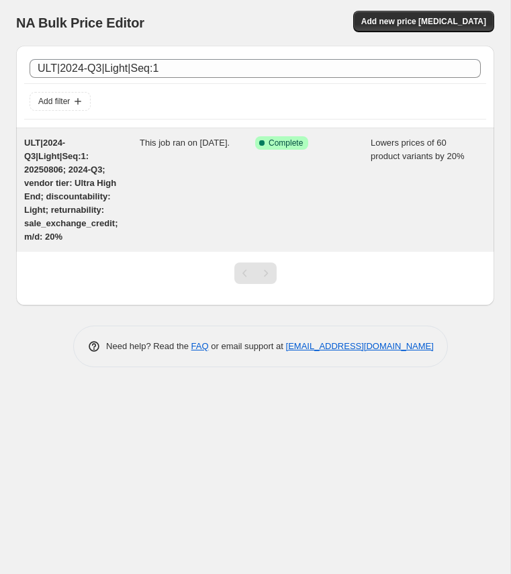
click at [48, 184] on span "ULT|2024-Q3|Light|Seq:1: 20250806; 2024-Q3; vendor tier: Ultra High End; discou…" at bounding box center [70, 190] width 93 height 104
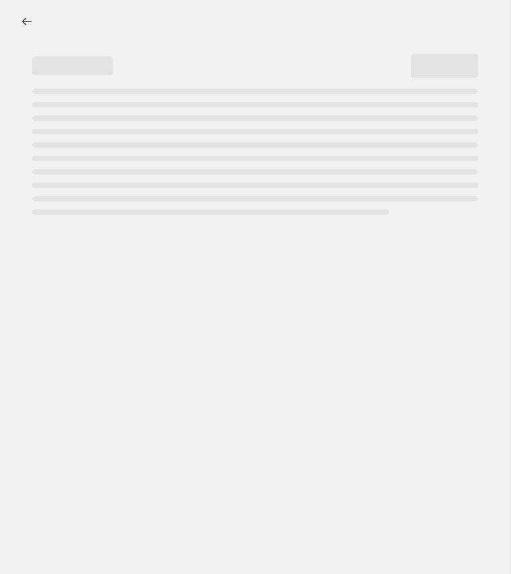
select select "percentage"
select select "no_change"
select select "collection"
select select "tag"
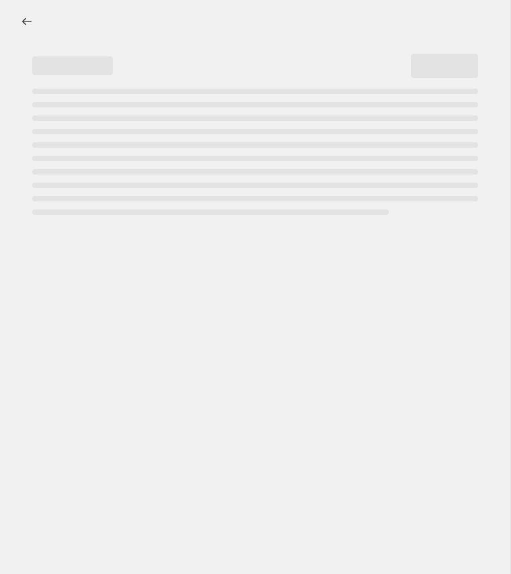
select select "product_status"
select select "tag"
select select "not_equal"
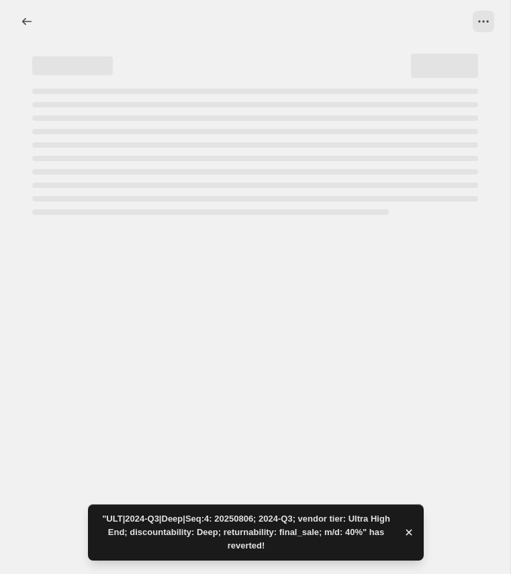
select select "percentage"
select select "no_change"
select select "collection"
select select "tag"
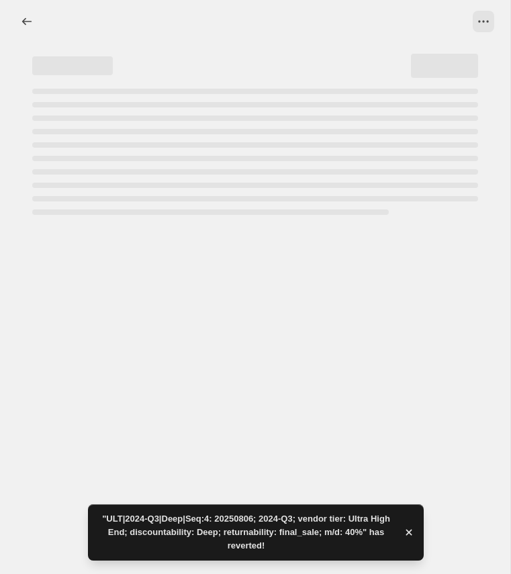
select select "product_status"
select select "tag"
select select "not_equal"
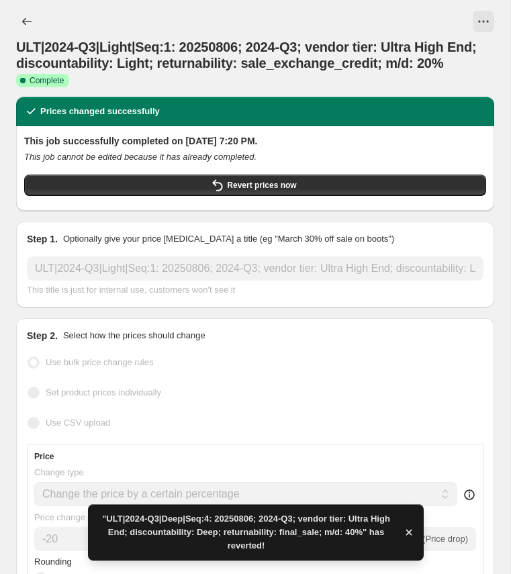
click at [234, 186] on span "Revert prices now" at bounding box center [261, 185] width 69 height 11
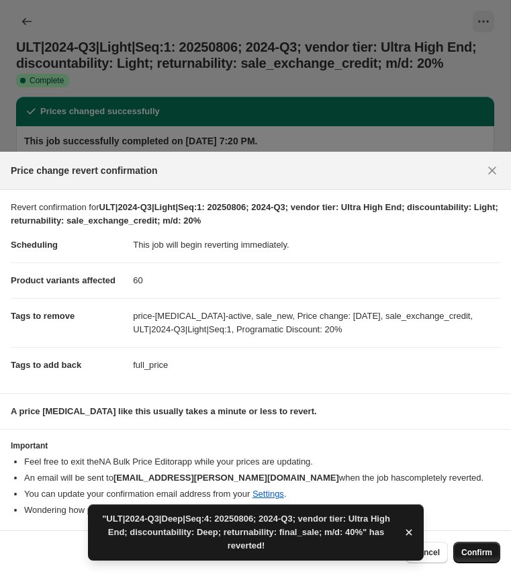
click at [482, 552] on span "Confirm" at bounding box center [477, 553] width 31 height 11
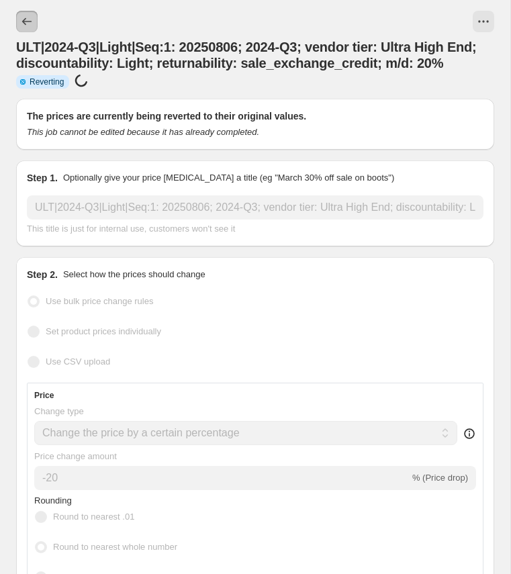
click at [25, 22] on icon "Price change jobs" at bounding box center [26, 21] width 13 height 13
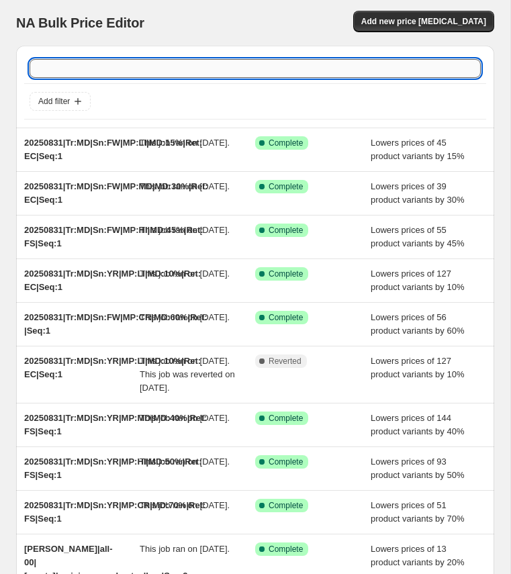
click at [67, 67] on input "text" at bounding box center [255, 68] width 451 height 19
paste input "ULT|2024-Q4|[empty]|Seq:4"
type input "ULT|2024-Q4|[empty]|Seq:4"
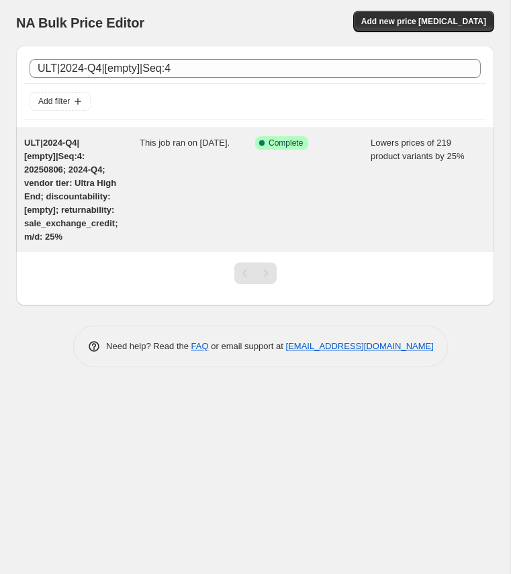
click at [54, 158] on span "ULT|2024-Q4|[empty]|Seq:4: 20250806; 2024-Q4; vendor tier: Ultra High End; disc…" at bounding box center [70, 190] width 93 height 104
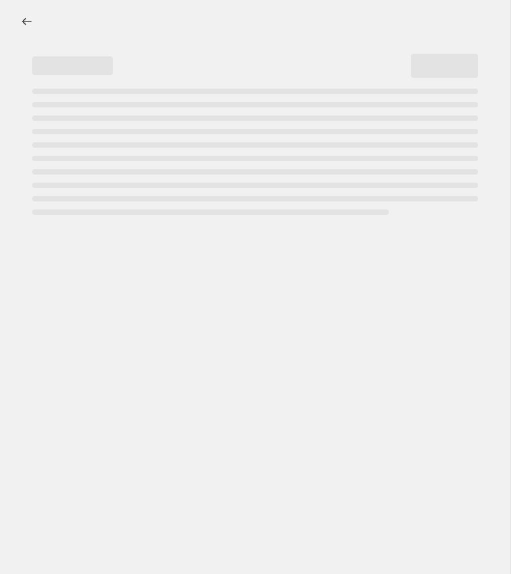
select select "percentage"
select select "no_change"
select select "collection"
select select "tag"
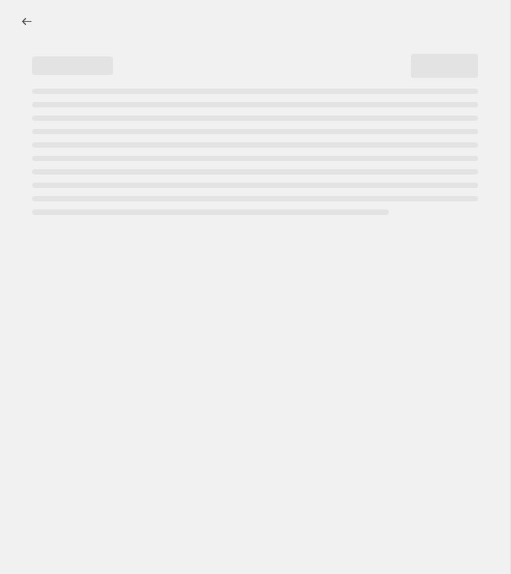
select select "not_equal"
select select "tag"
select select "not_equal"
select select "tag"
select select "not_equal"
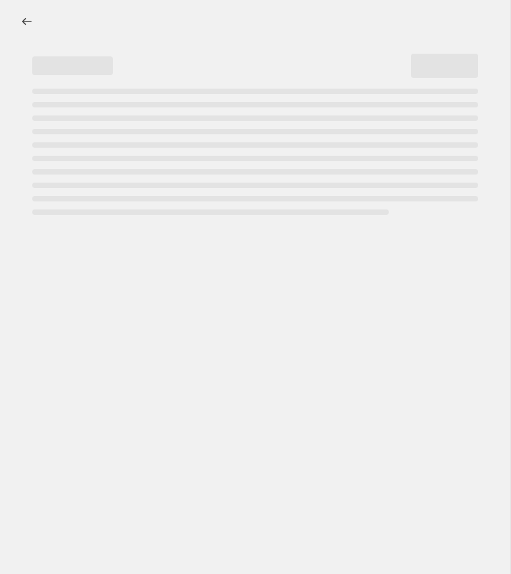
select select "tag"
select select "not_equal"
select select "product_status"
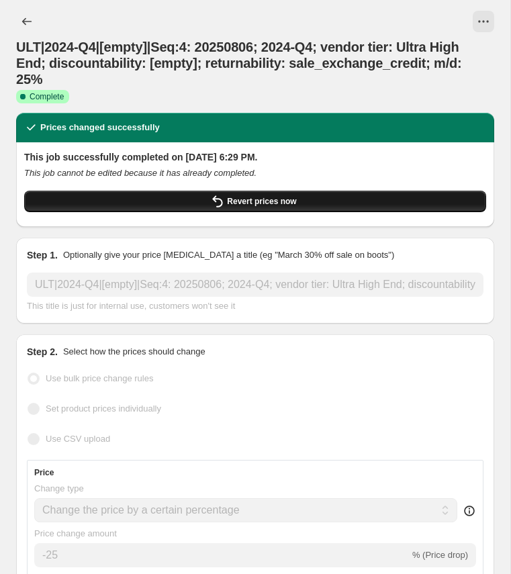
click at [170, 191] on button "Revert prices now" at bounding box center [255, 201] width 462 height 21
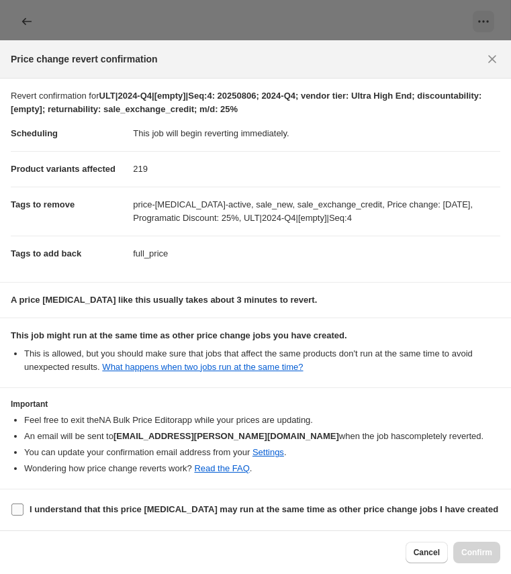
click at [267, 508] on b "I understand that this price change job may run at the same time as other price…" at bounding box center [264, 510] width 469 height 10
click at [24, 508] on input "I understand that this price change job may run at the same time as other price…" at bounding box center [17, 510] width 12 height 12
checkbox input "true"
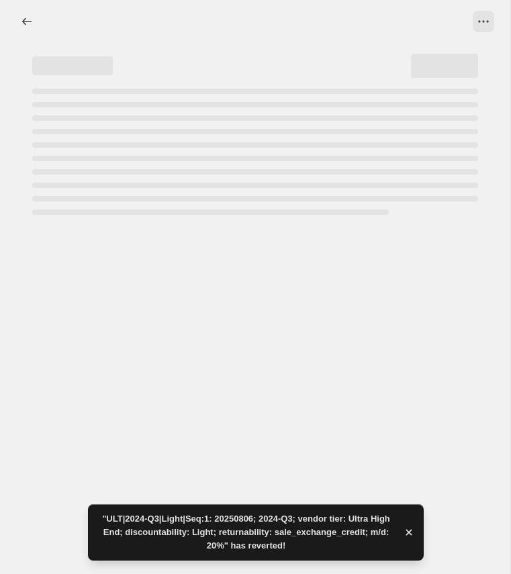
select select "percentage"
select select "no_change"
select select "collection"
select select "tag"
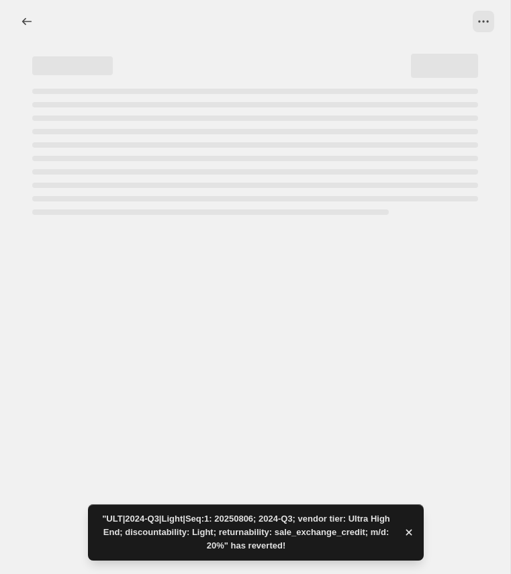
select select "not_equal"
select select "tag"
select select "not_equal"
select select "tag"
select select "not_equal"
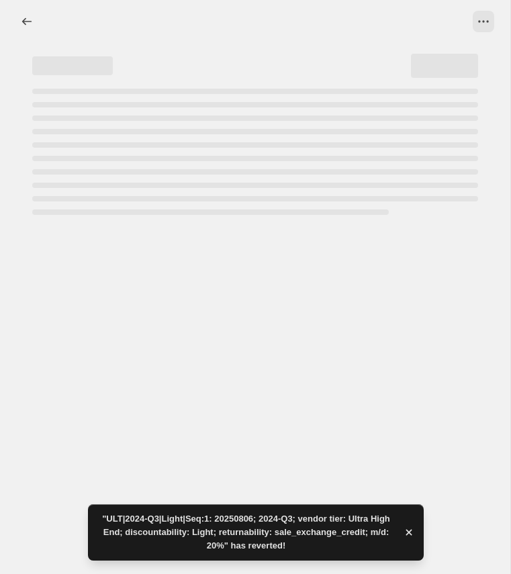
select select "tag"
select select "not_equal"
select select "product_status"
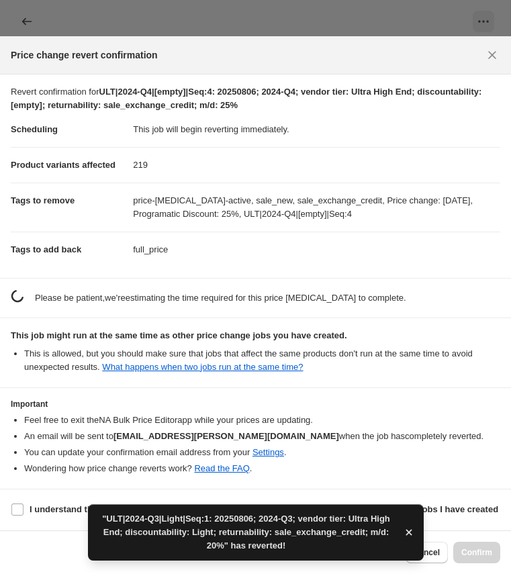
click at [474, 552] on div "Cancel Confirm" at bounding box center [453, 552] width 95 height 21
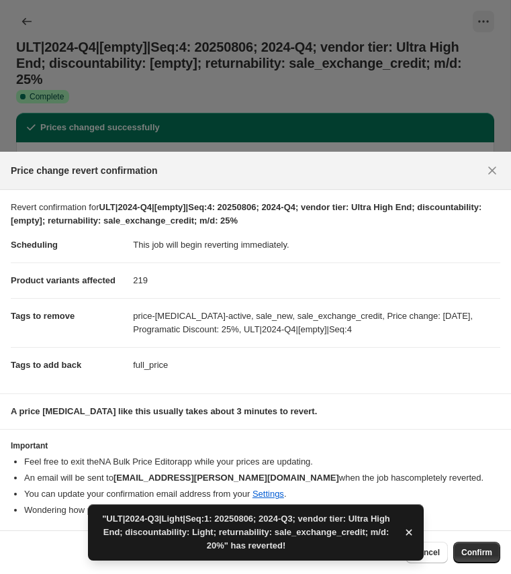
click at [410, 407] on p "A price change job like this usually takes about 3 minutes to revert." at bounding box center [256, 411] width 490 height 13
click at [480, 548] on span "Confirm" at bounding box center [477, 553] width 31 height 11
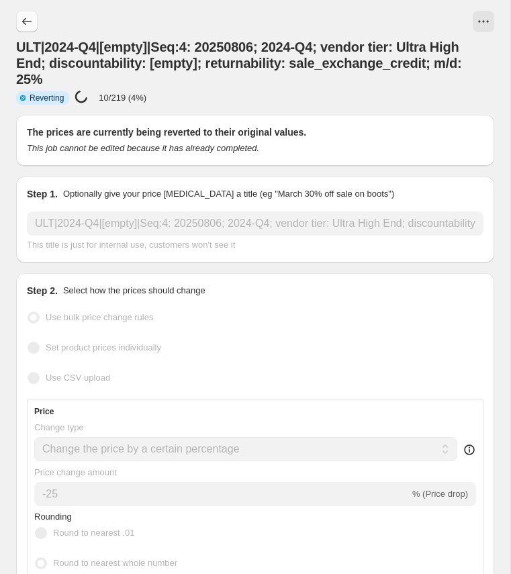
click at [28, 21] on icon "Price change jobs" at bounding box center [26, 21] width 13 height 13
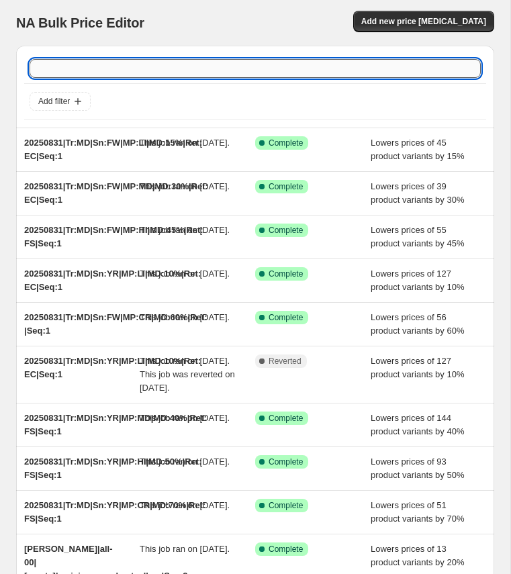
click at [95, 69] on input "text" at bounding box center [255, 68] width 451 height 19
paste input "ULT|2024-Q4|Deep|Seq:6"
type input "ULT|2024-Q4|Deep|Seq:6"
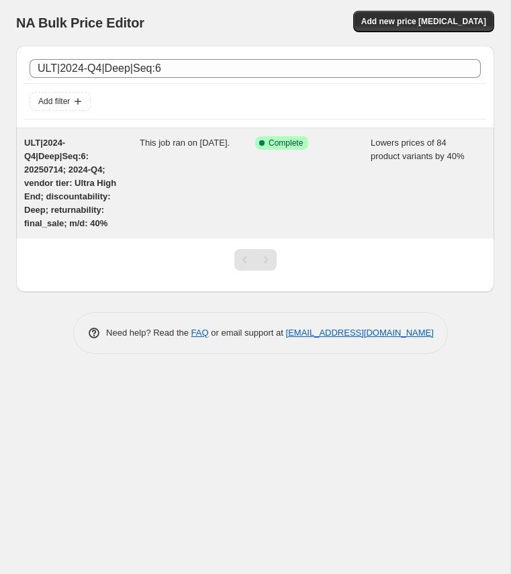
click at [55, 161] on span "ULT|2024-Q4|Deep|Seq:6: 20250714; 2024-Q4; vendor tier: Ultra High End; discoun…" at bounding box center [70, 183] width 92 height 91
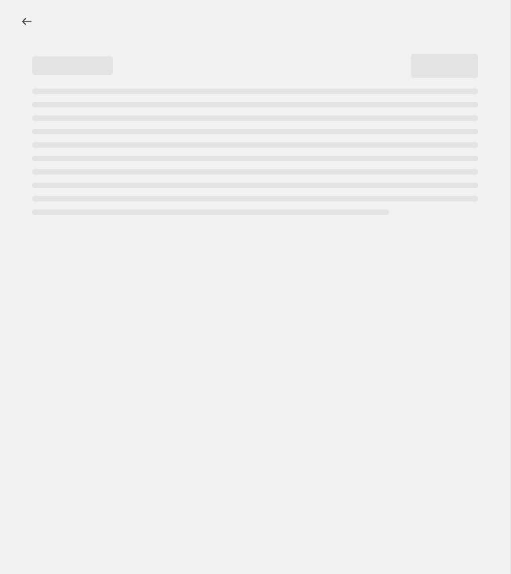
select select "percentage"
select select "no_change"
select select "collection"
select select "tag"
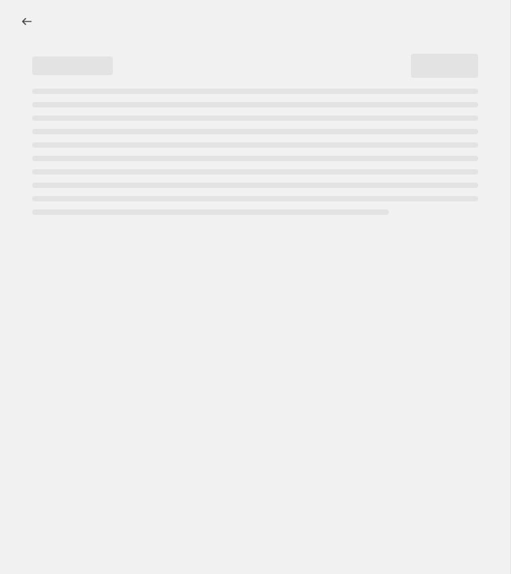
select select "tag"
select select "not_equal"
select select "product_status"
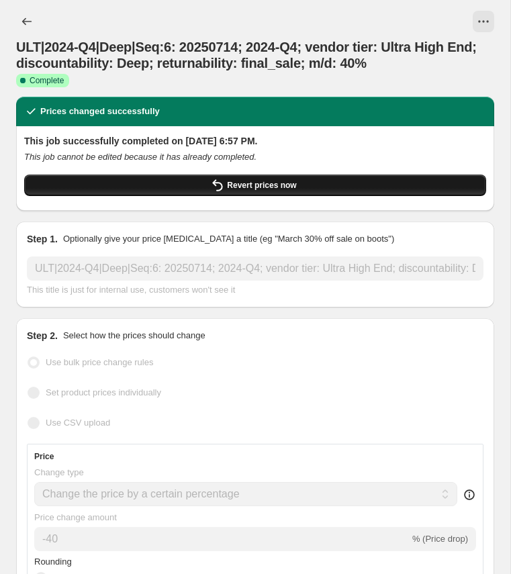
click at [236, 189] on span "Revert prices now" at bounding box center [261, 185] width 69 height 11
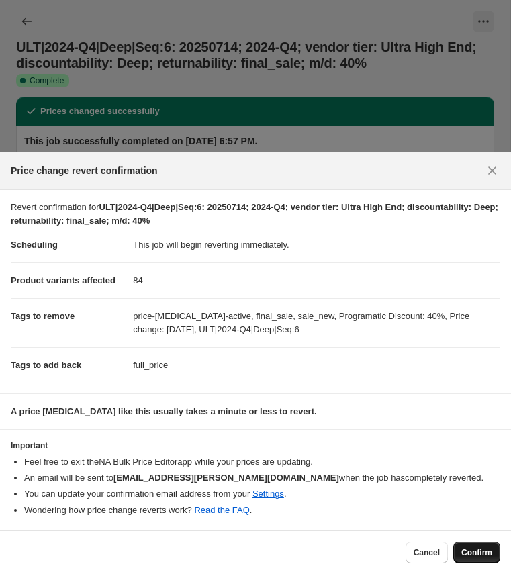
click at [476, 547] on button "Confirm" at bounding box center [476, 552] width 47 height 21
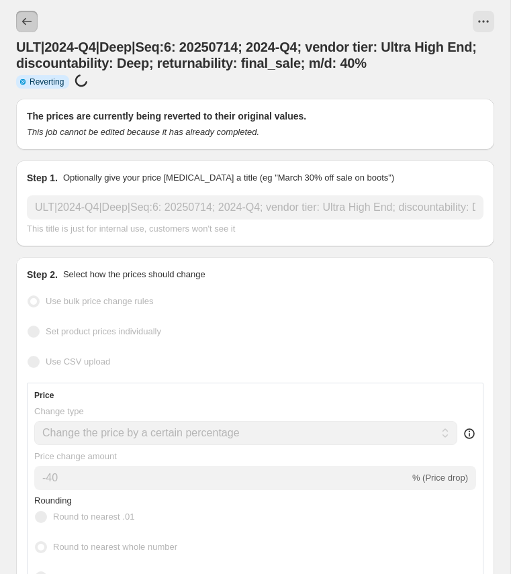
click at [23, 20] on icon "Price change jobs" at bounding box center [26, 21] width 13 height 13
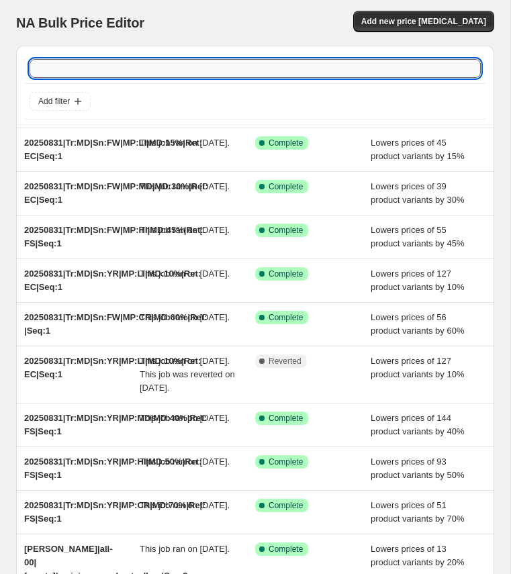
click at [79, 71] on input "text" at bounding box center [255, 68] width 451 height 19
type input "ULT"
